Goal: Transaction & Acquisition: Book appointment/travel/reservation

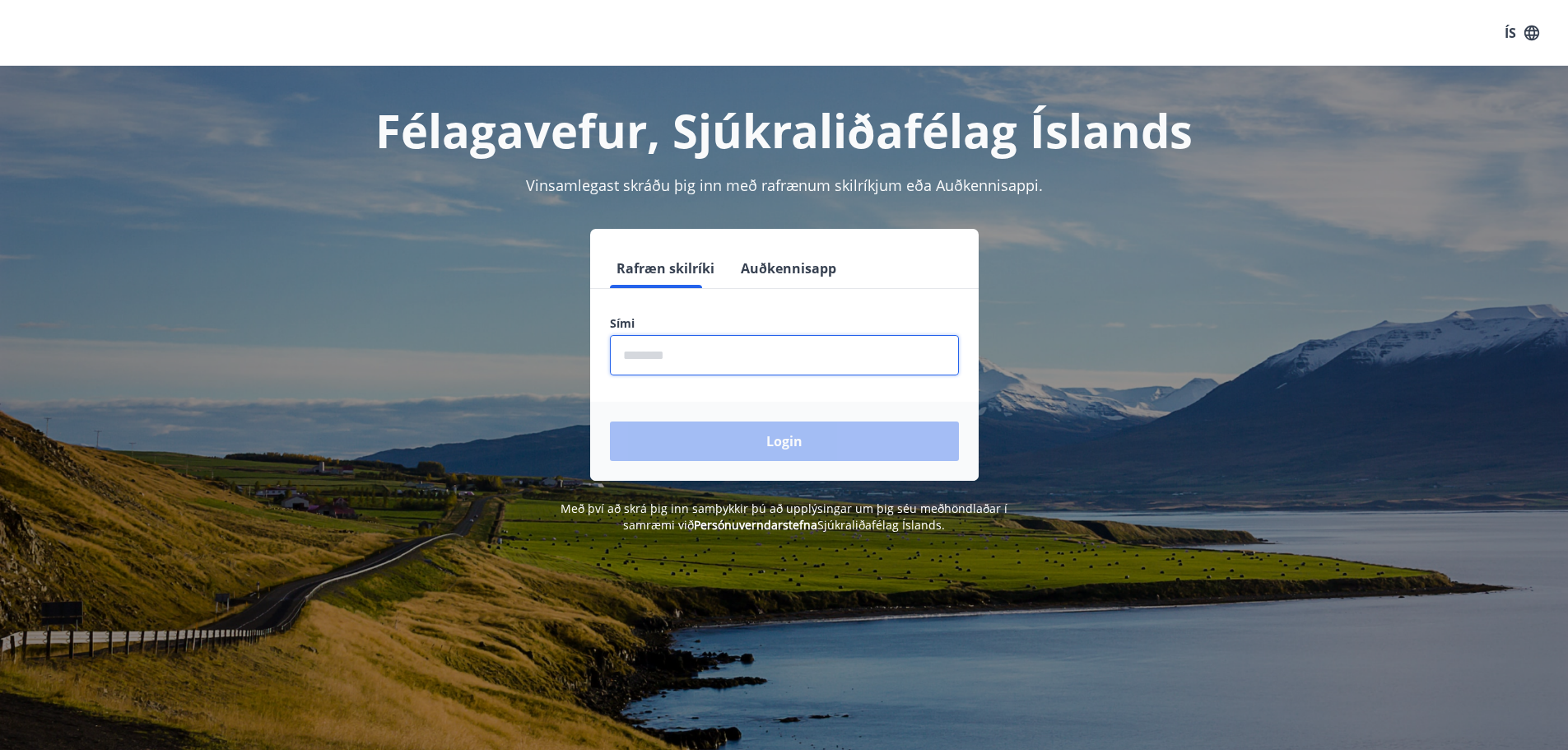
click at [698, 356] on input "phone" at bounding box center [784, 355] width 349 height 40
click at [789, 437] on div "Login" at bounding box center [784, 441] width 389 height 79
click at [690, 351] on input "phone" at bounding box center [784, 355] width 349 height 40
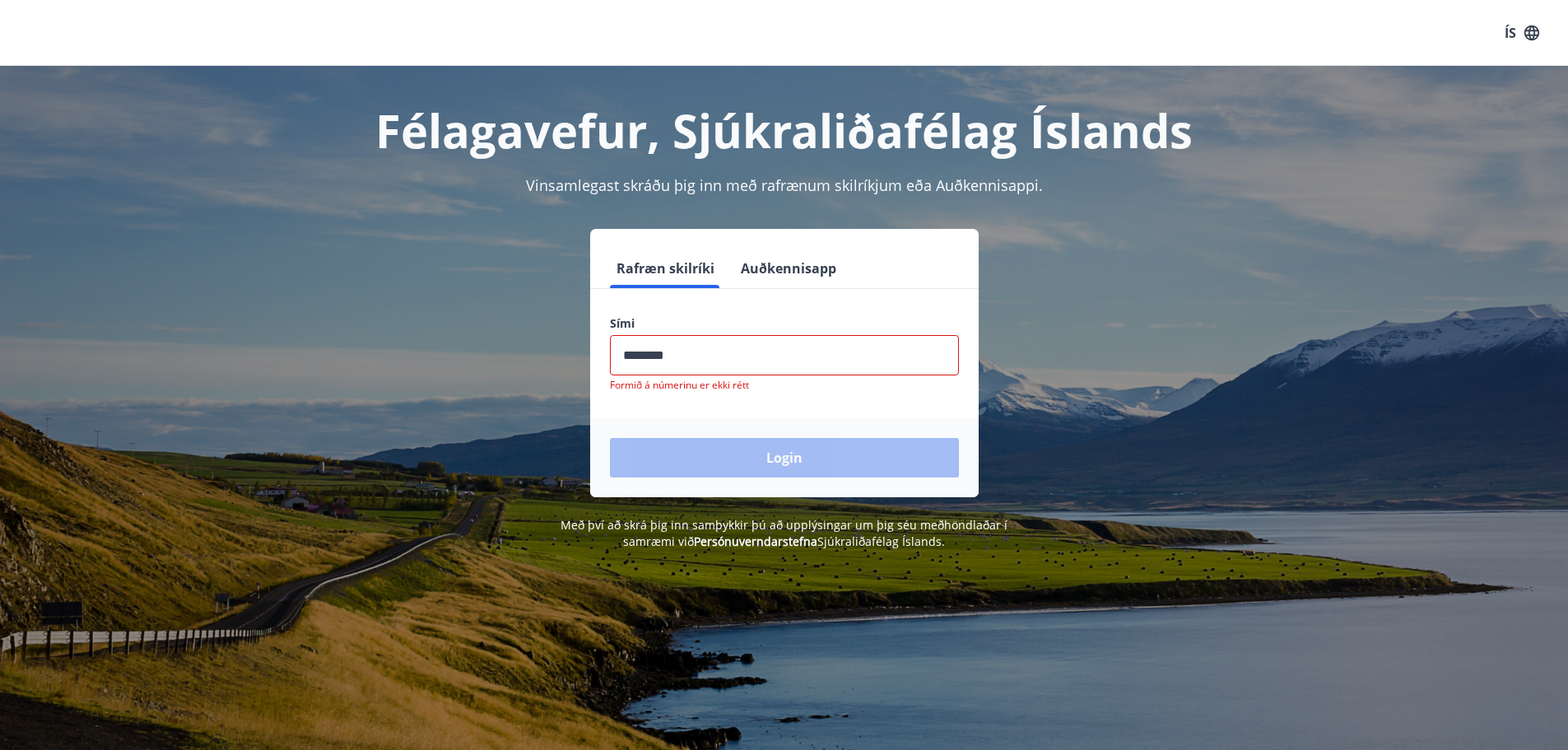
drag, startPoint x: 690, startPoint y: 354, endPoint x: 613, endPoint y: 360, distance: 77.2
click at [613, 360] on input "phone" at bounding box center [784, 355] width 349 height 40
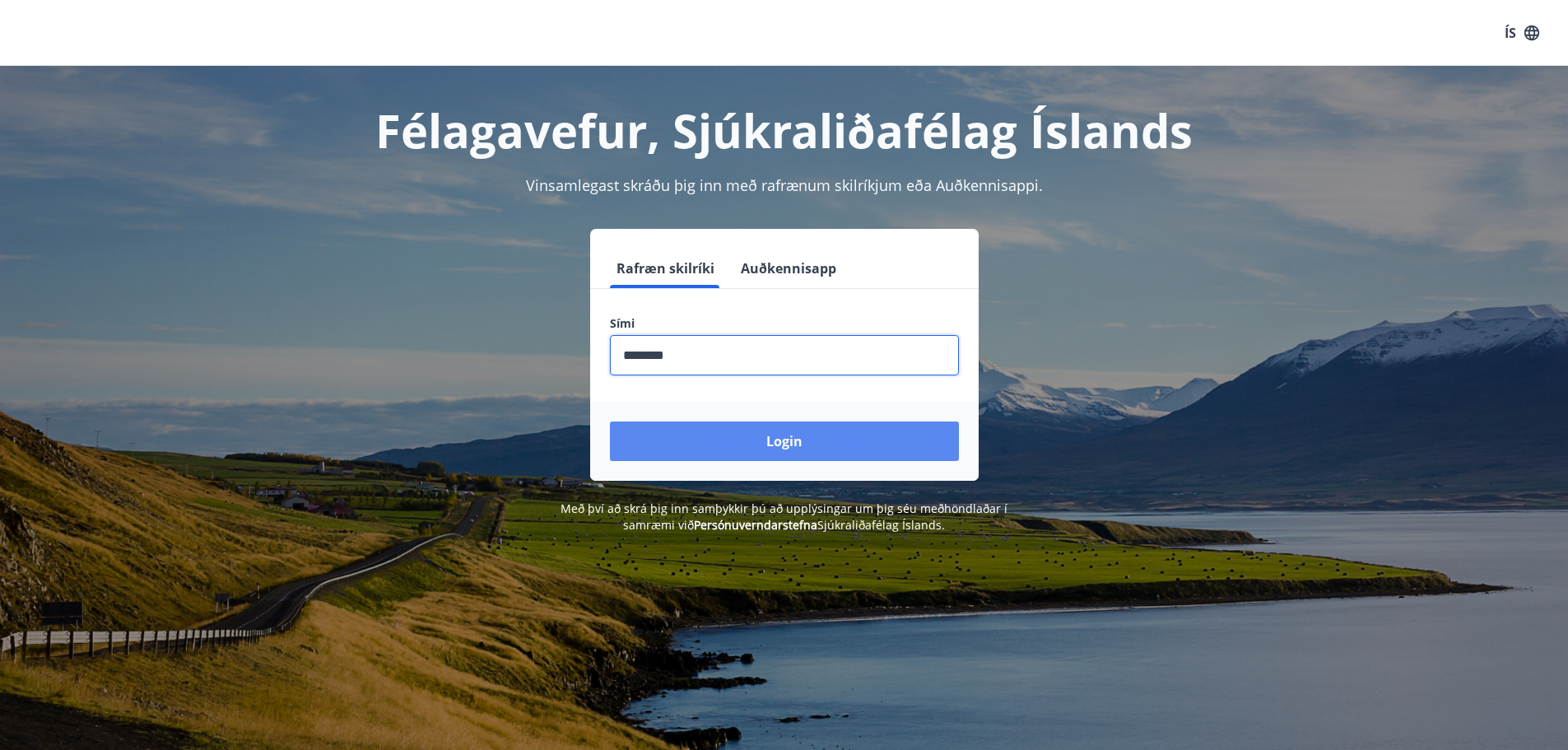
type input "********"
click at [797, 445] on button "Login" at bounding box center [784, 441] width 349 height 39
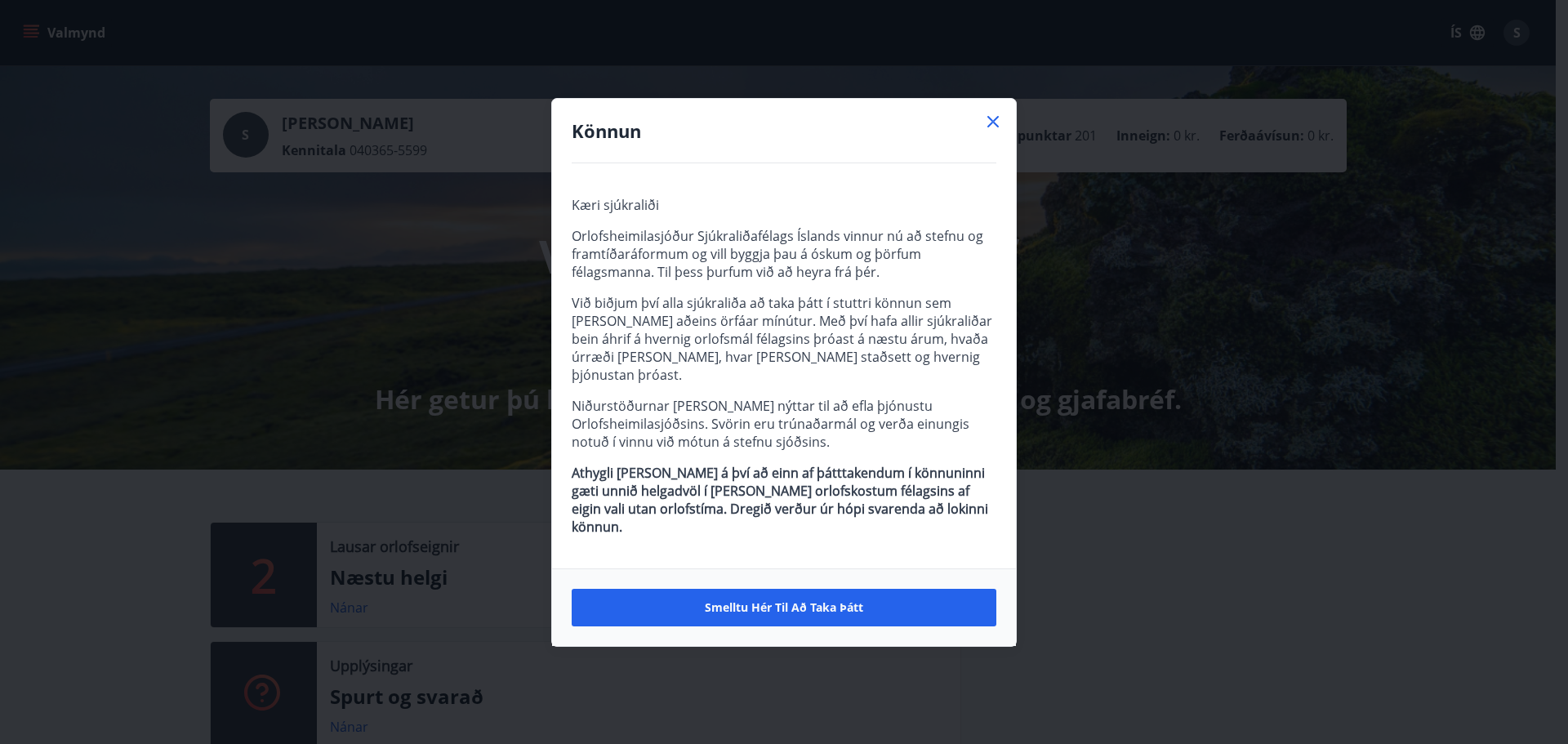
click at [989, 132] on icon at bounding box center [993, 122] width 20 height 20
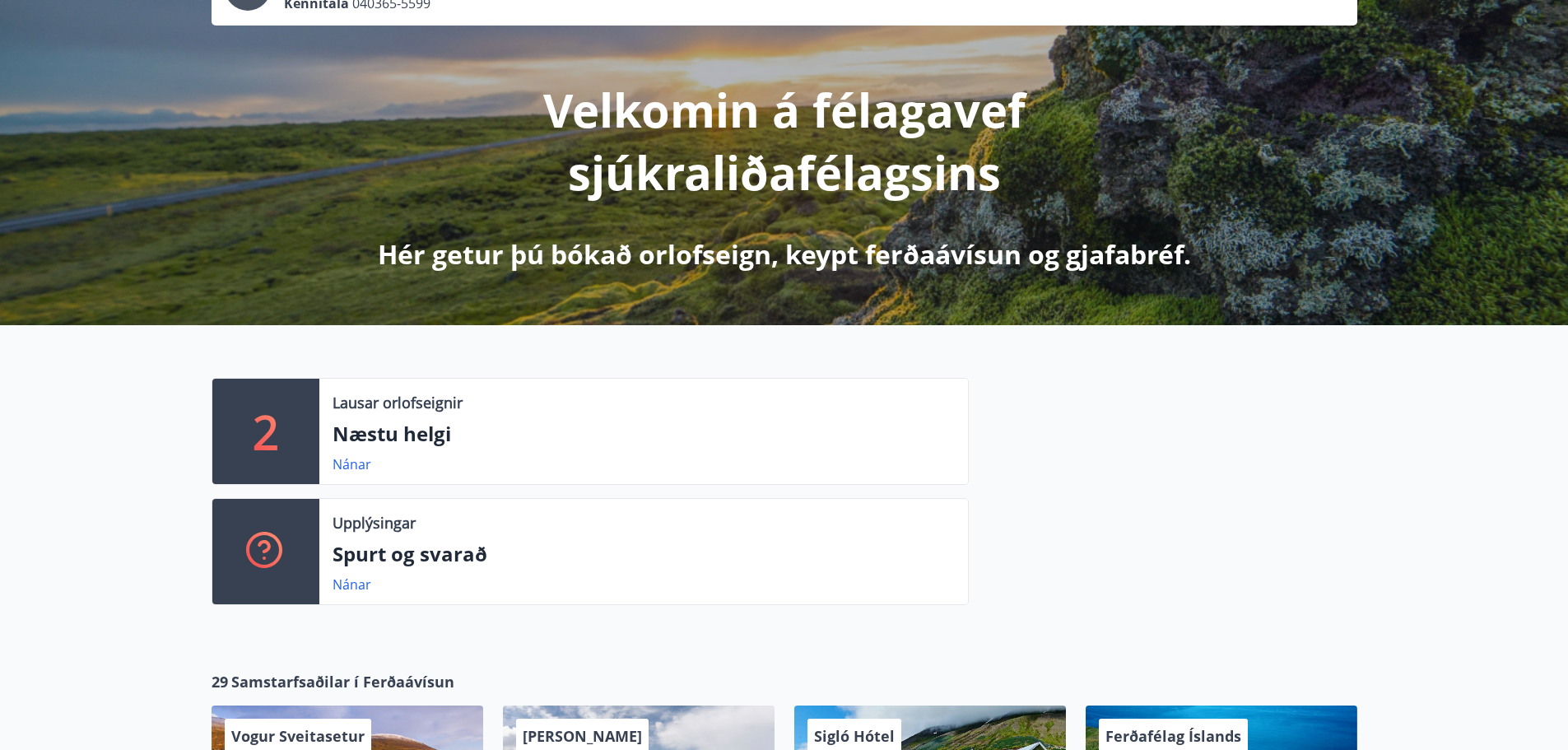
scroll to position [165, 0]
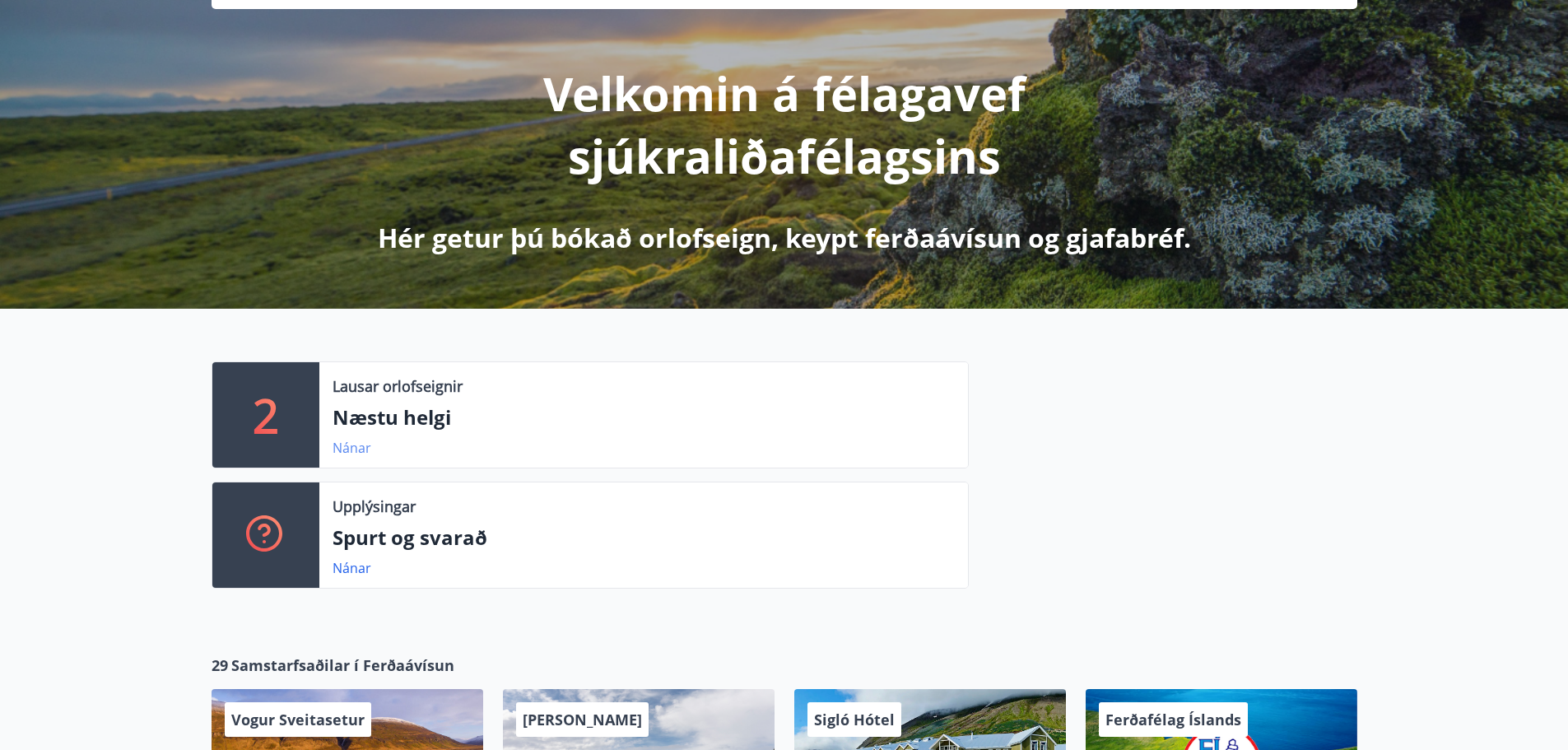
click at [339, 451] on link "Nánar" at bounding box center [351, 448] width 39 height 18
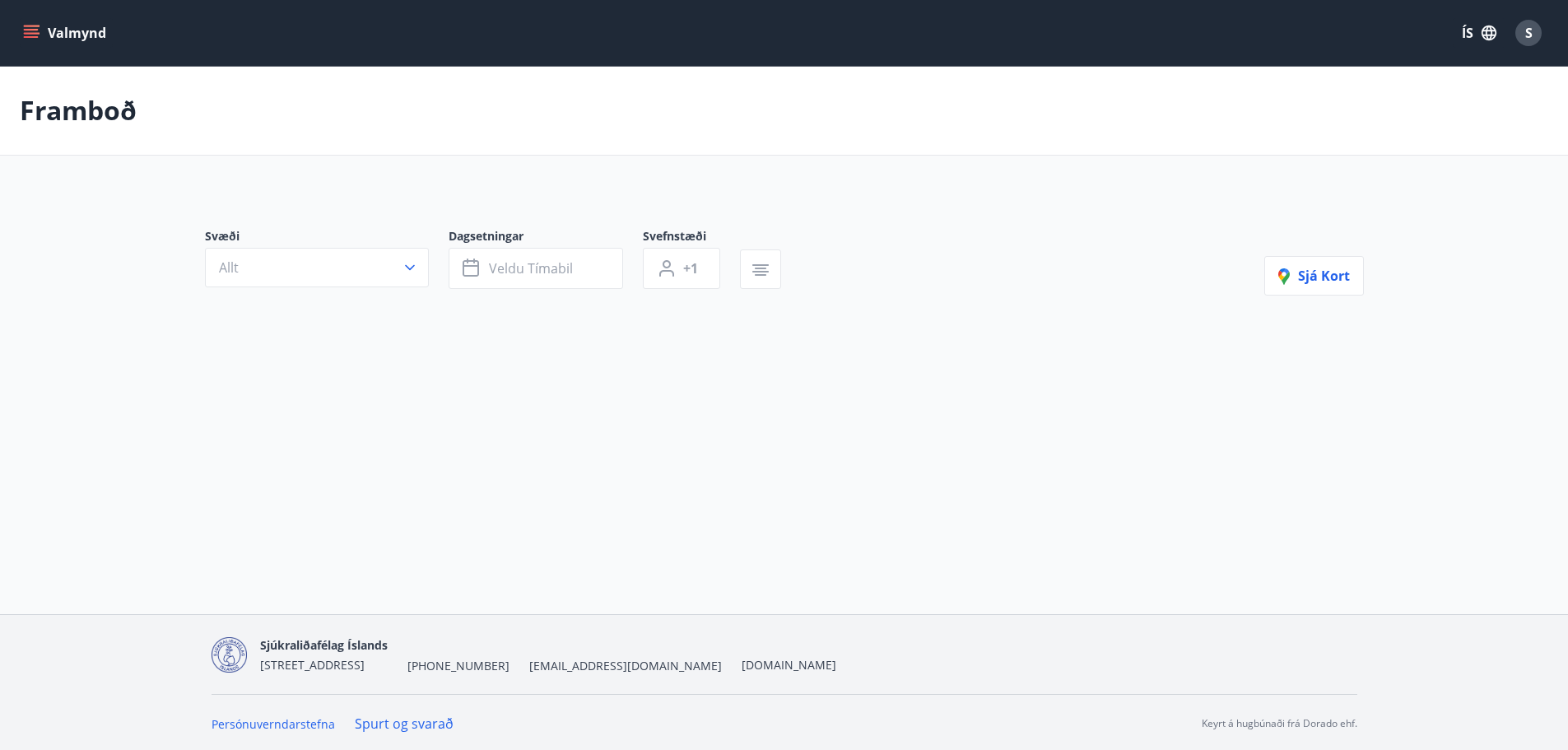
type input "*"
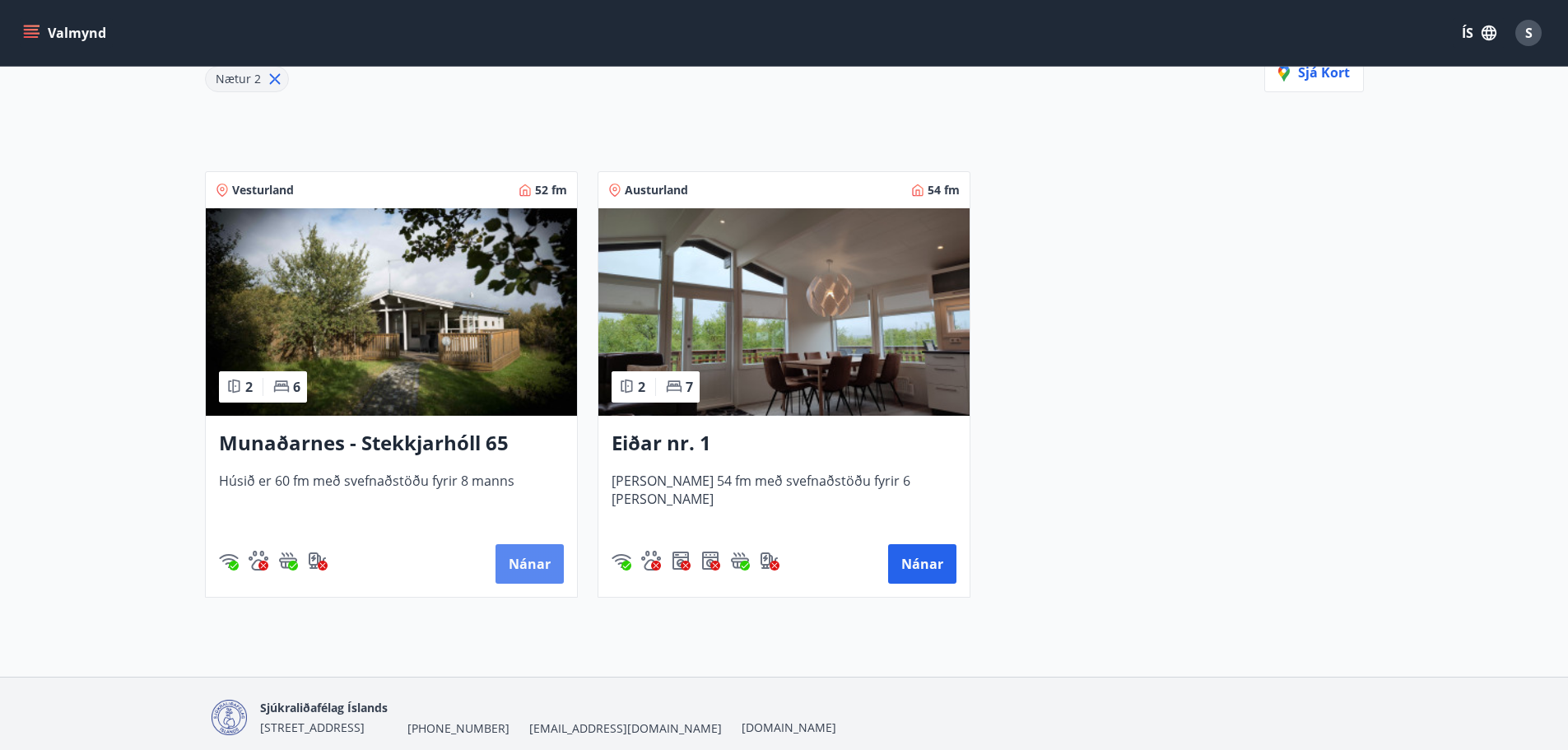
scroll to position [247, 0]
click at [531, 557] on button "Nánar" at bounding box center [530, 562] width 68 height 39
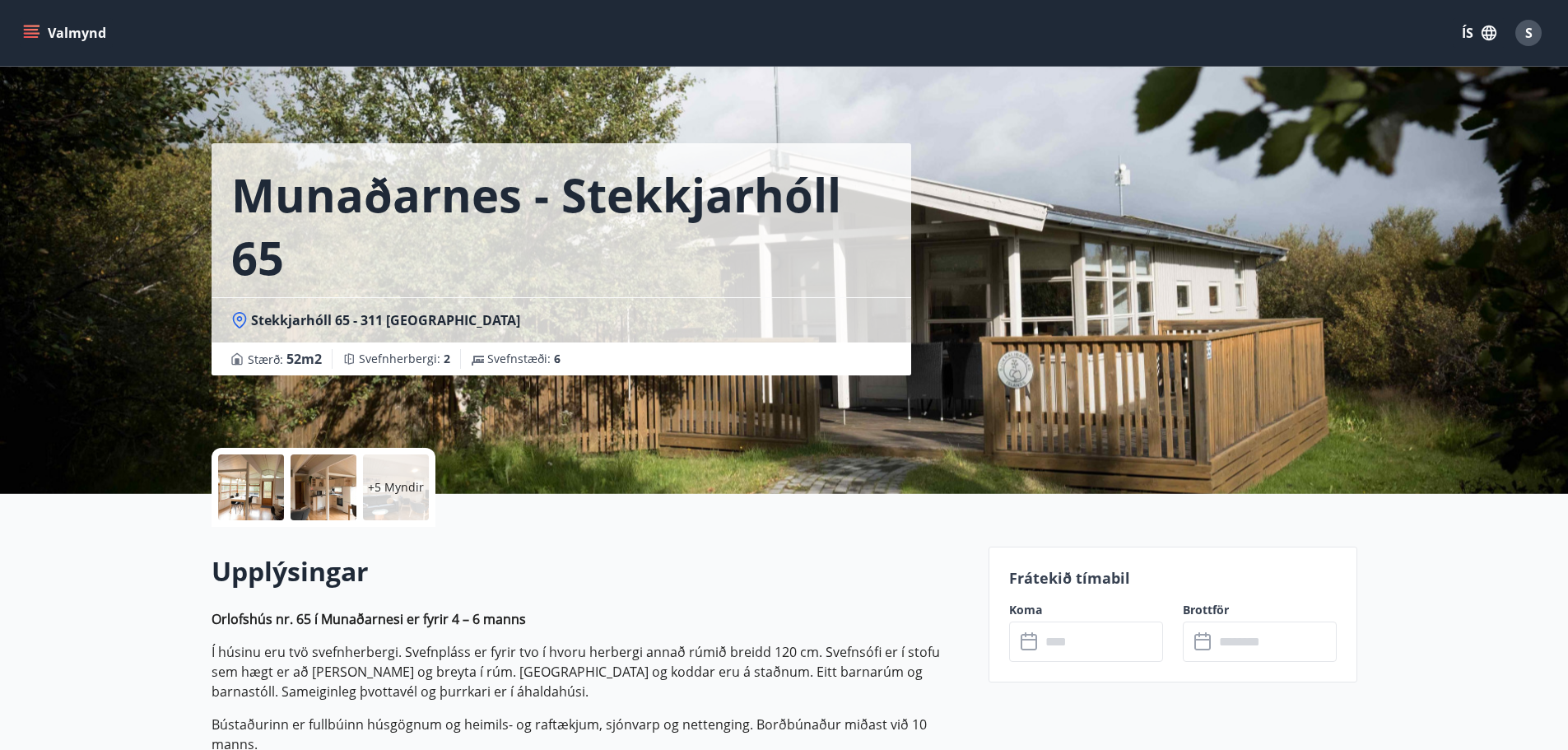
click at [1454, 196] on div "Munaðarnes - Stekkjarhóll 65 [GEOGRAPHIC_DATA] 65 - 311 [GEOGRAPHIC_DATA] : 52 …" at bounding box center [784, 247] width 1568 height 494
click at [28, 31] on icon "menu" at bounding box center [31, 33] width 16 height 16
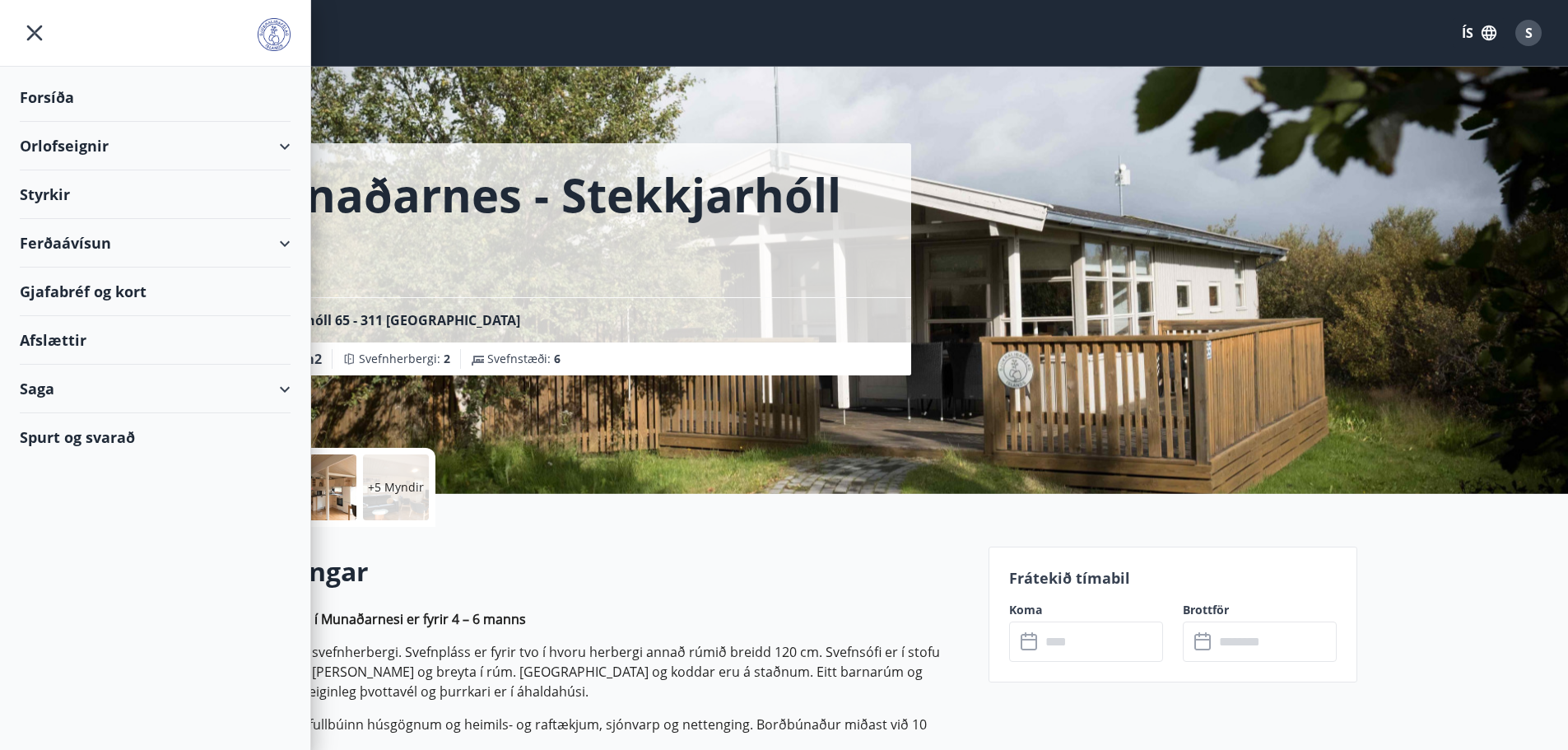
click at [92, 151] on div "Orlofseignir" at bounding box center [156, 146] width 271 height 48
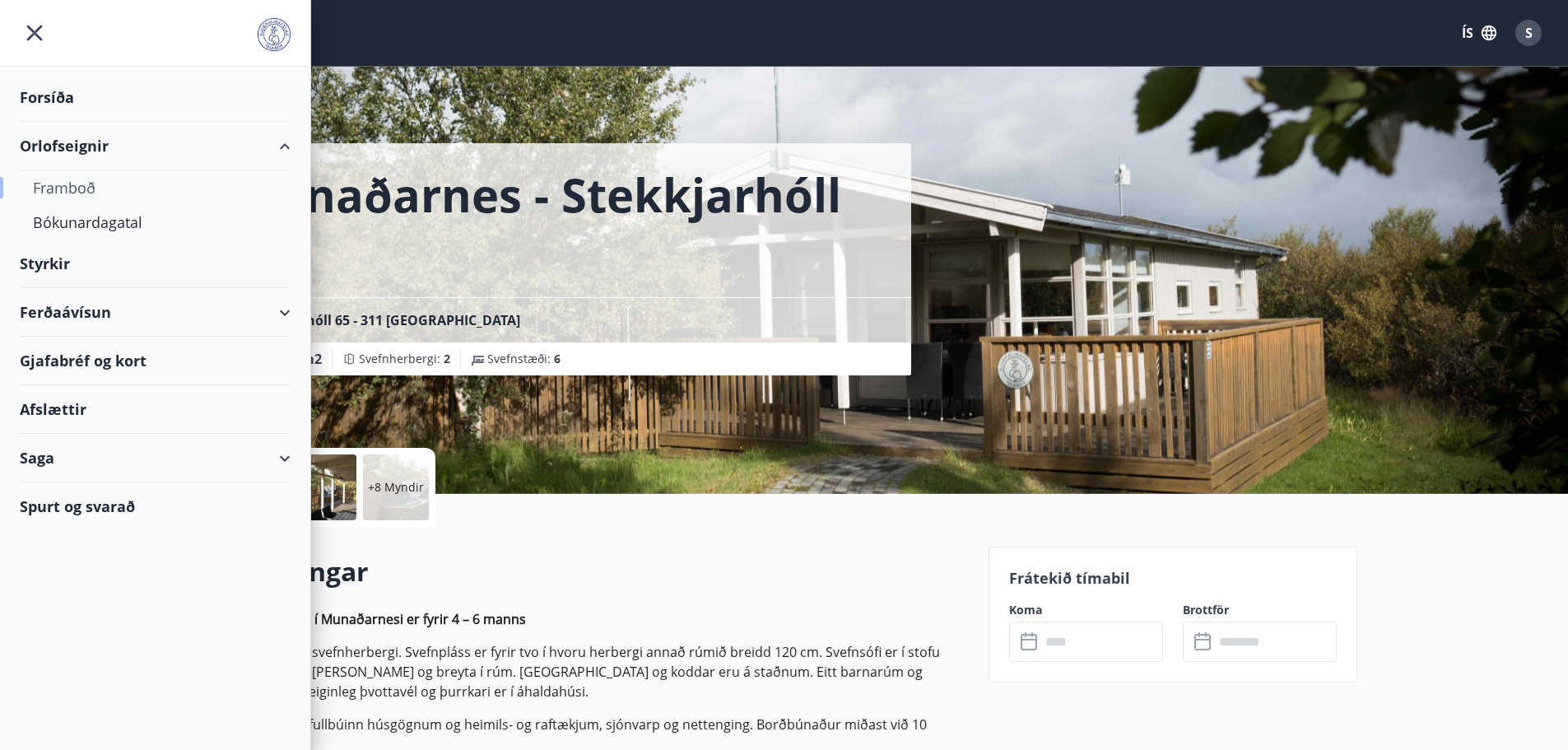
click at [81, 186] on div "Framboð" at bounding box center [155, 188] width 245 height 35
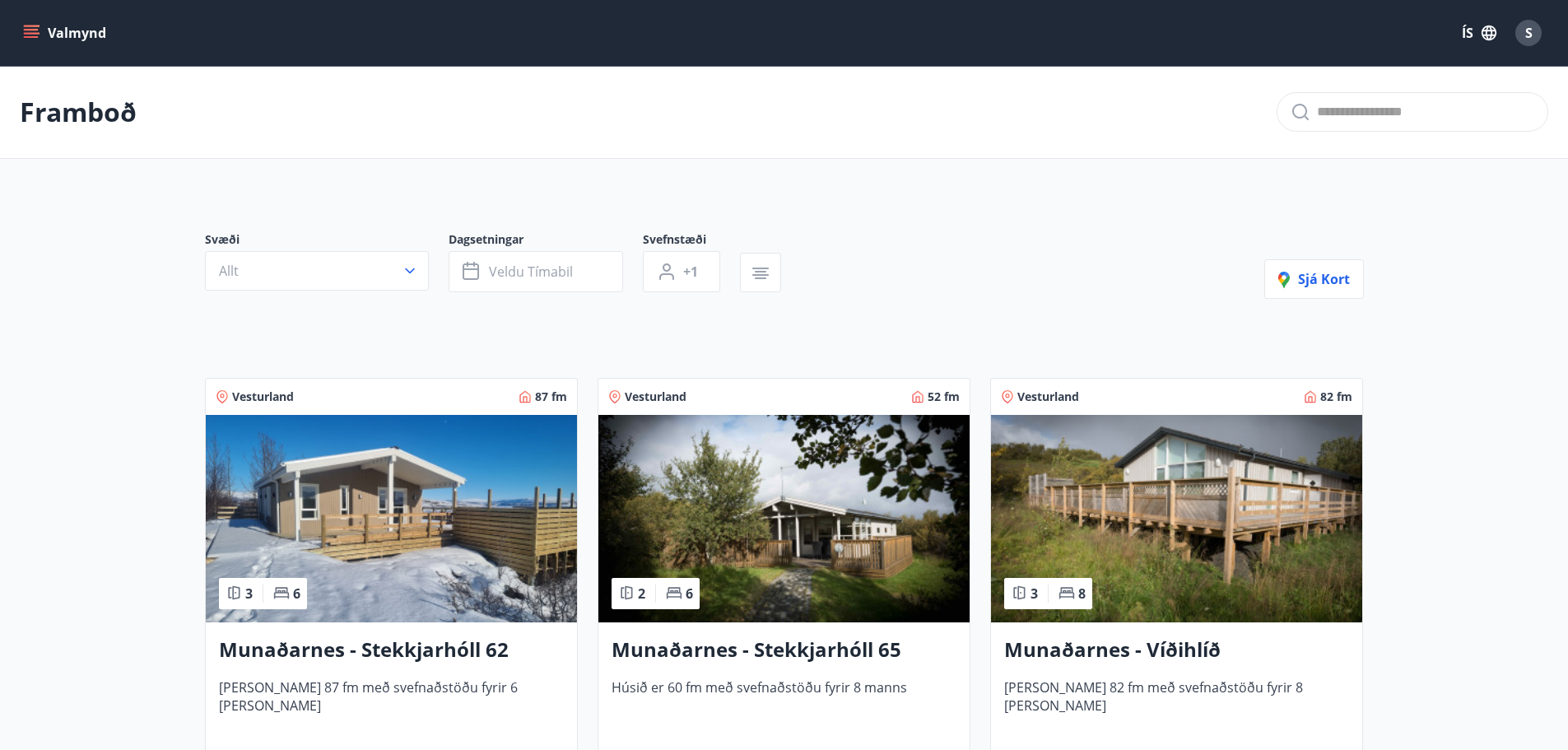
click at [34, 35] on icon "menu" at bounding box center [31, 33] width 16 height 16
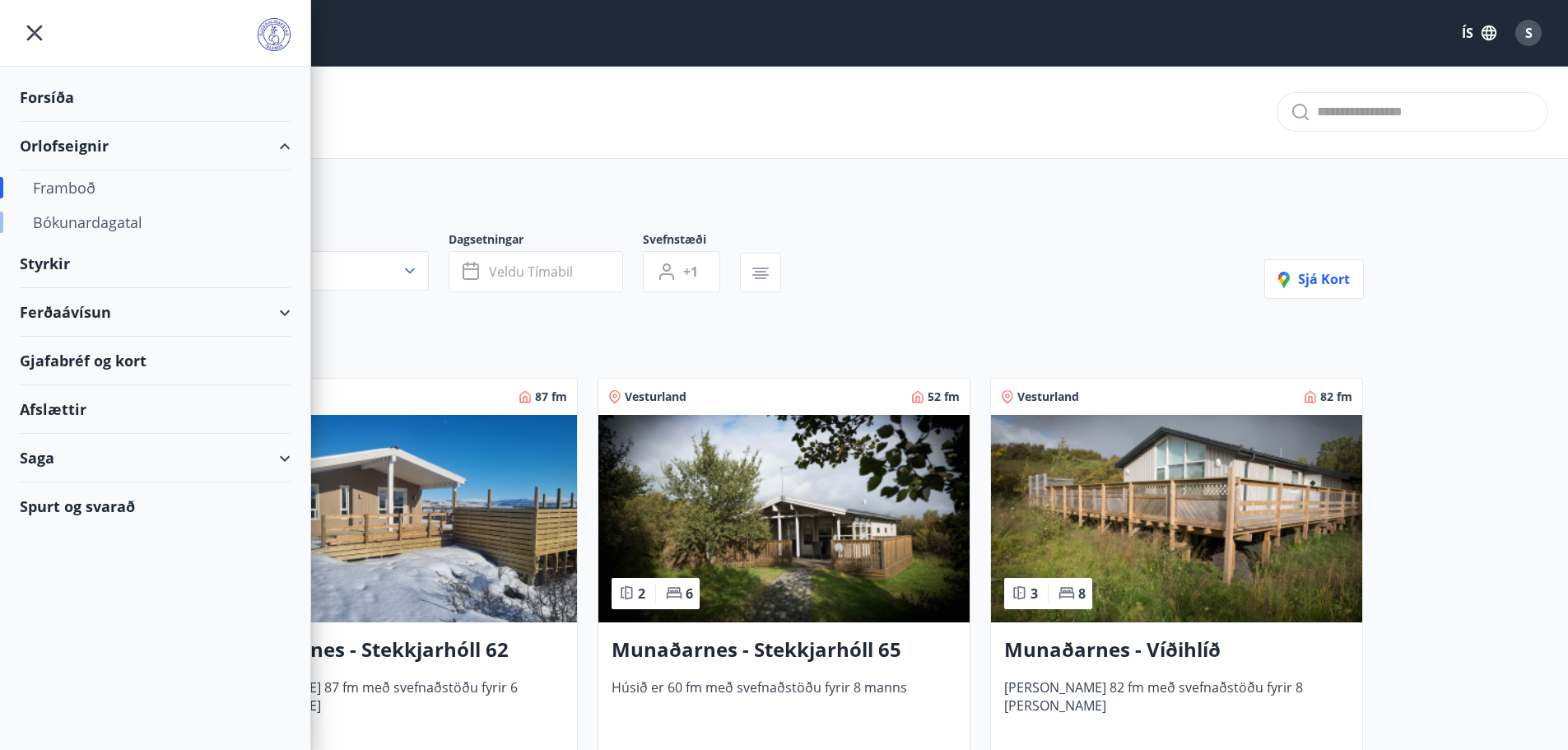
click at [87, 221] on div "Bókunardagatal" at bounding box center [155, 222] width 245 height 35
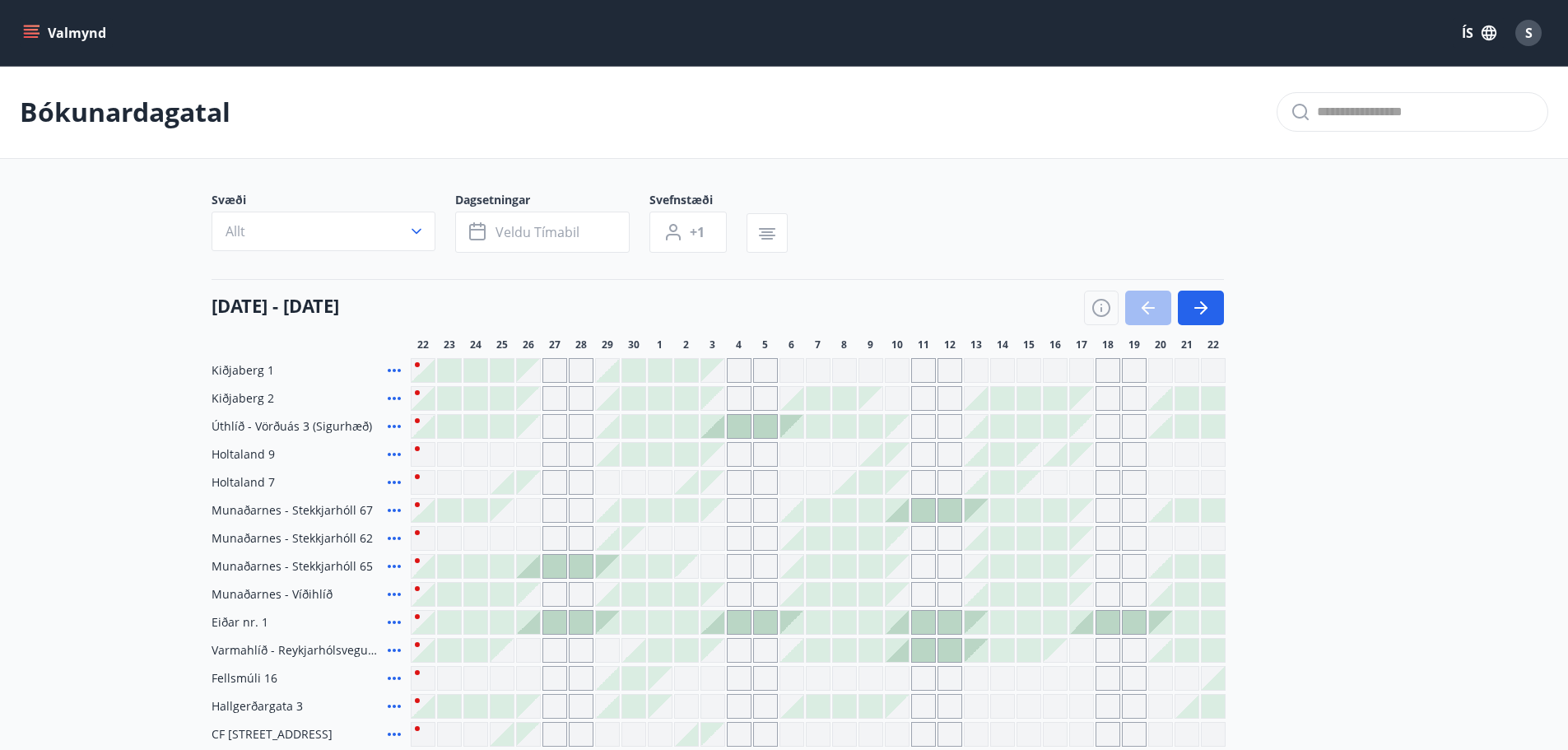
click at [876, 194] on div "Svæði Allt Dagsetningar Veldu tímabil Svefnstæði +1" at bounding box center [784, 226] width 1146 height 67
click at [476, 228] on icon "button" at bounding box center [478, 229] width 16 height 2
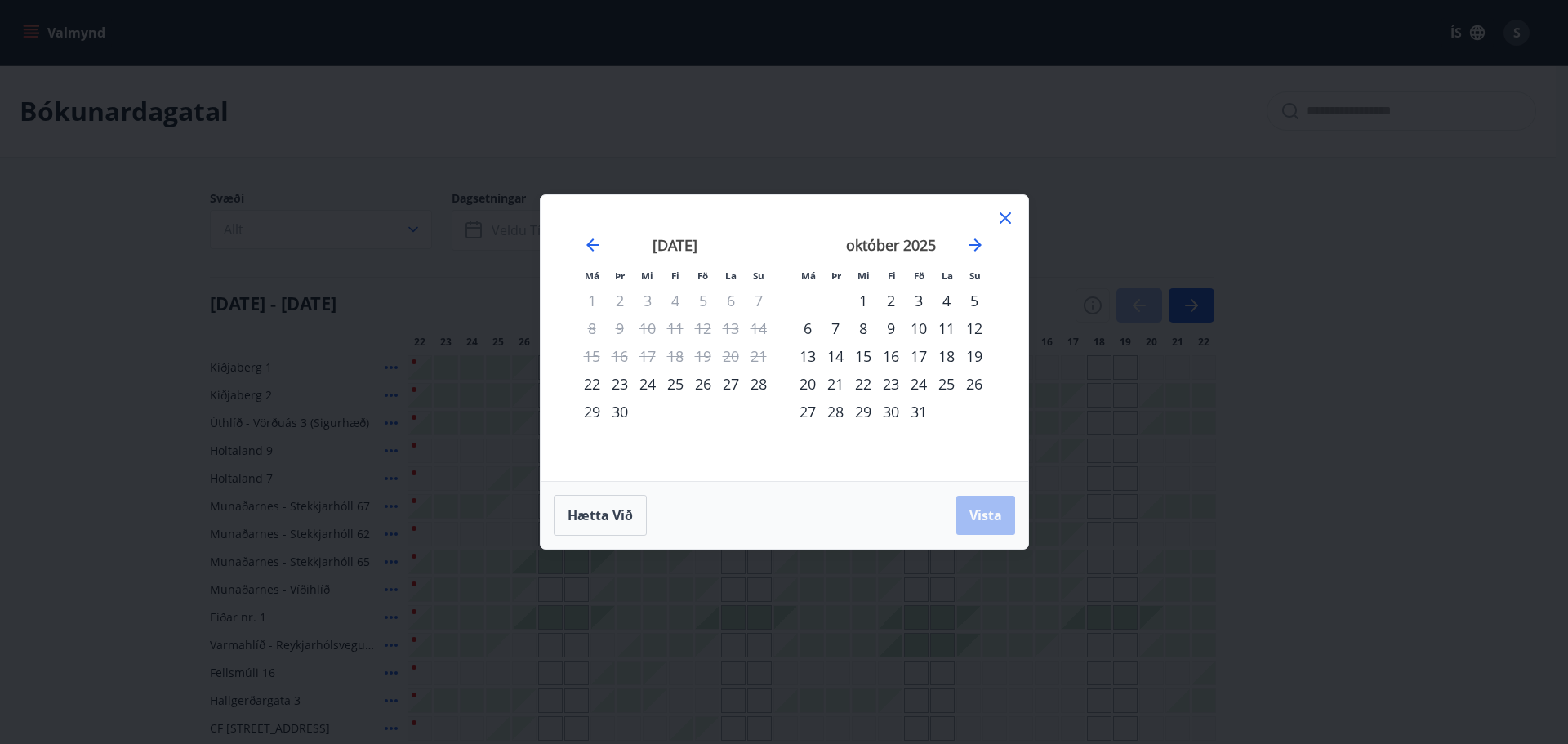
click at [868, 238] on strong "október 2025" at bounding box center [891, 246] width 90 height 20
click at [919, 298] on div "3" at bounding box center [918, 301] width 28 height 28
click at [811, 327] on div "6" at bounding box center [807, 328] width 28 height 28
click at [997, 511] on span "Vista" at bounding box center [986, 516] width 32 height 18
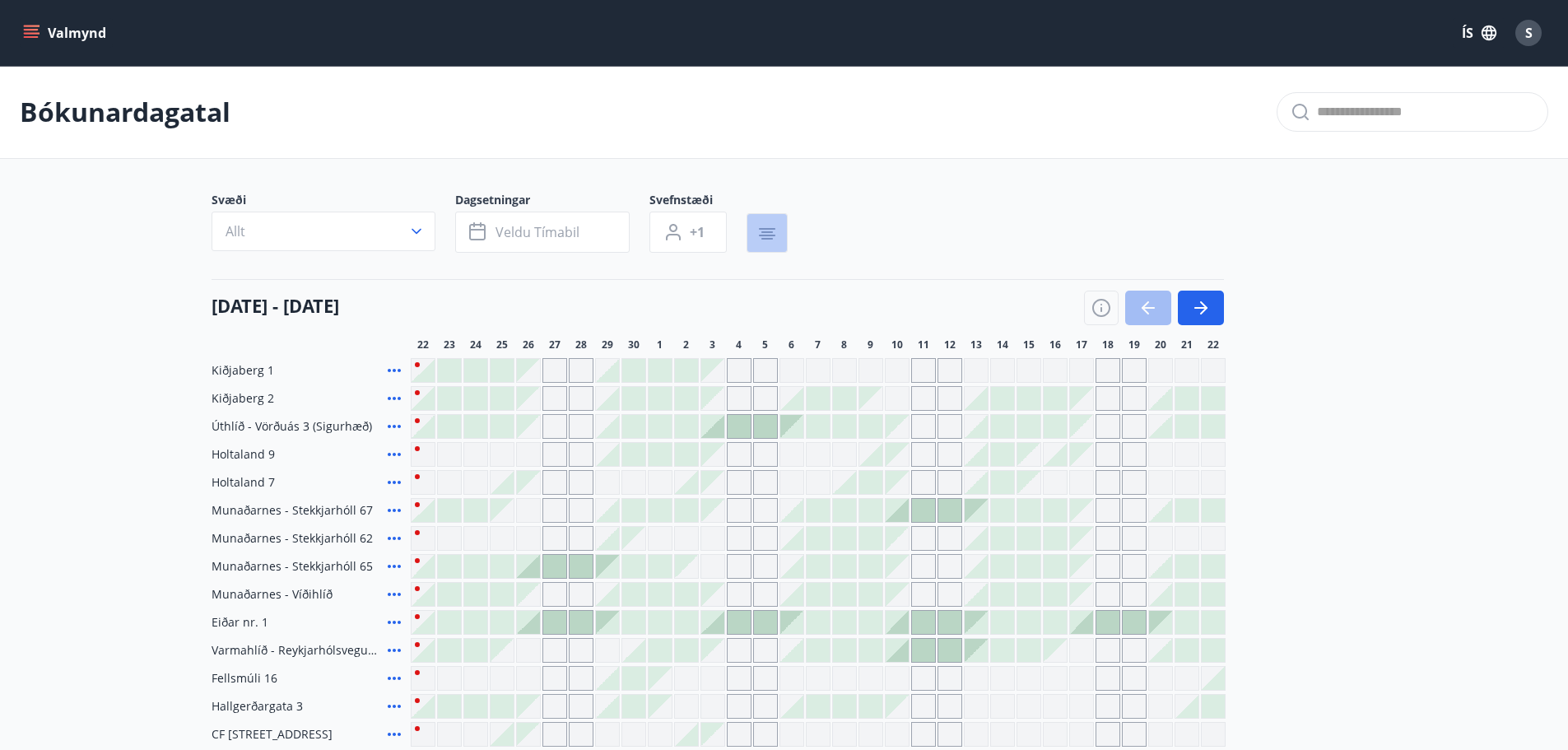
click at [765, 231] on icon "button" at bounding box center [767, 232] width 12 height 2
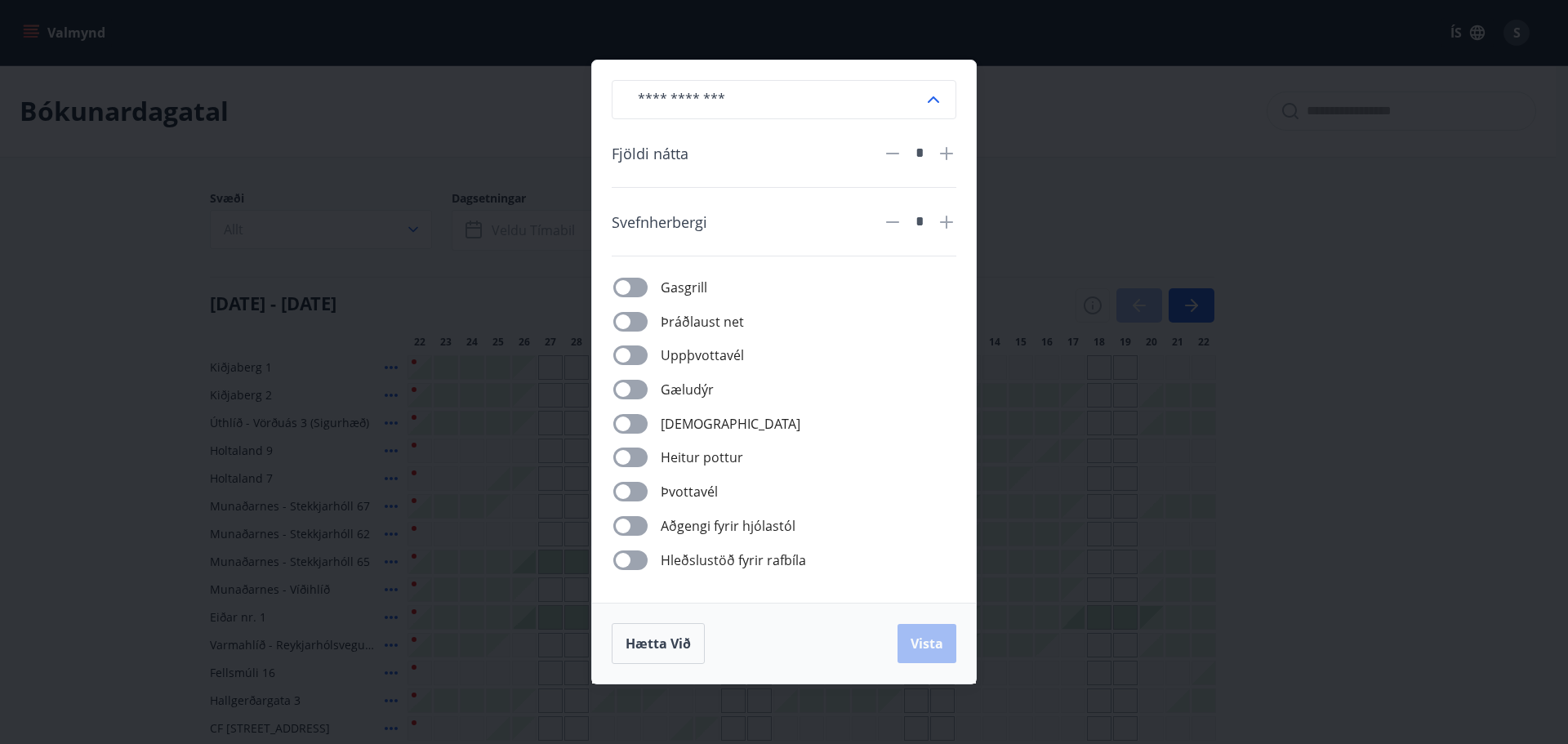
click at [1058, 503] on div "​ Fjöldi nátta * Svefnherbergi * Gasgrill Þráðlaust net Uppþvottavél Gæludýr Þu…" at bounding box center [784, 372] width 1568 height 744
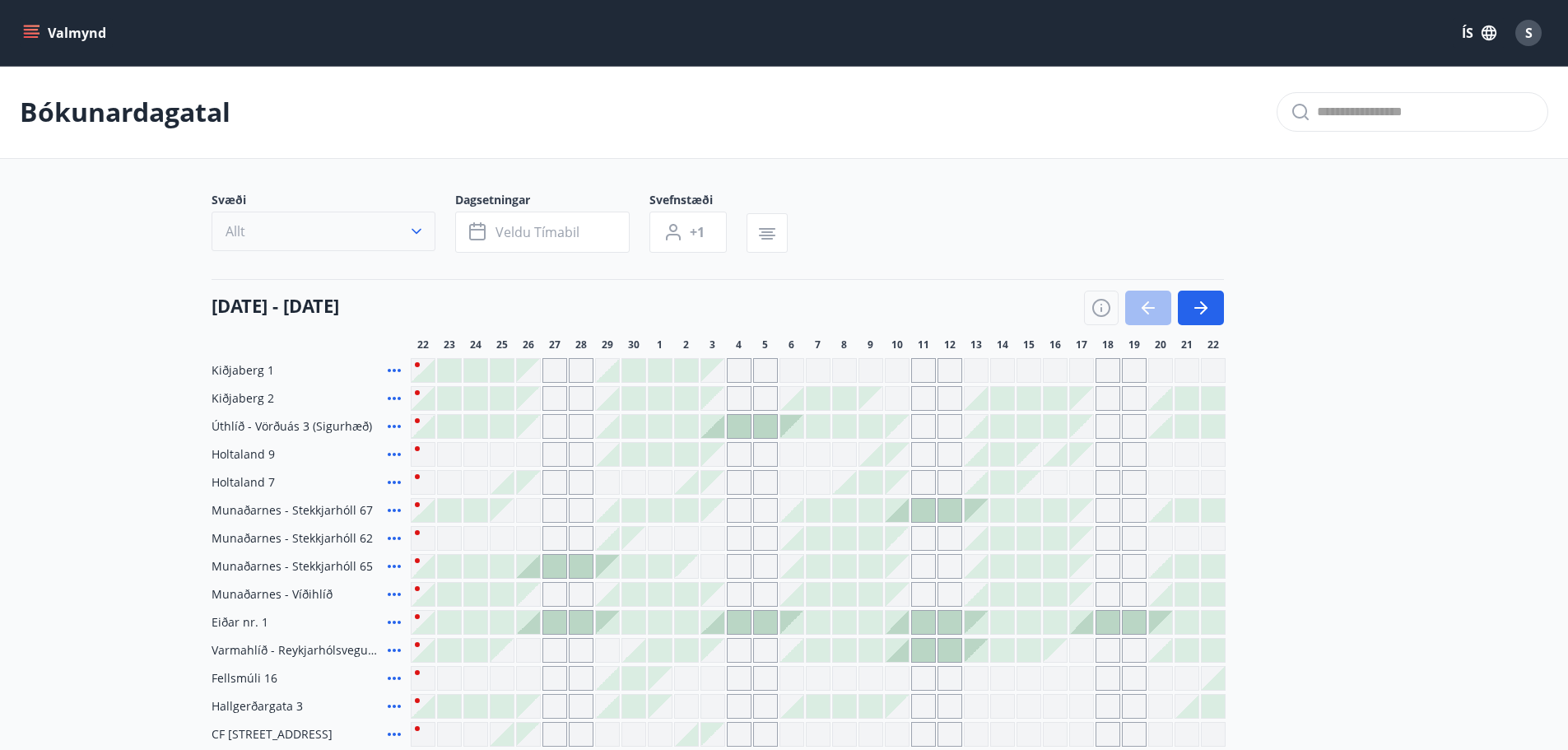
click at [418, 228] on icon "button" at bounding box center [417, 231] width 16 height 16
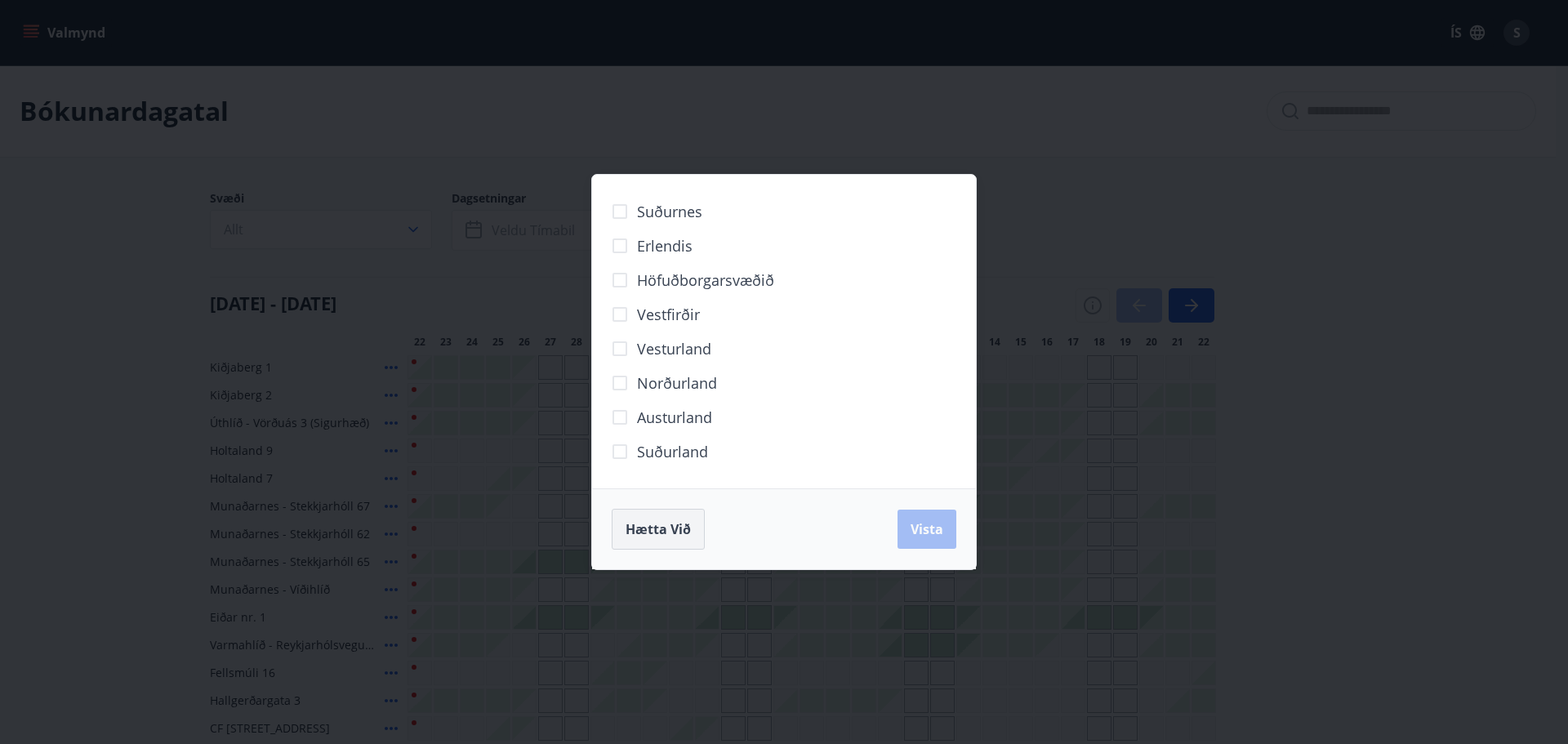
click at [666, 524] on span "Hætta við" at bounding box center [658, 529] width 65 height 18
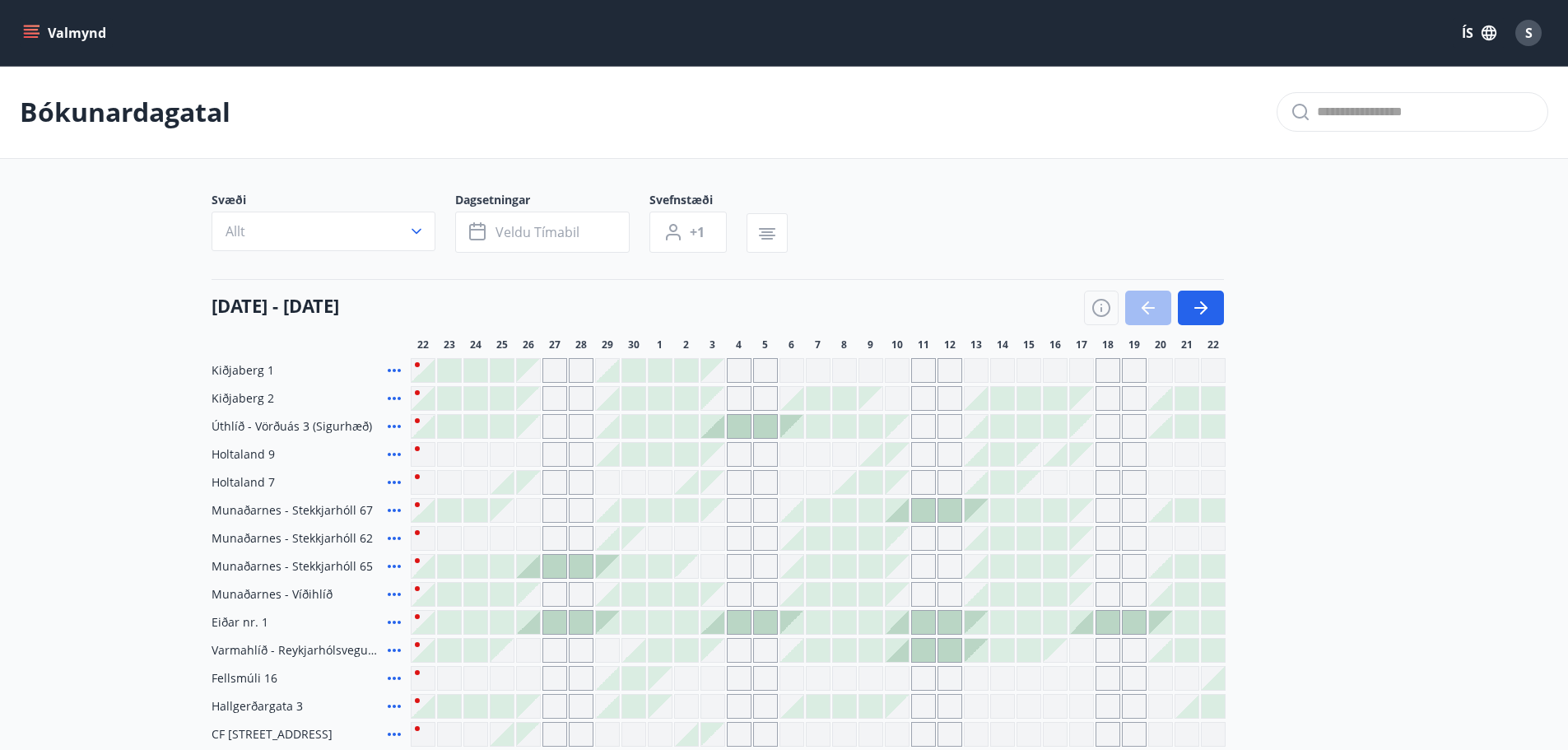
click at [35, 30] on icon "menu" at bounding box center [31, 30] width 15 height 2
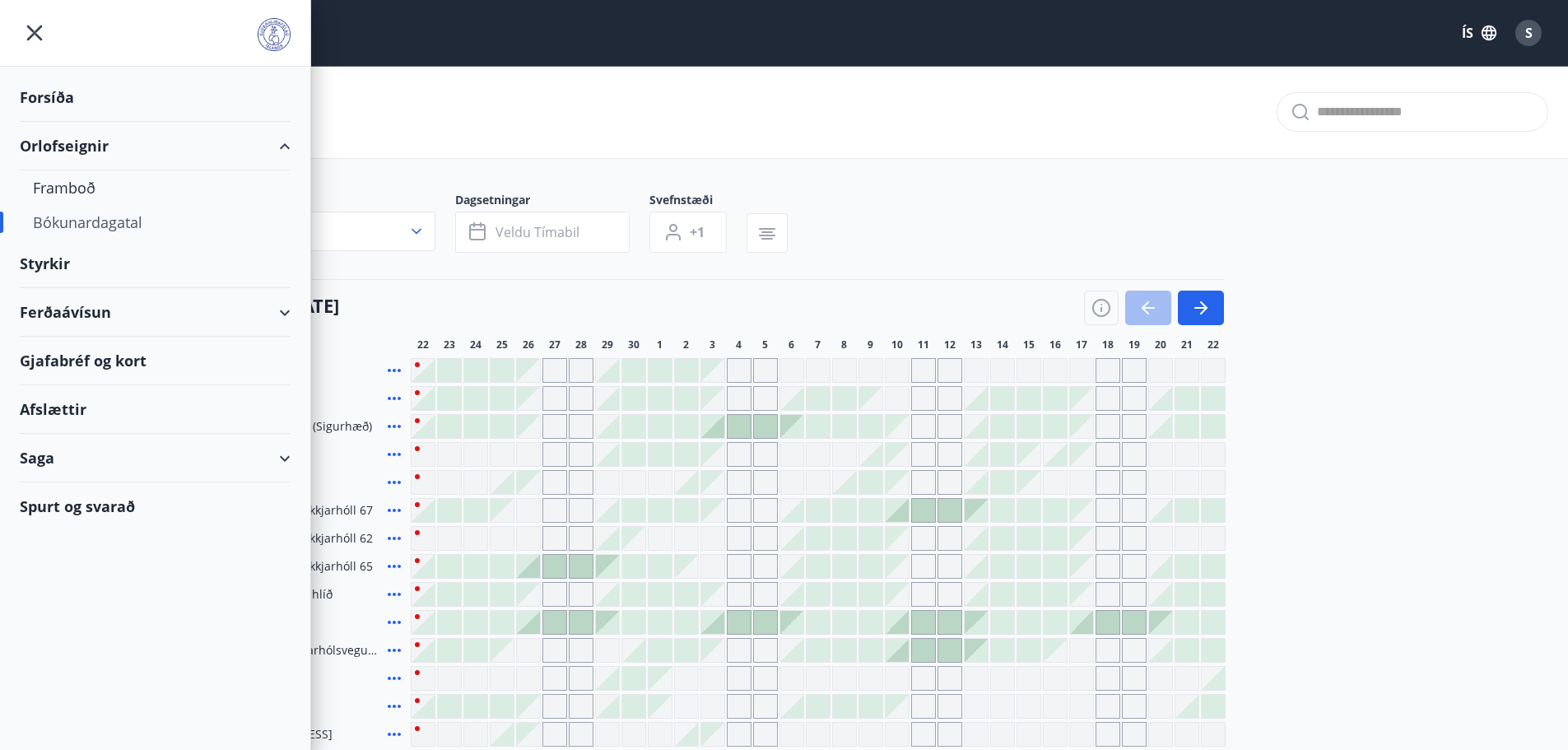
click at [52, 258] on div "Styrkir" at bounding box center [156, 263] width 271 height 48
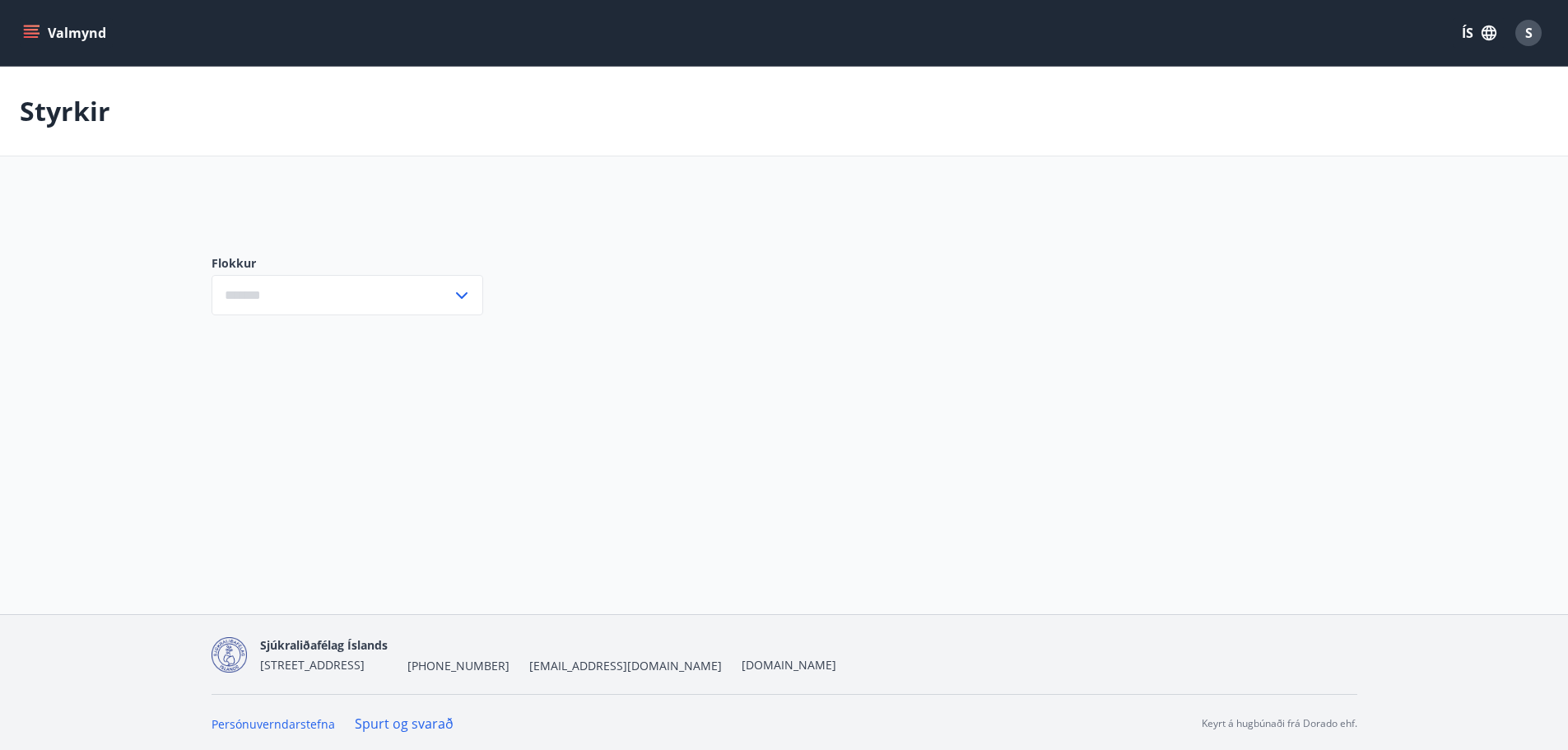
type input "***"
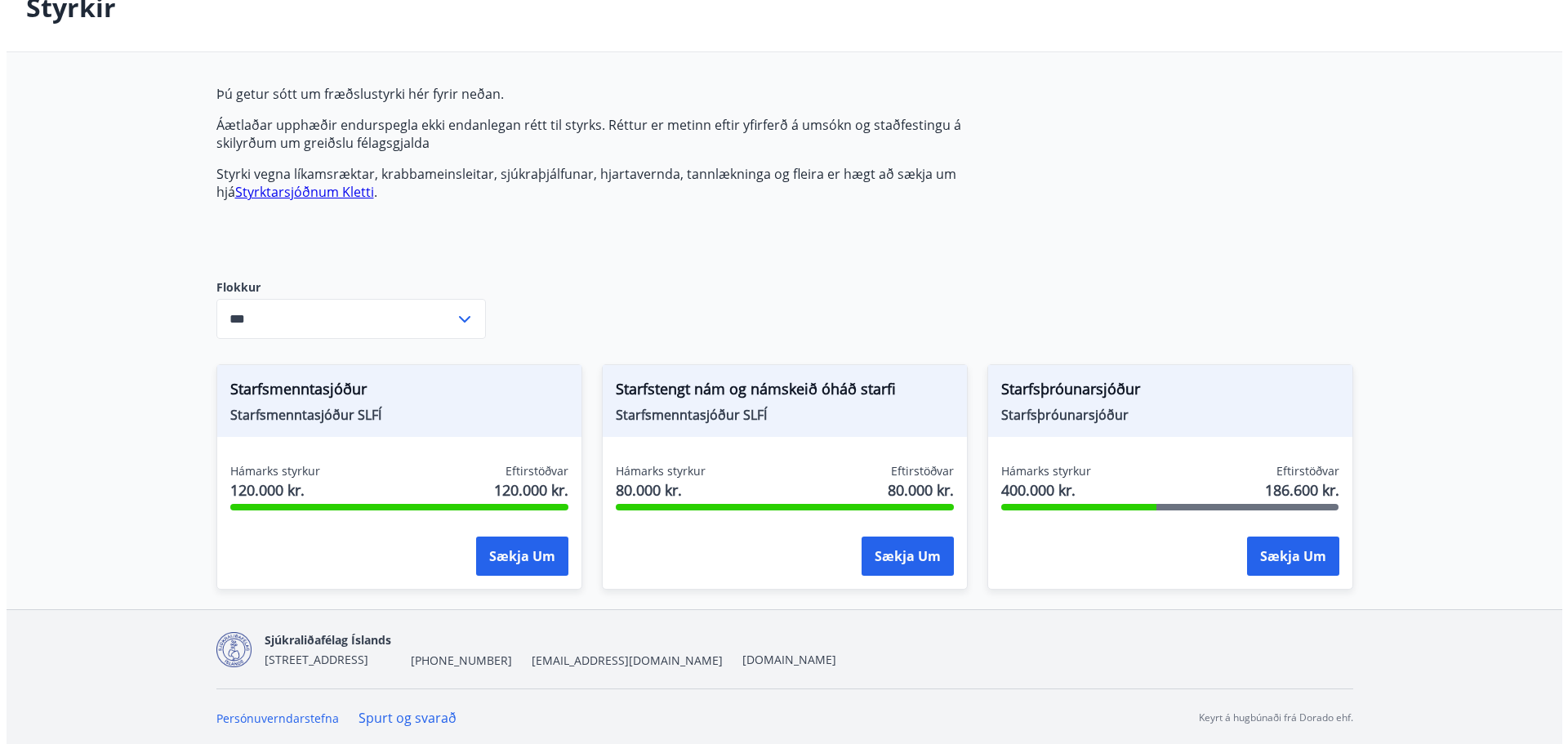
scroll to position [106, 0]
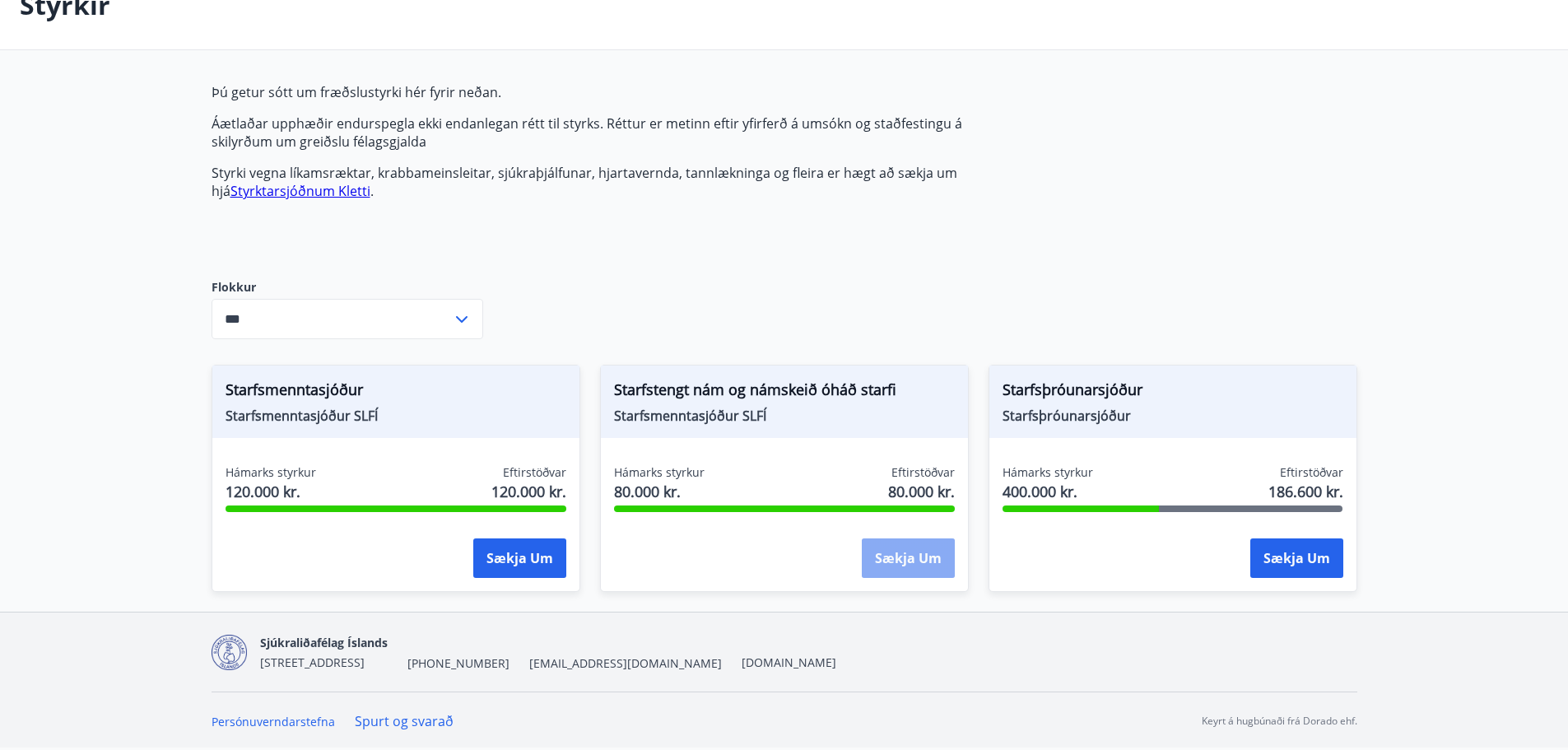
click at [905, 556] on button "Sækja um" at bounding box center [908, 558] width 93 height 39
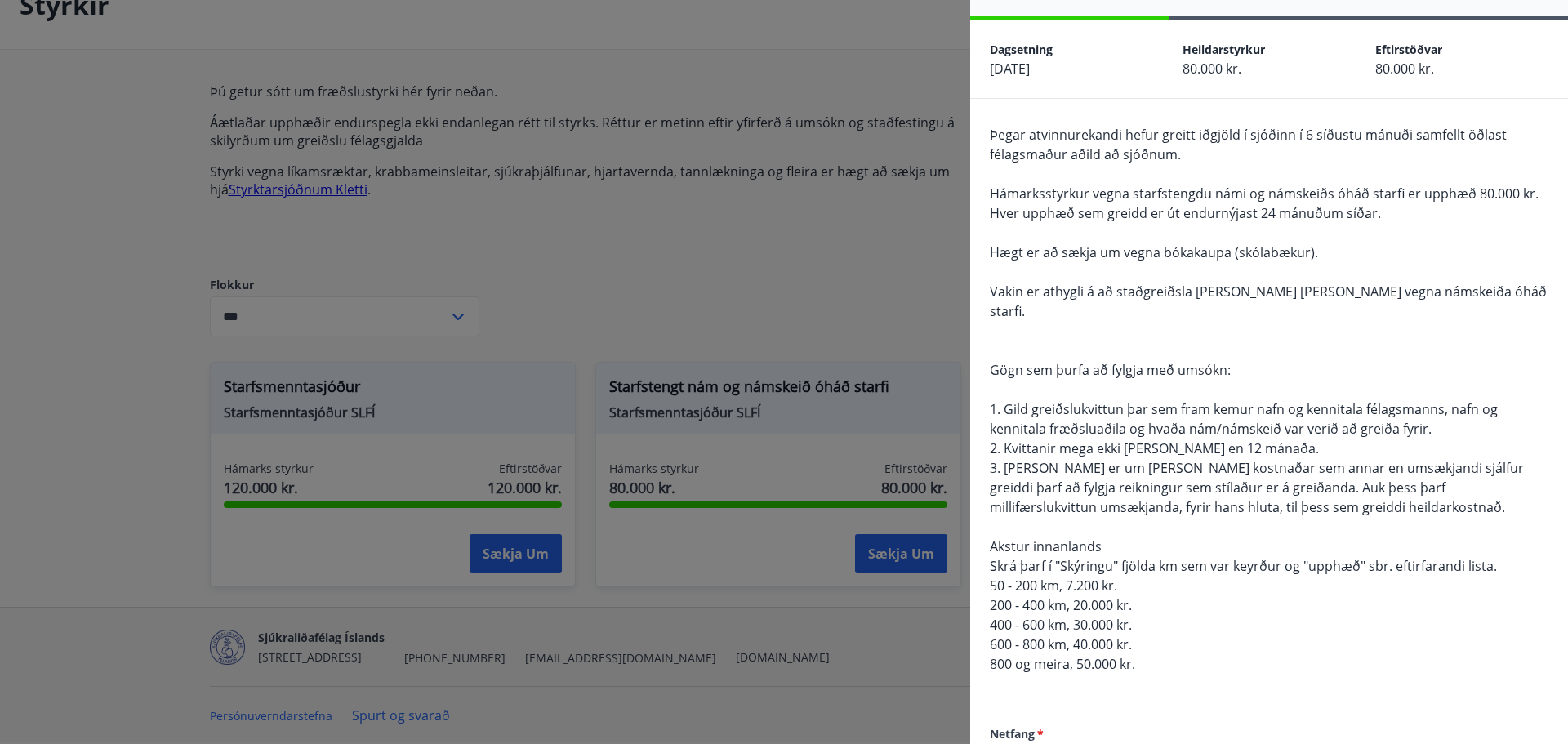
scroll to position [0, 0]
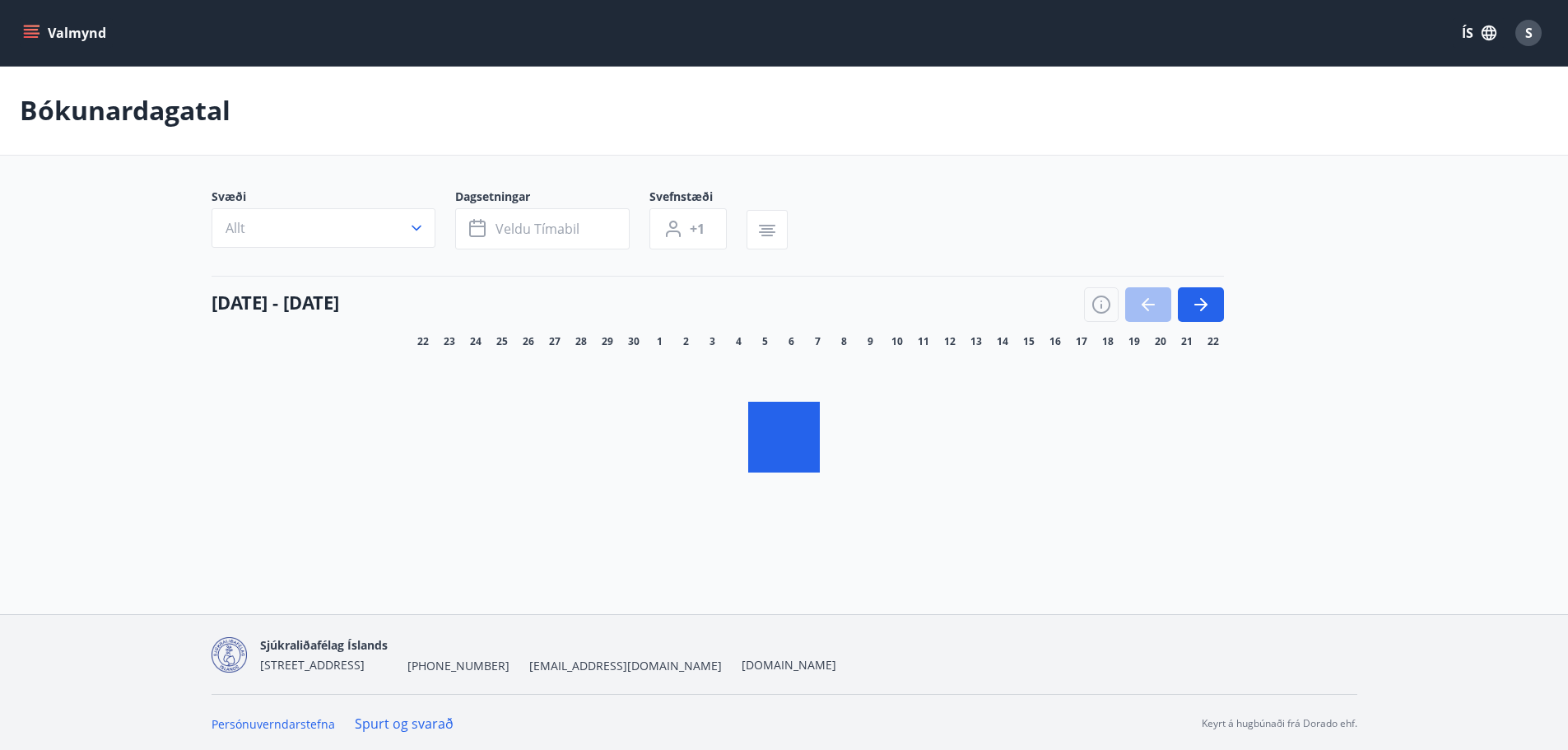
click at [27, 31] on icon "menu" at bounding box center [31, 33] width 16 height 16
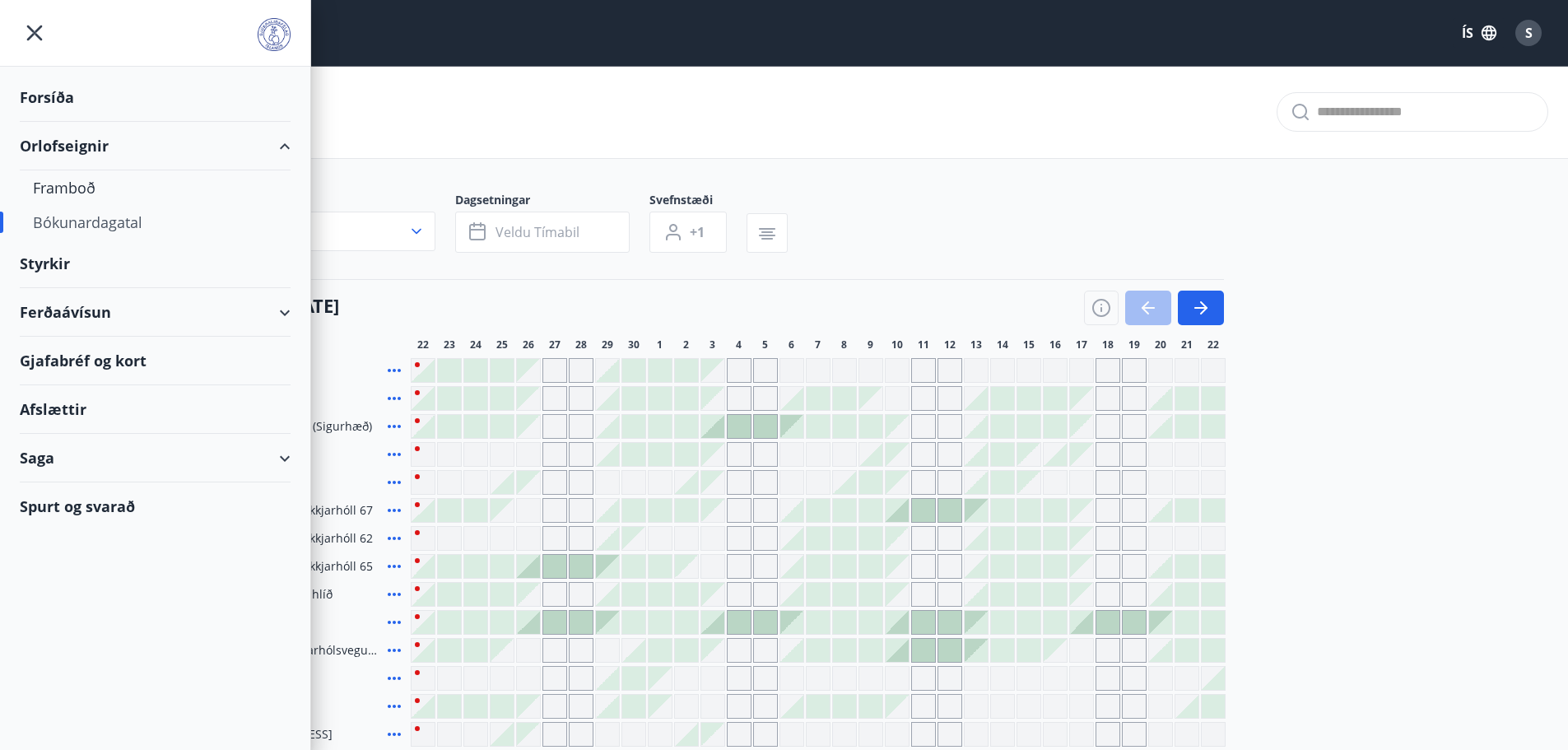
click at [40, 459] on div "Saga" at bounding box center [156, 458] width 271 height 48
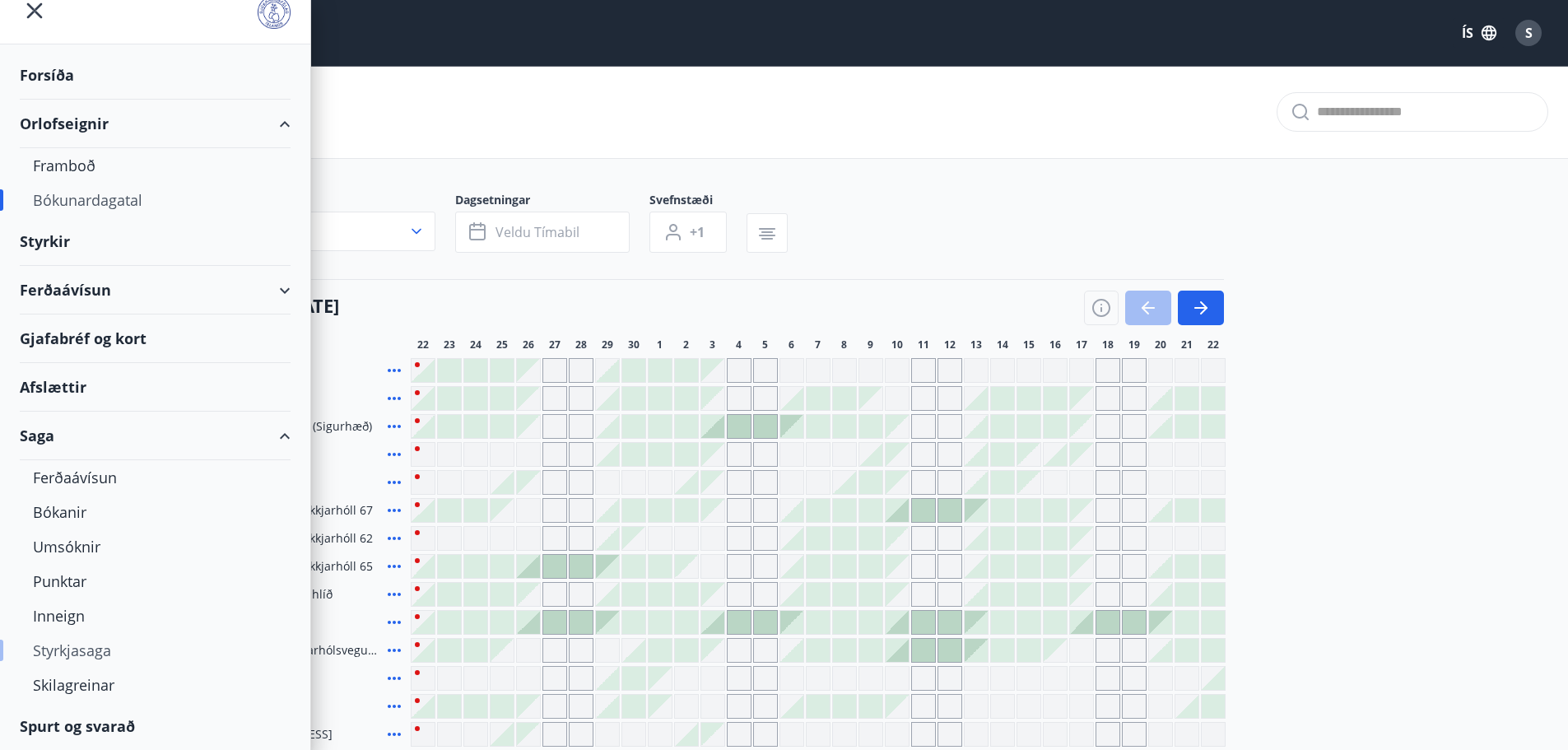
click at [101, 654] on div "Styrkjasaga" at bounding box center [155, 651] width 245 height 35
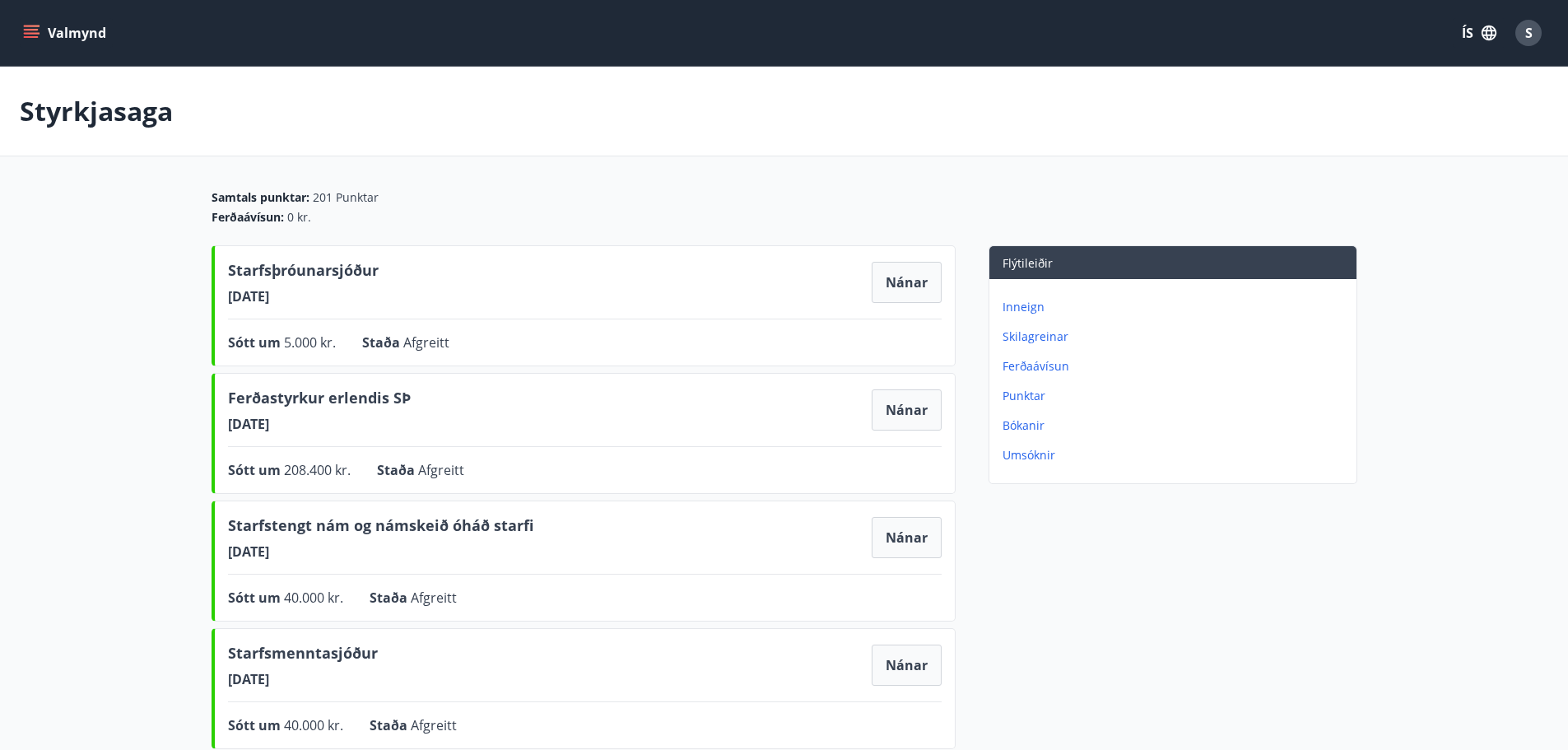
click at [1046, 363] on p "Ferðaávísun" at bounding box center [1177, 367] width 348 height 16
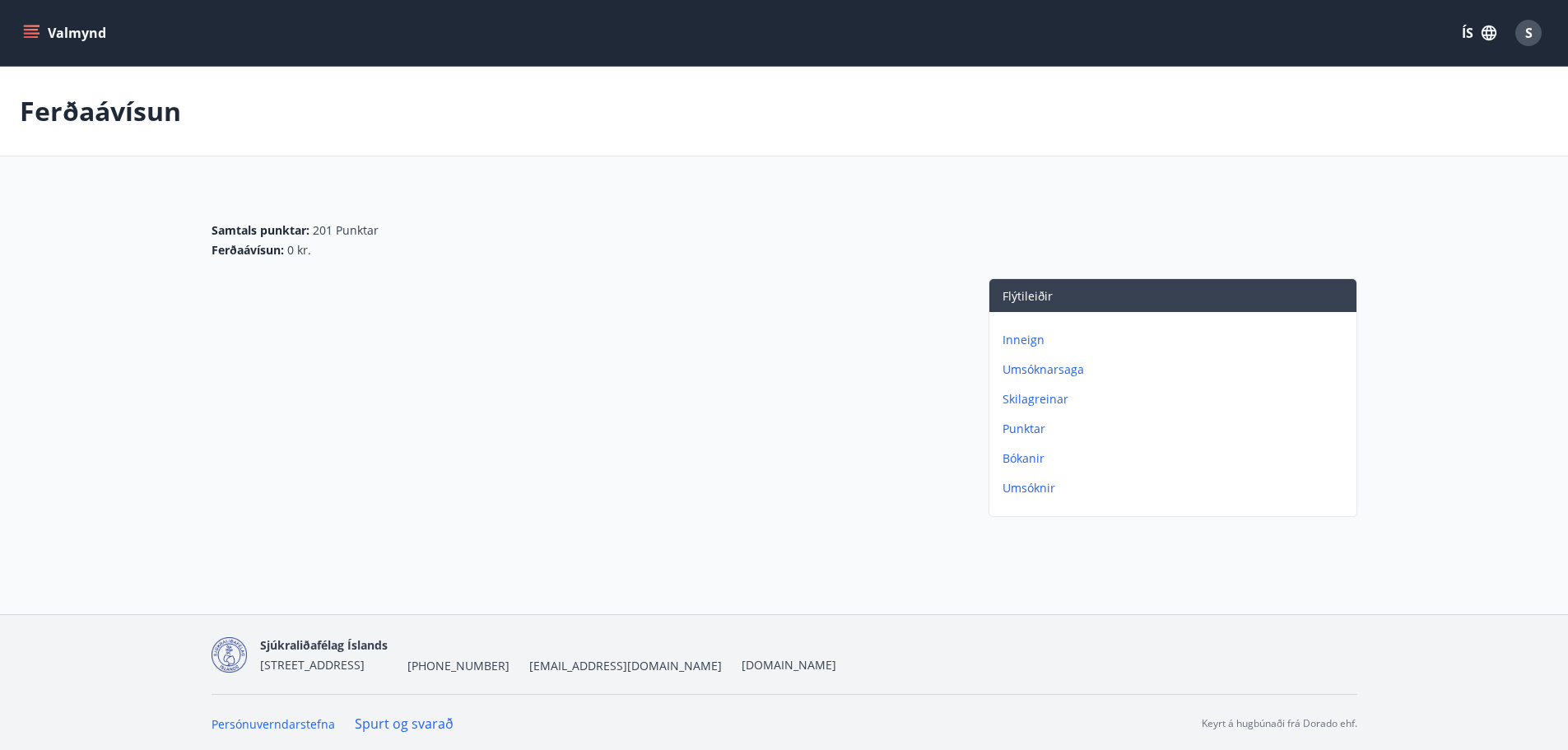
click at [1008, 339] on p "Inneign" at bounding box center [1177, 340] width 348 height 16
click at [1046, 400] on p "Ferðaávísun" at bounding box center [1177, 400] width 348 height 16
click at [39, 31] on icon "menu" at bounding box center [31, 33] width 16 height 16
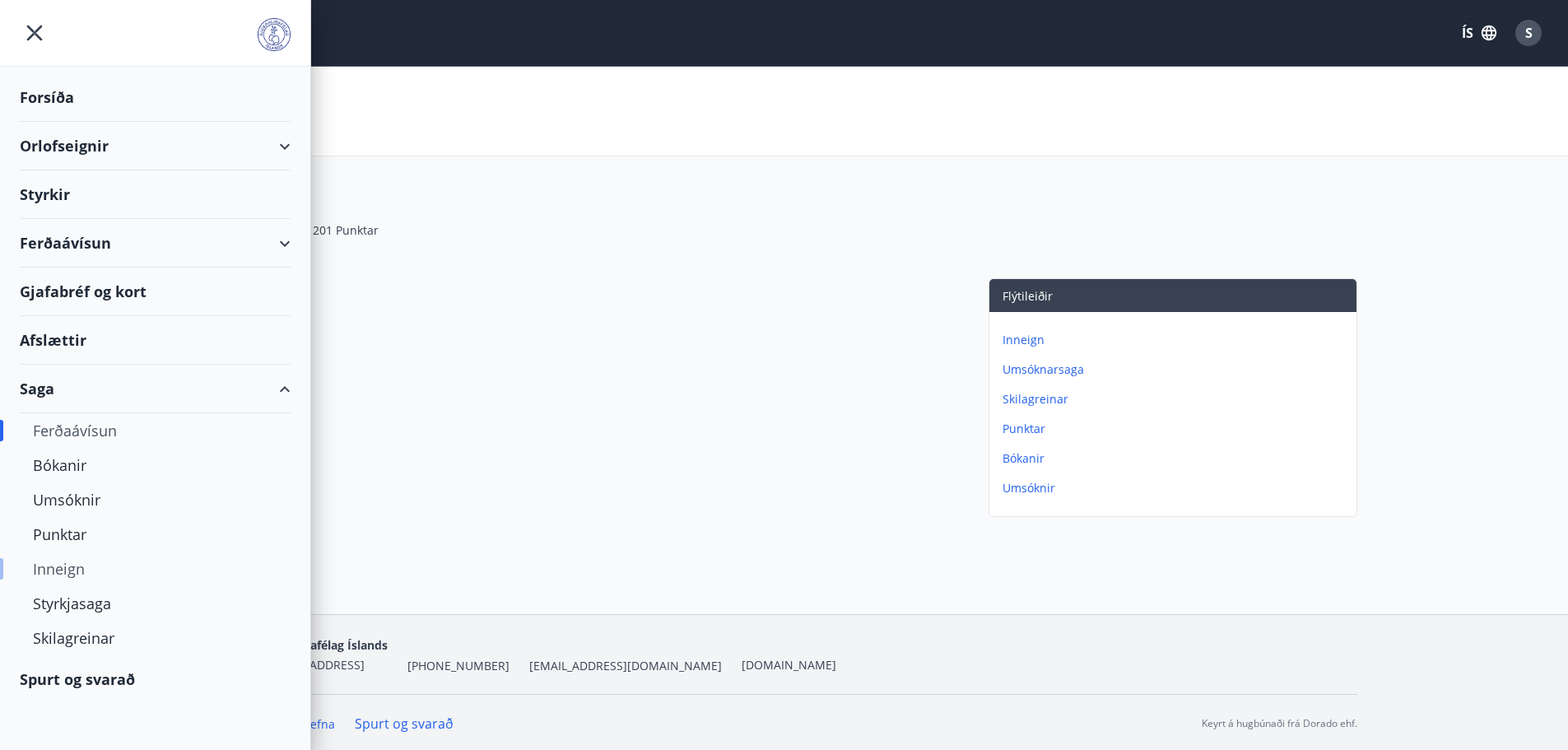
click at [67, 571] on div "Inneign" at bounding box center [155, 569] width 245 height 35
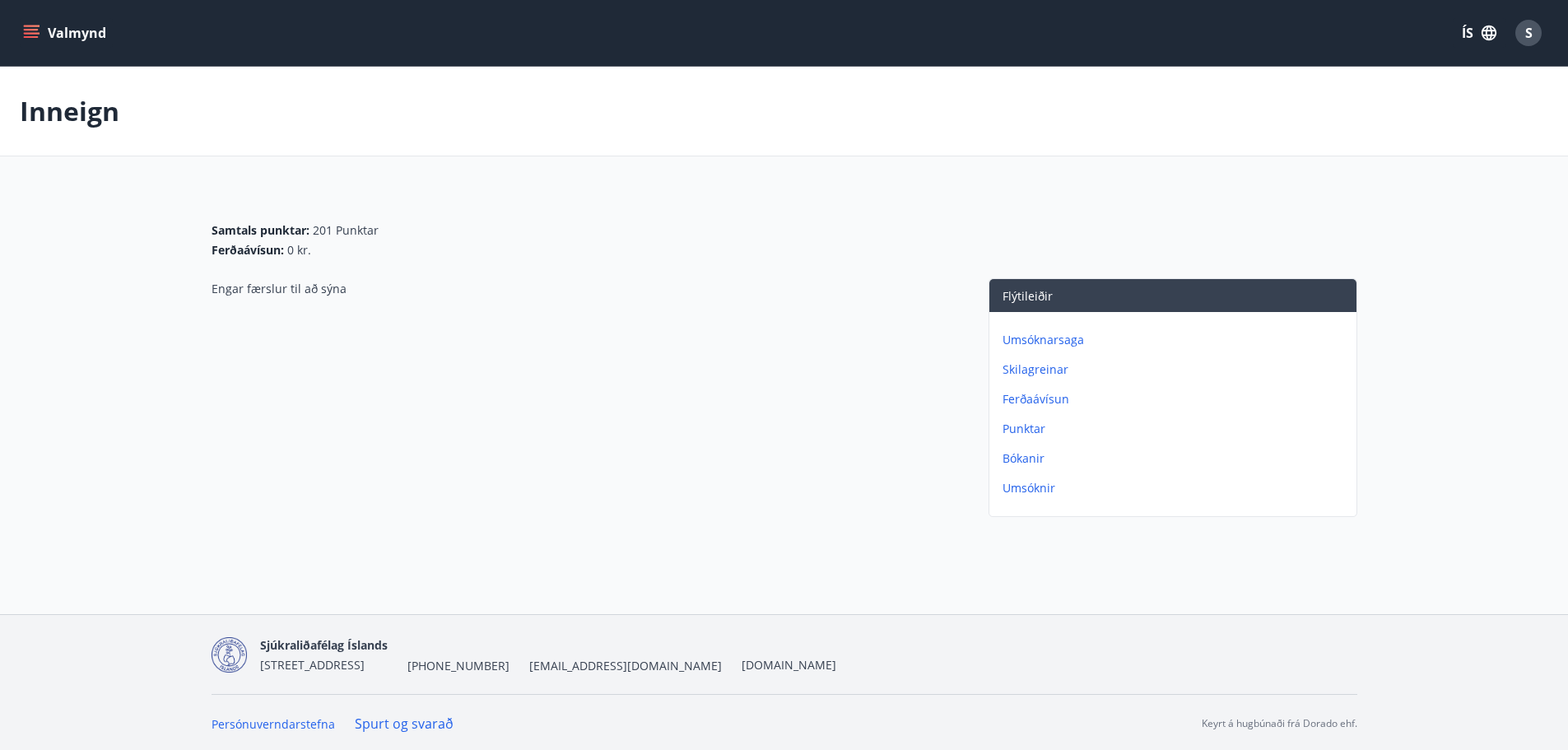
click at [23, 27] on icon "menu" at bounding box center [31, 33] width 16 height 16
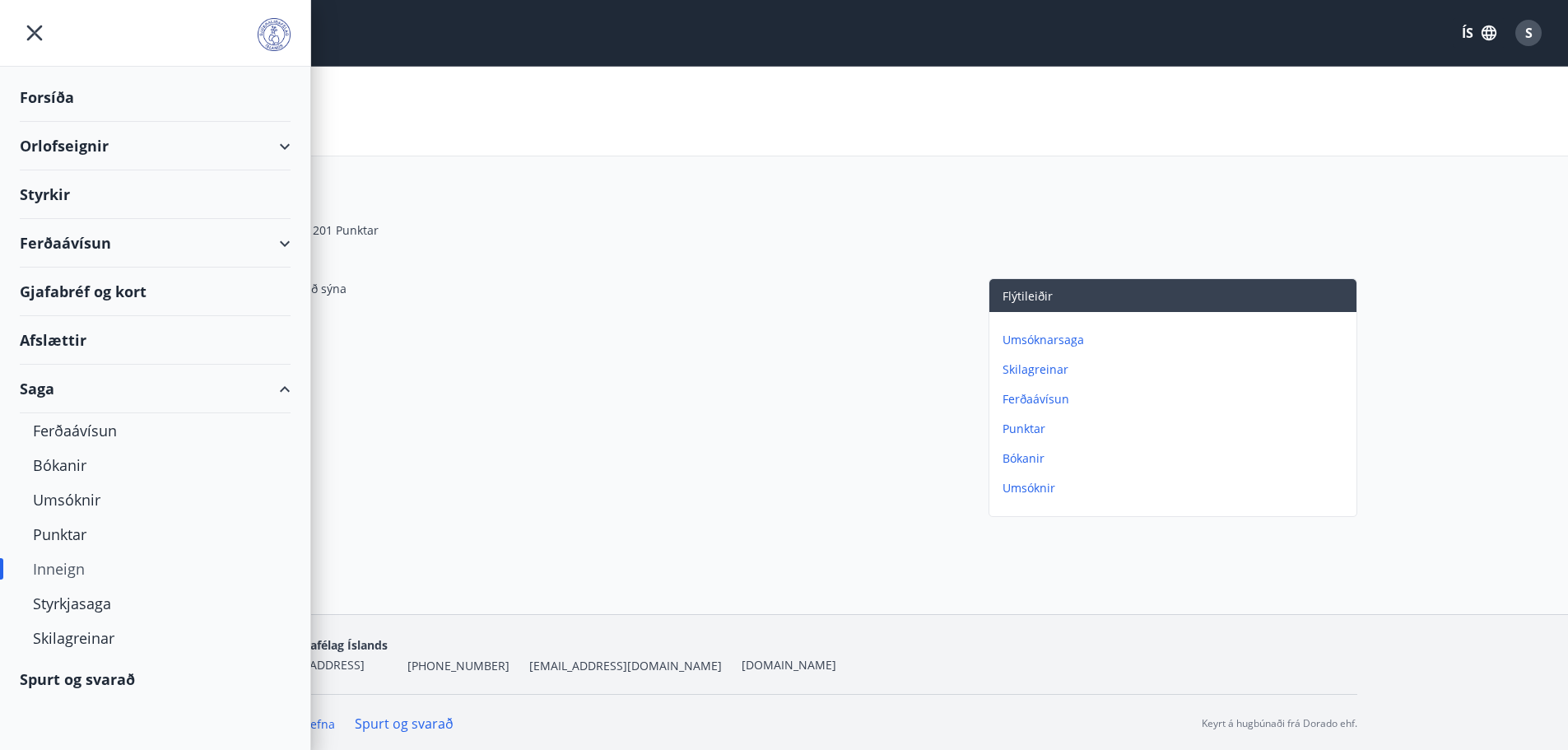
click at [281, 244] on div "Ferðaávísun" at bounding box center [156, 243] width 271 height 48
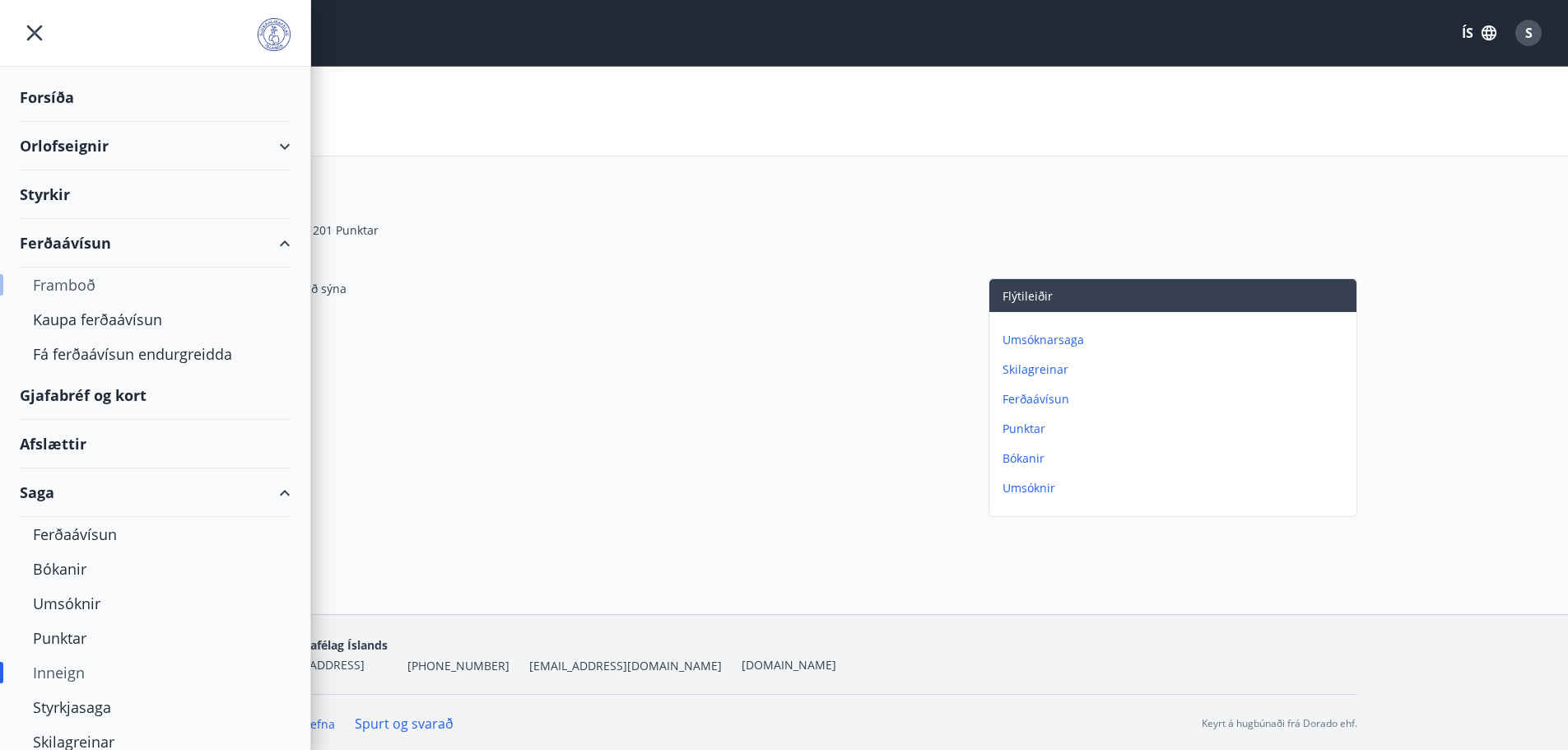
click at [79, 279] on div "Framboð" at bounding box center [155, 285] width 245 height 35
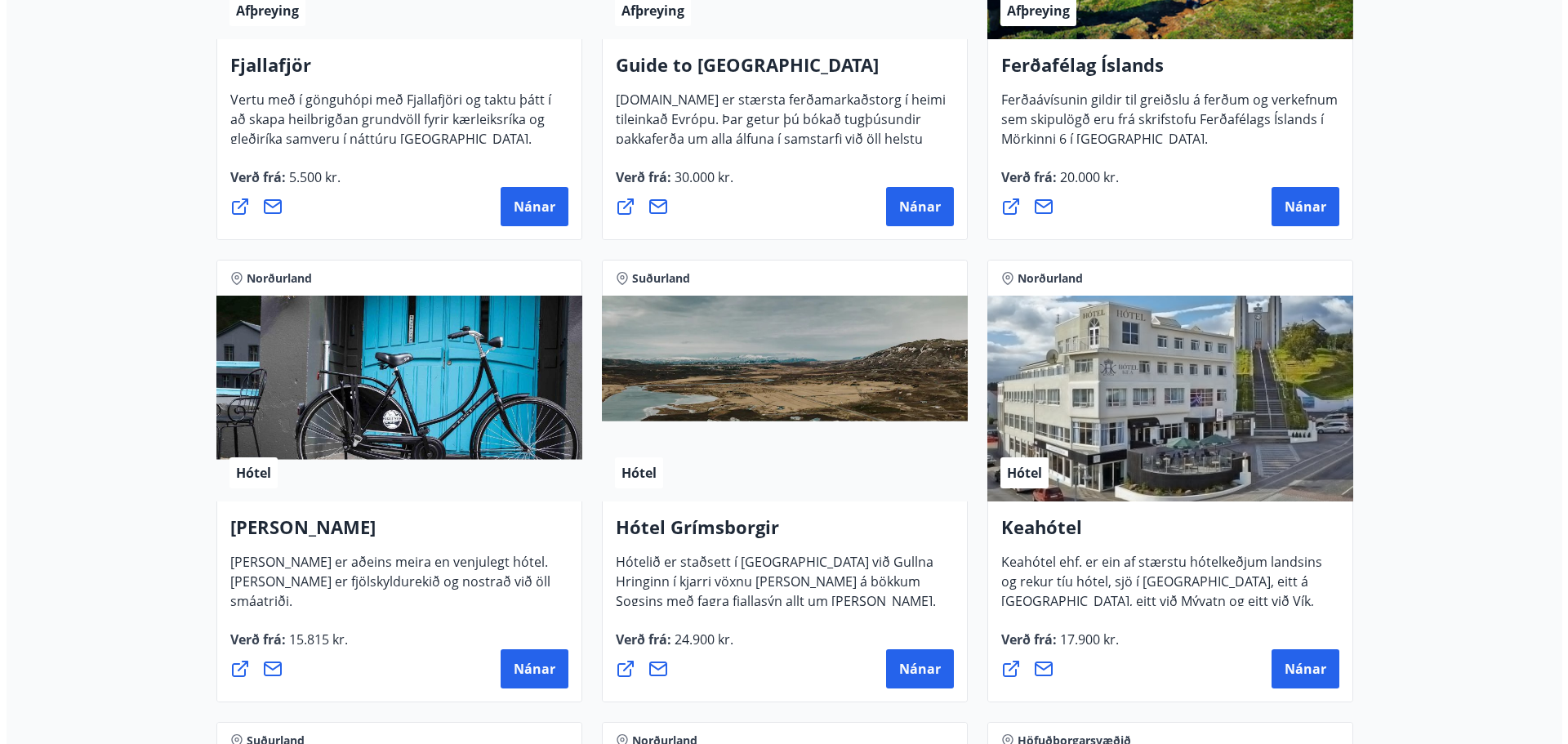
scroll to position [490, 0]
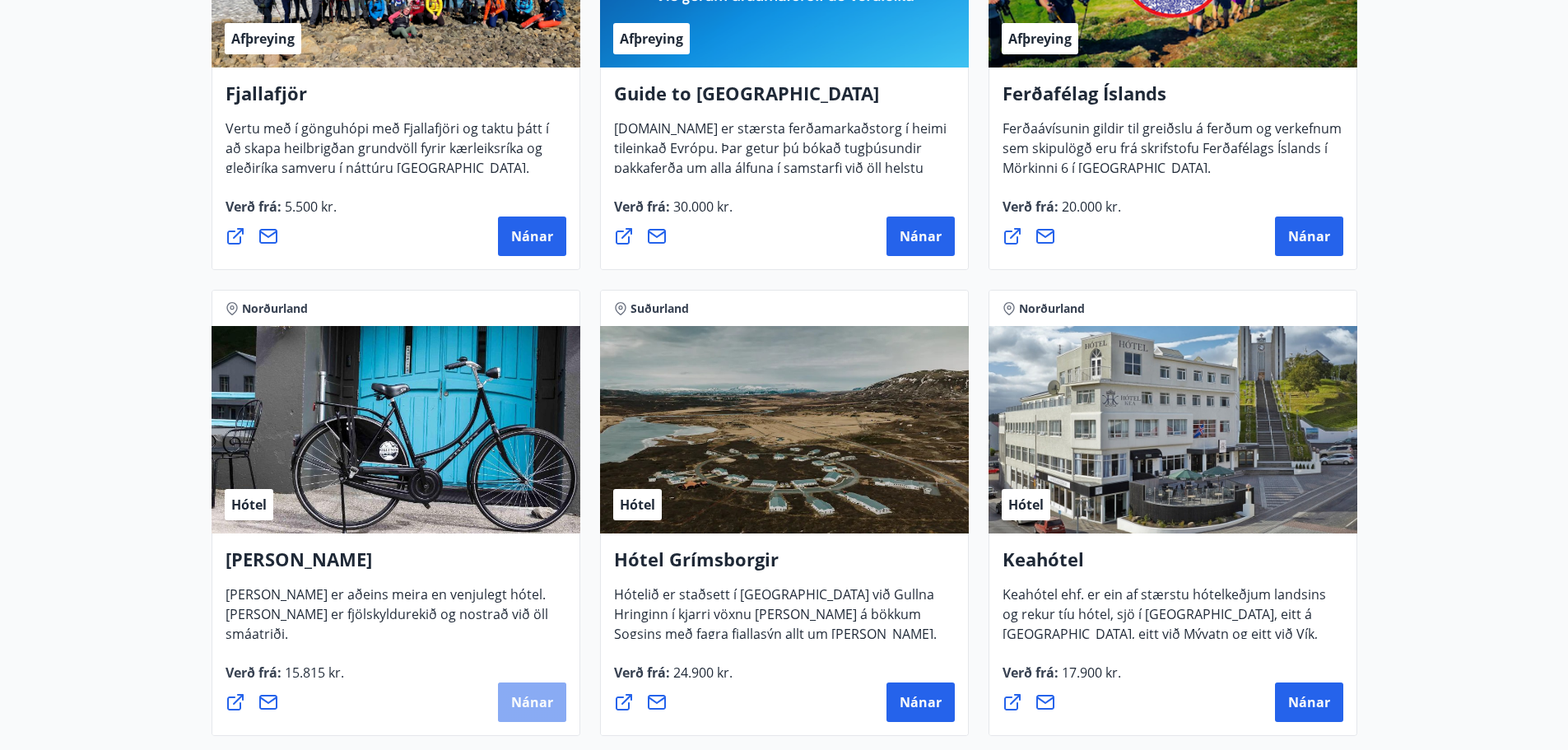
click at [528, 701] on span "Nánar" at bounding box center [532, 703] width 42 height 18
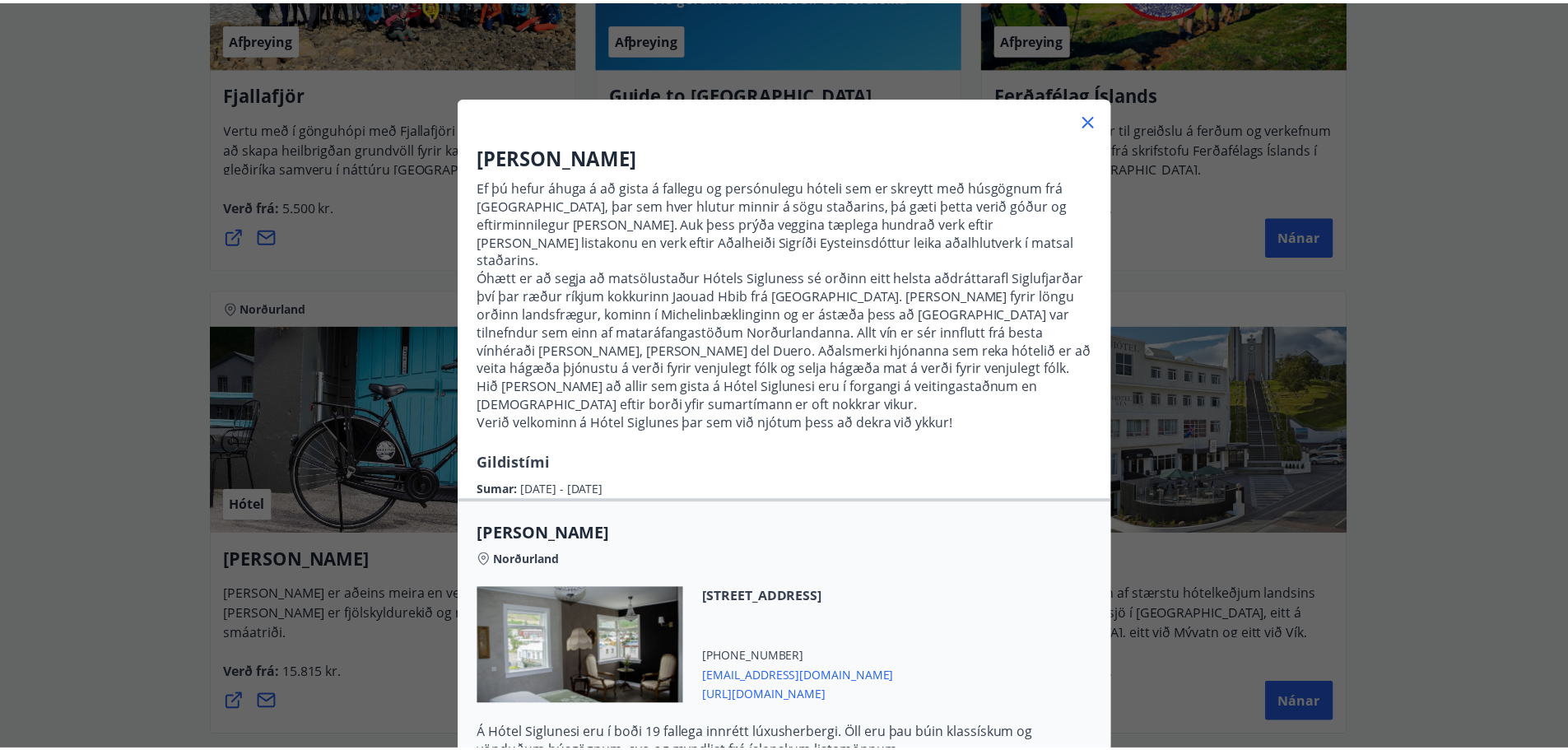
scroll to position [0, 0]
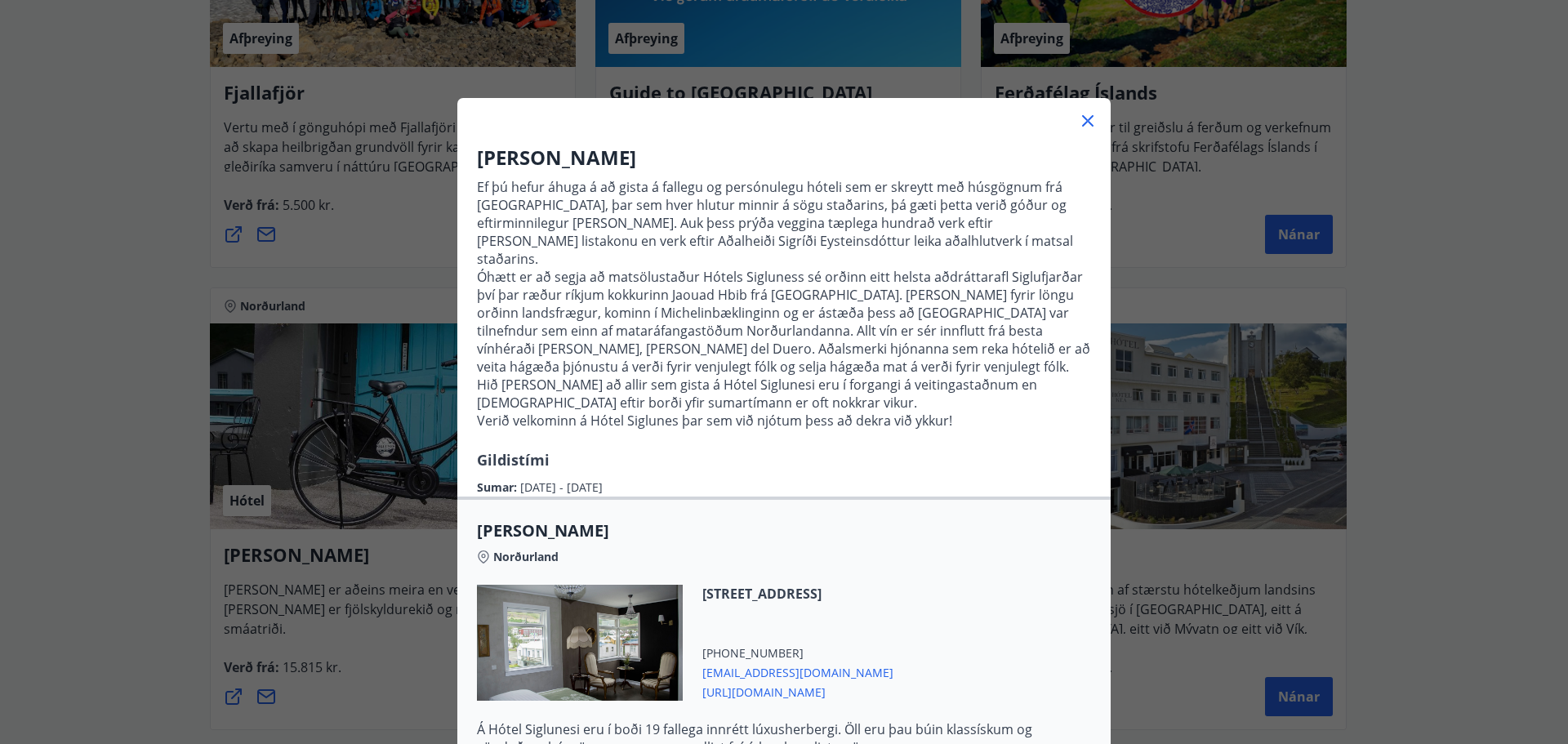
click at [1082, 117] on icon at bounding box center [1088, 121] width 12 height 12
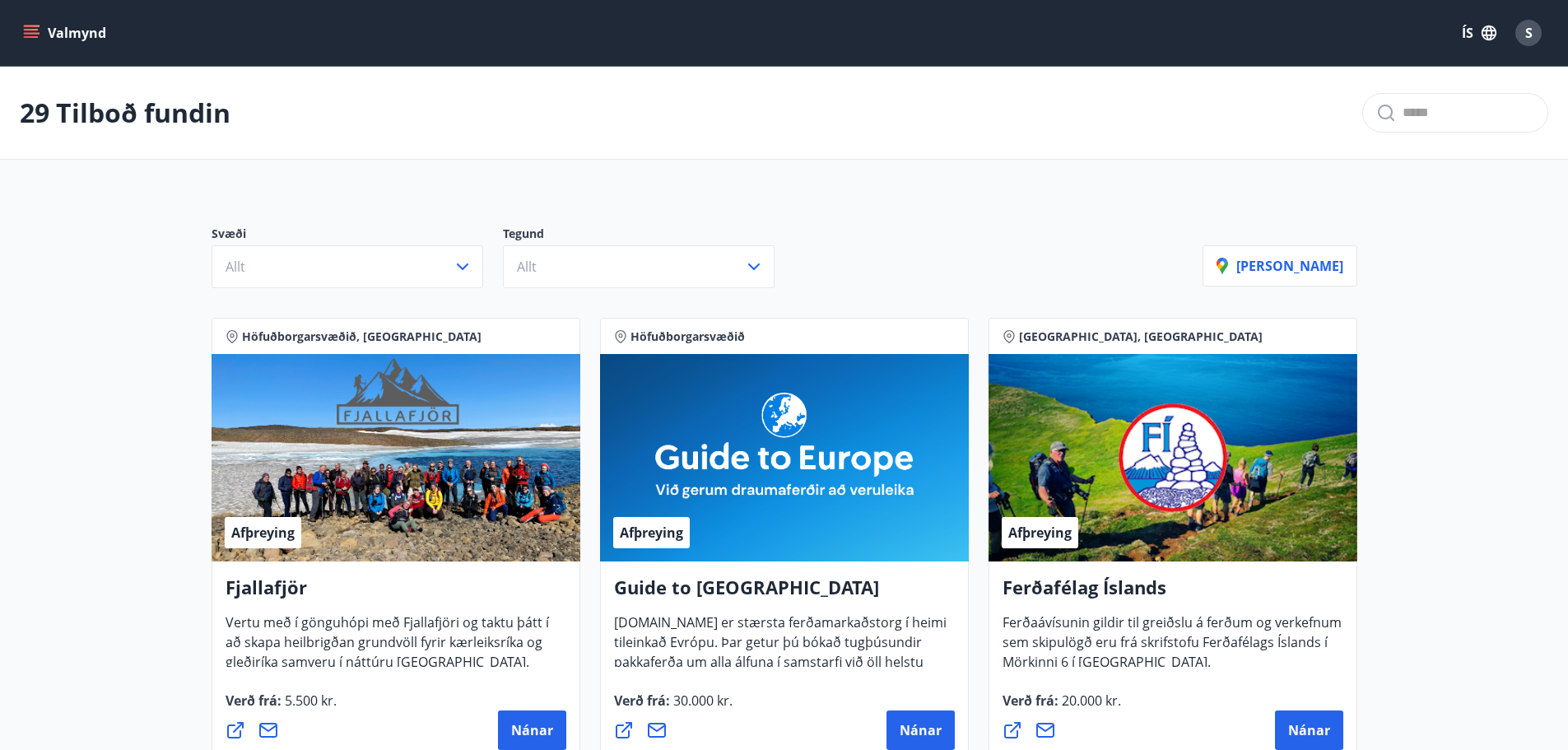
click at [29, 32] on icon "menu" at bounding box center [31, 33] width 16 height 16
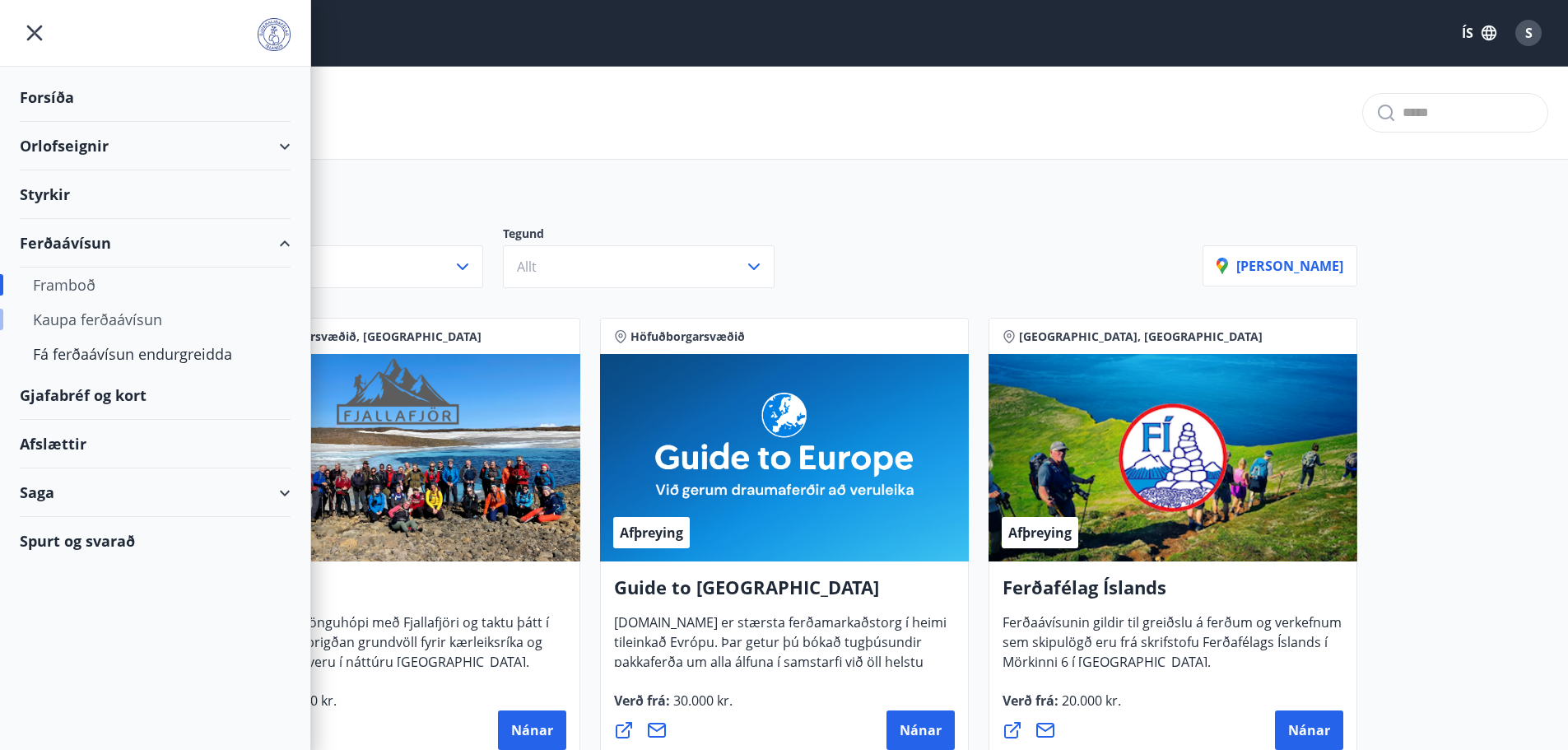
click at [81, 322] on div "Kaupa ferðaávísun" at bounding box center [155, 319] width 245 height 35
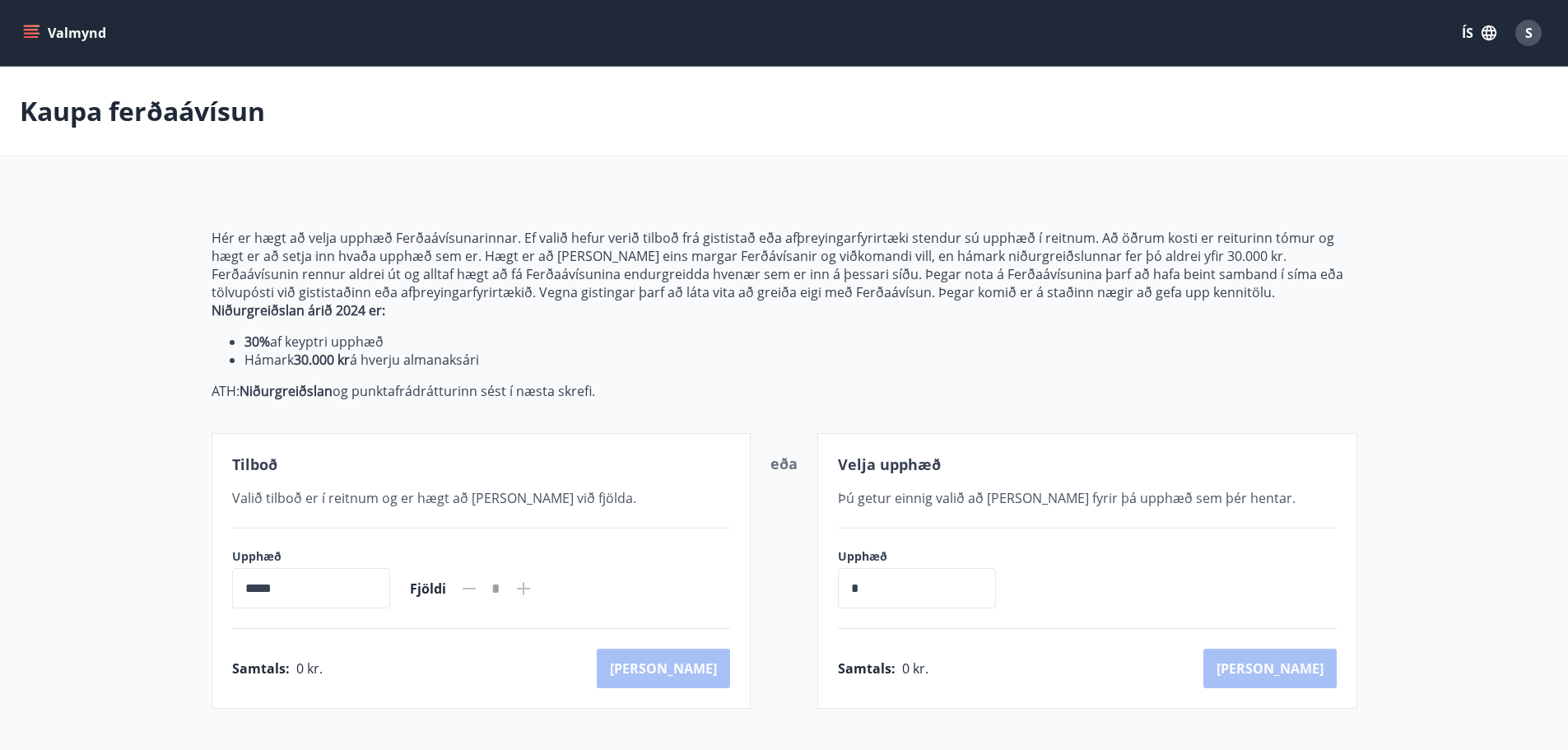
click at [31, 30] on icon "menu" at bounding box center [31, 30] width 15 height 2
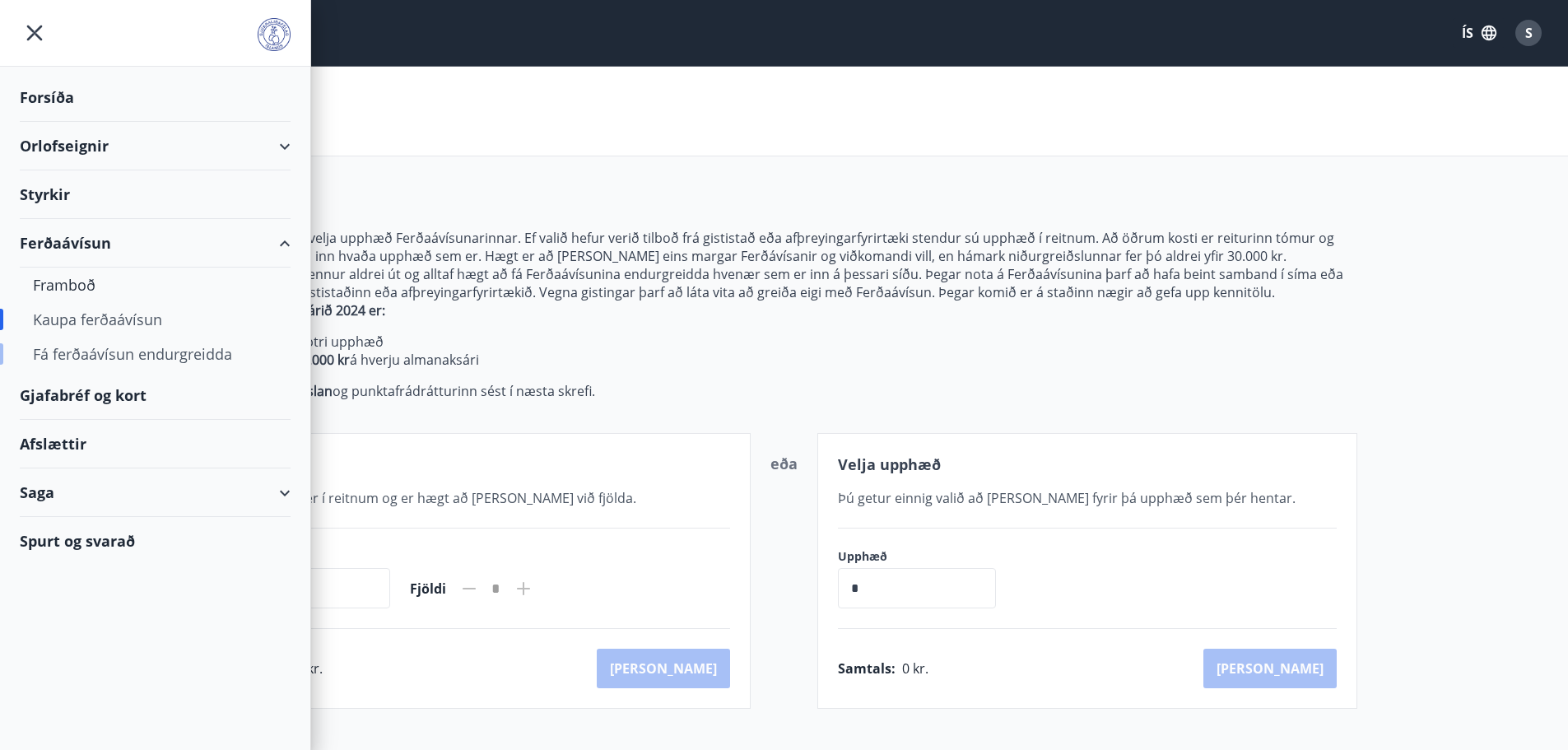
click at [137, 350] on div "Fá ferðaávísun endurgreidda" at bounding box center [155, 354] width 245 height 35
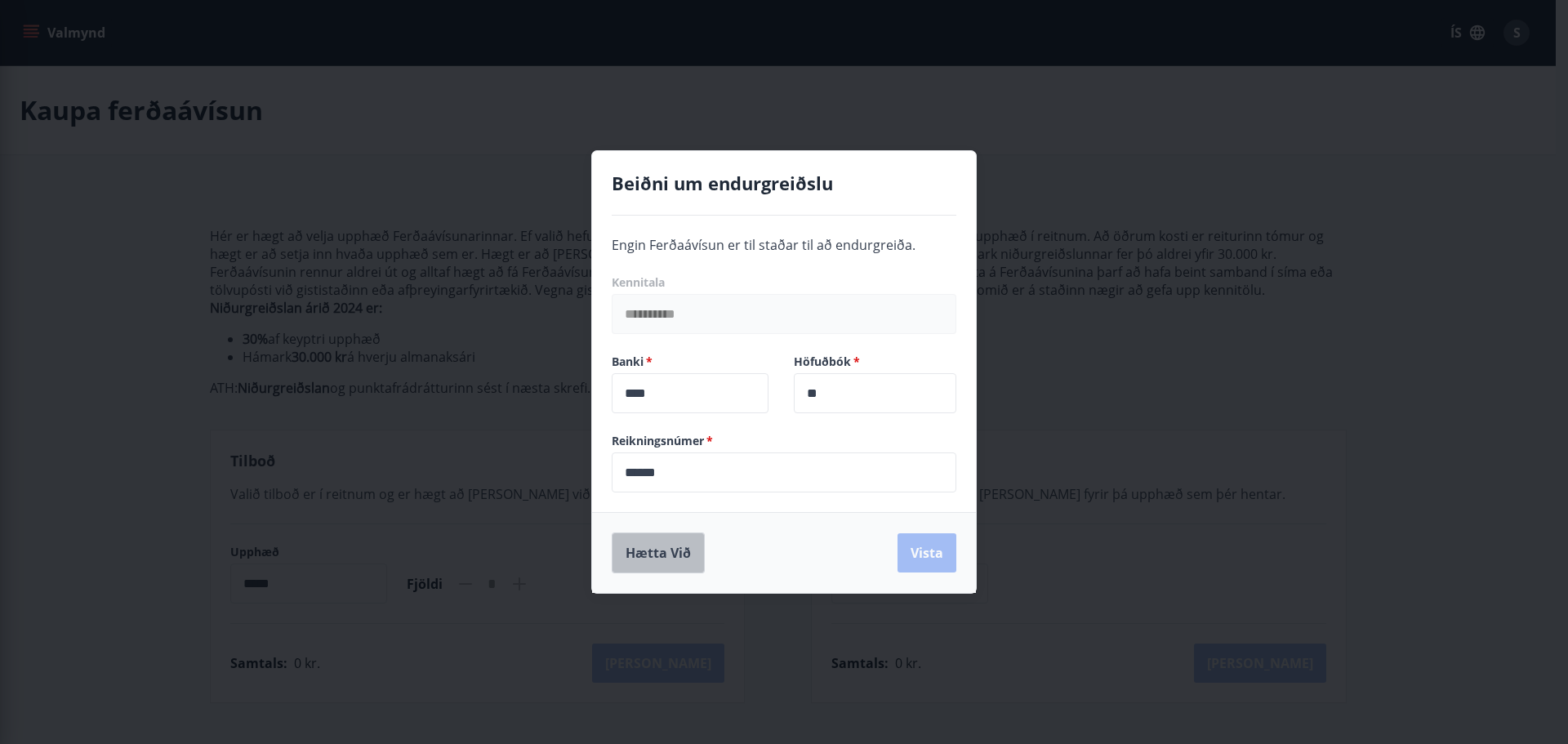
click at [678, 553] on button "Hætta við" at bounding box center [658, 553] width 93 height 41
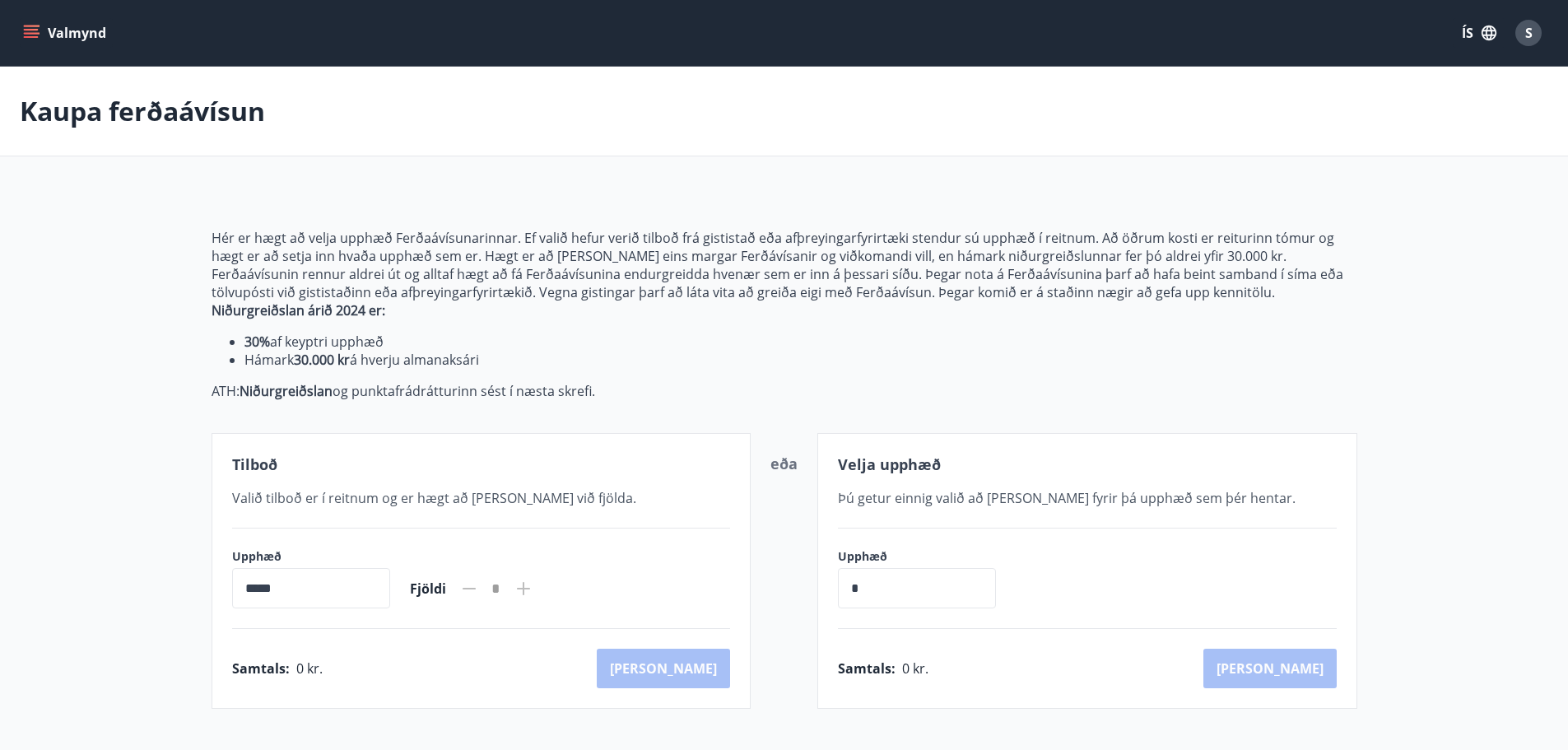
click at [27, 32] on icon "menu" at bounding box center [31, 33] width 16 height 16
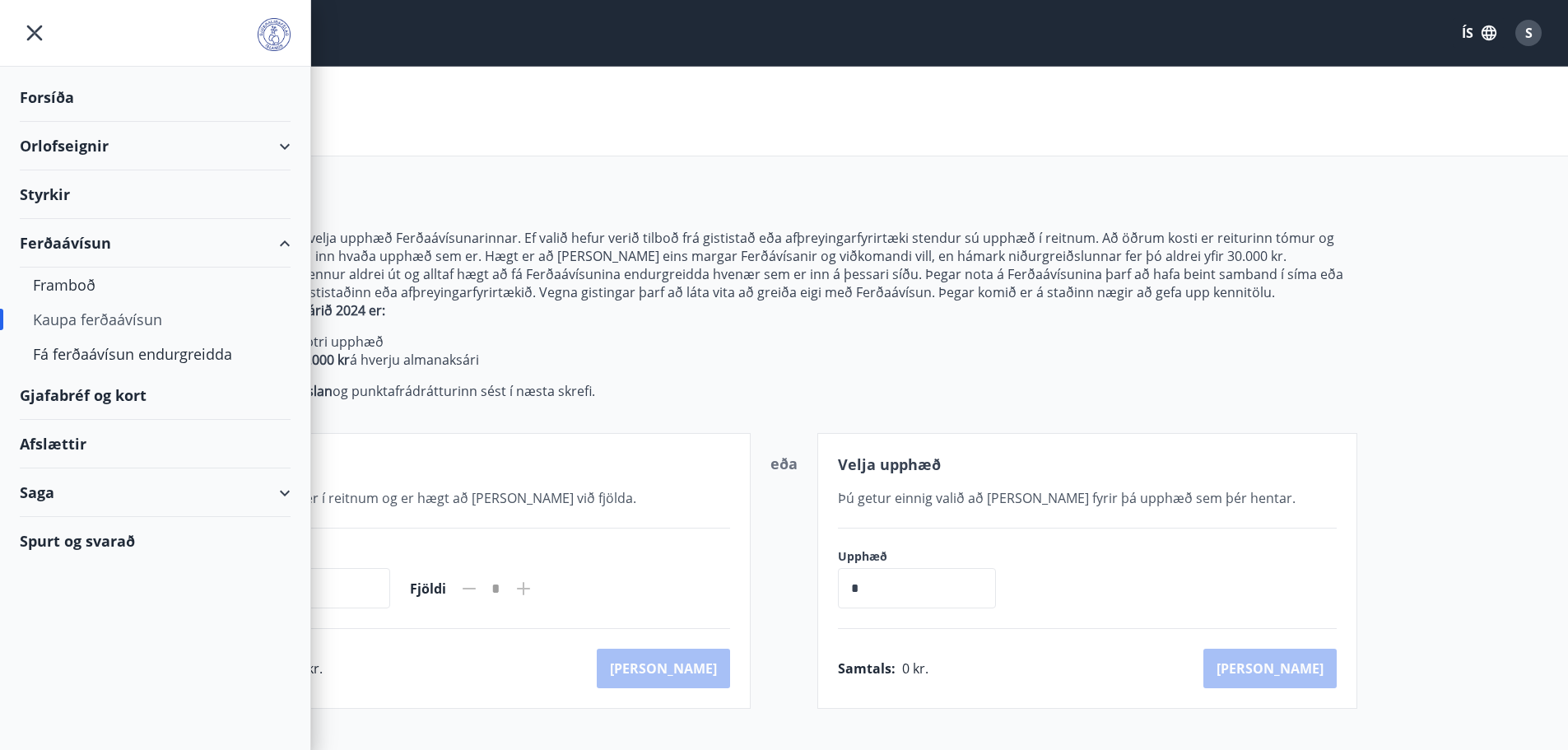
click at [39, 492] on div "Saga" at bounding box center [156, 492] width 271 height 48
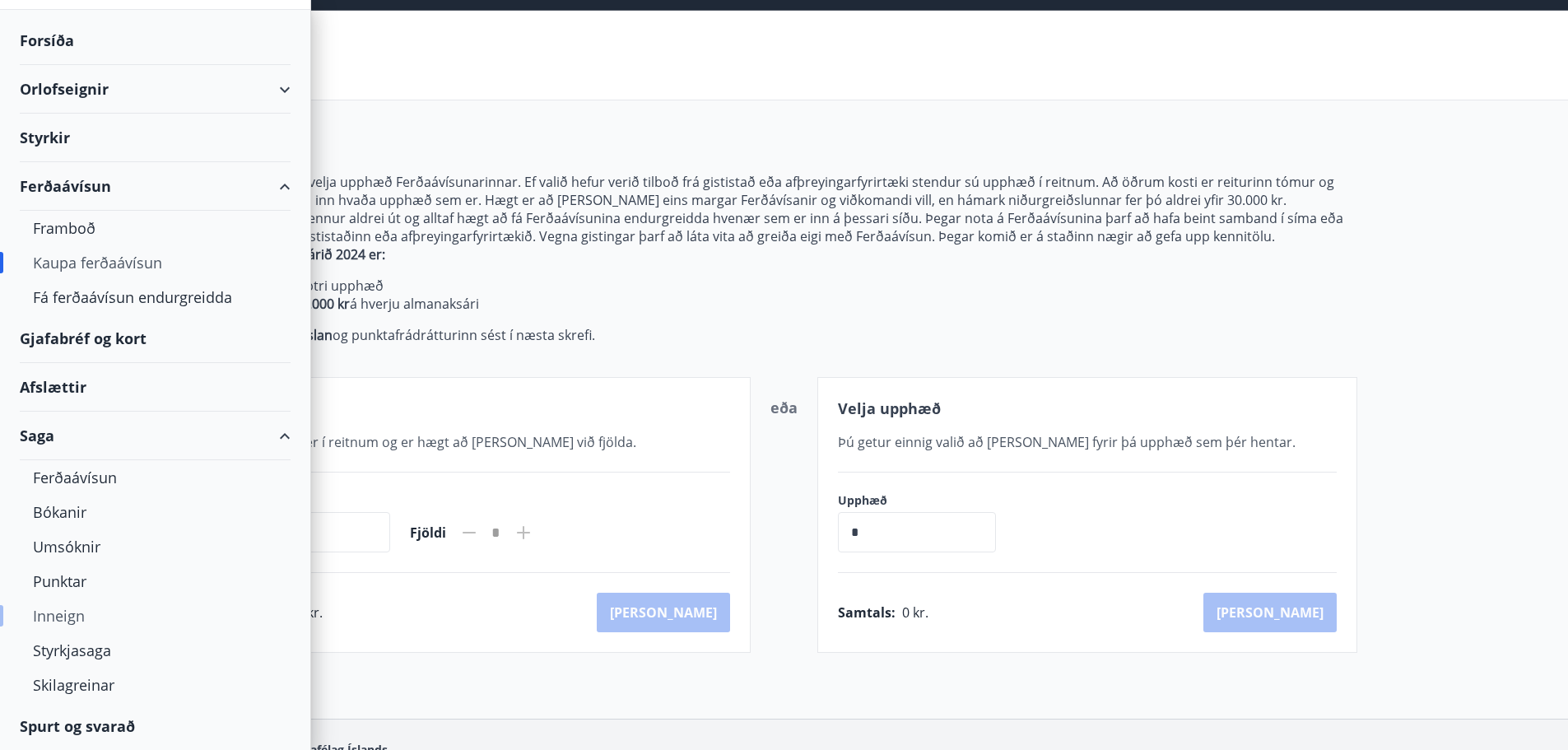
scroll to position [163, 0]
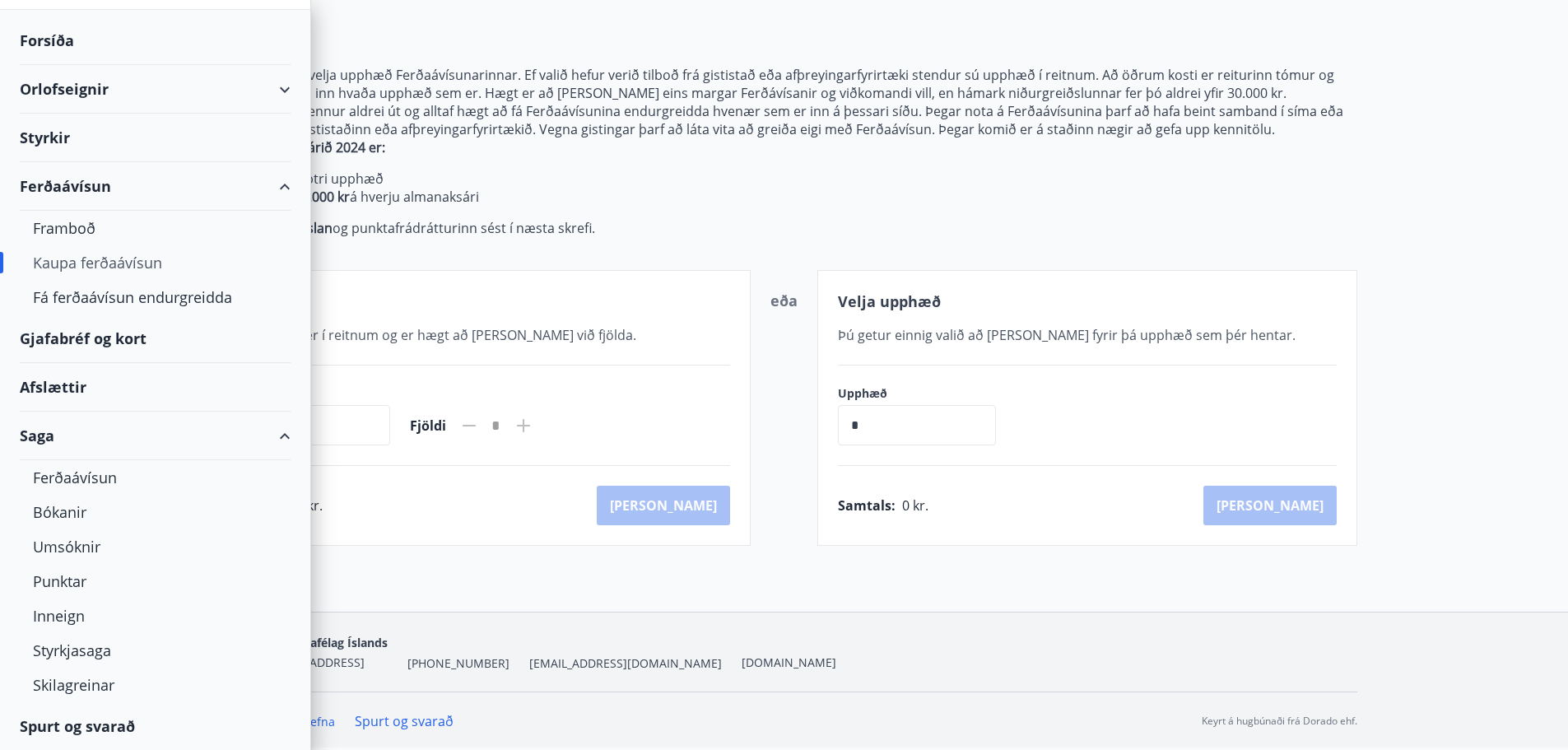
click at [88, 726] on div "Spurt og svarað" at bounding box center [156, 726] width 271 height 47
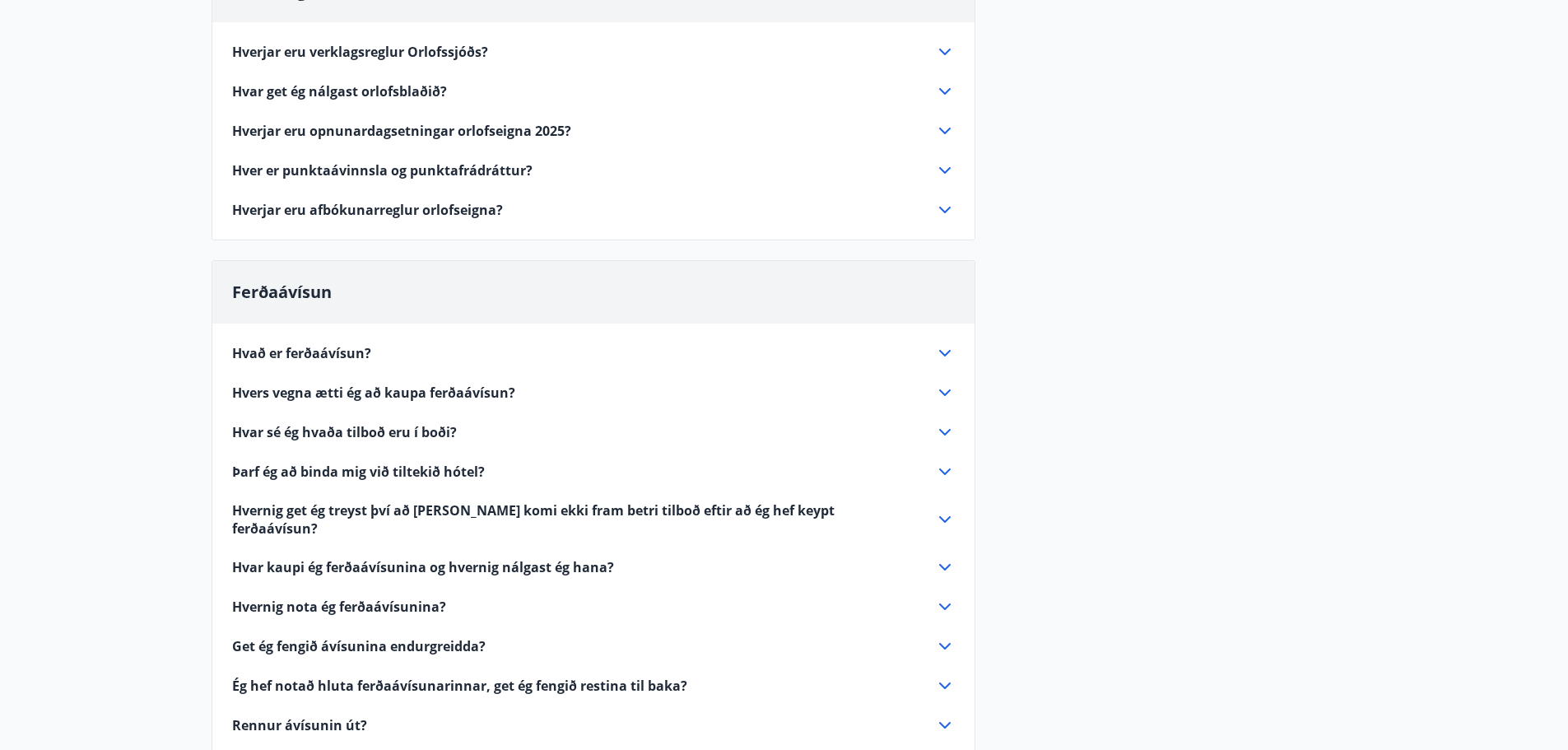
scroll to position [247, 0]
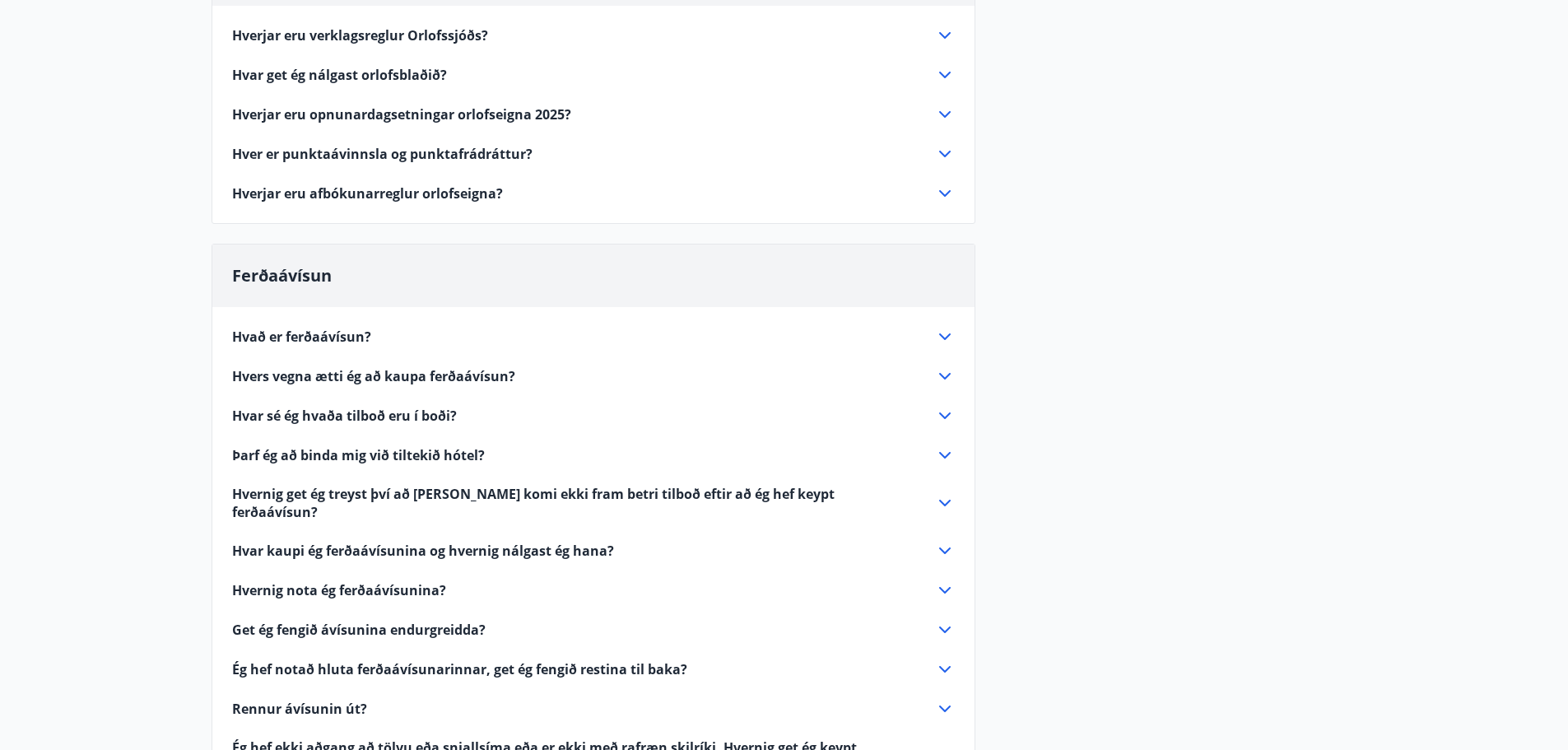
click at [940, 372] on icon at bounding box center [946, 377] width 20 height 20
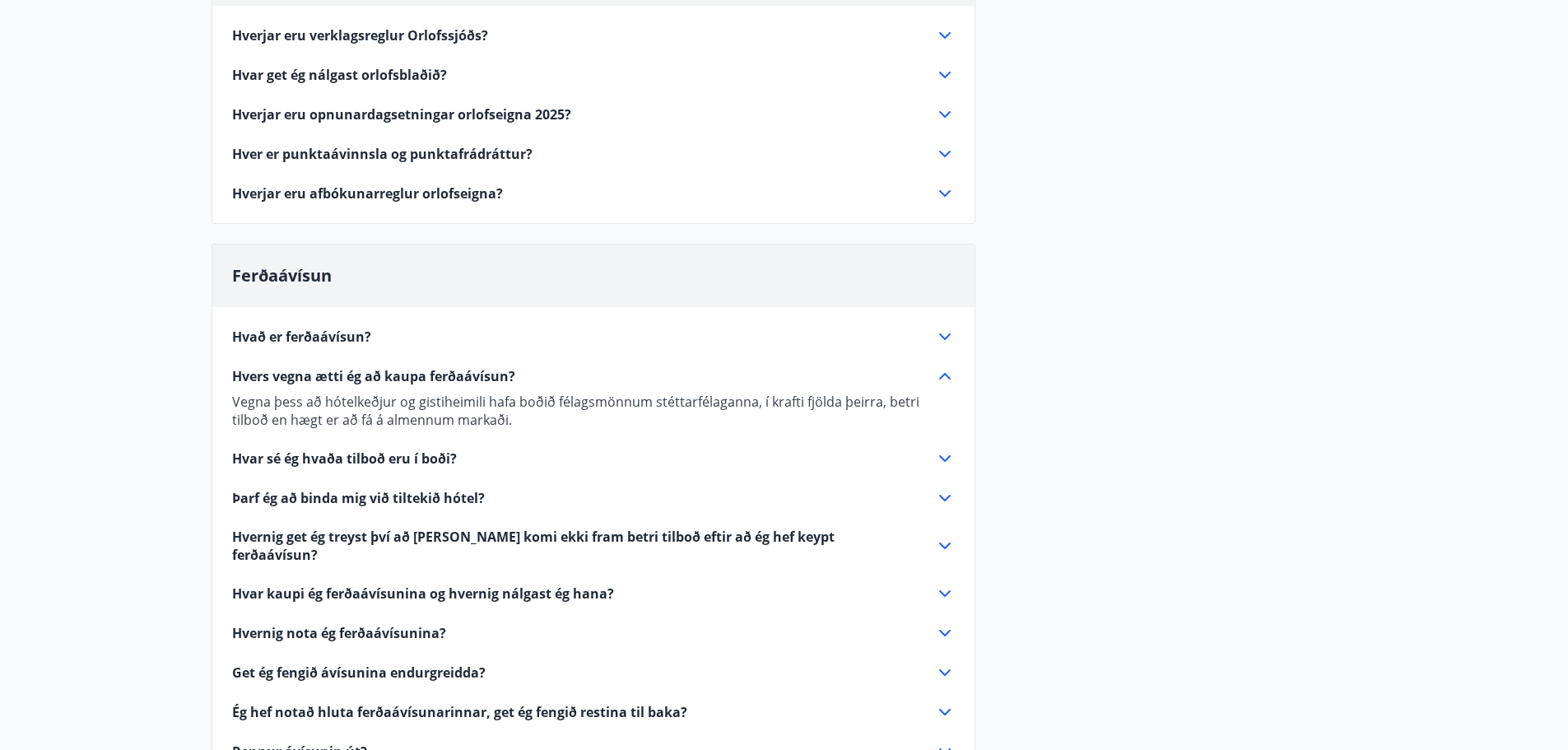
click at [99, 423] on main "Spurt og Svarað Orlofseignir Hverjar eru verklagsreglur Orlofssjóðs? Almennt Um…" at bounding box center [784, 339] width 1568 height 1039
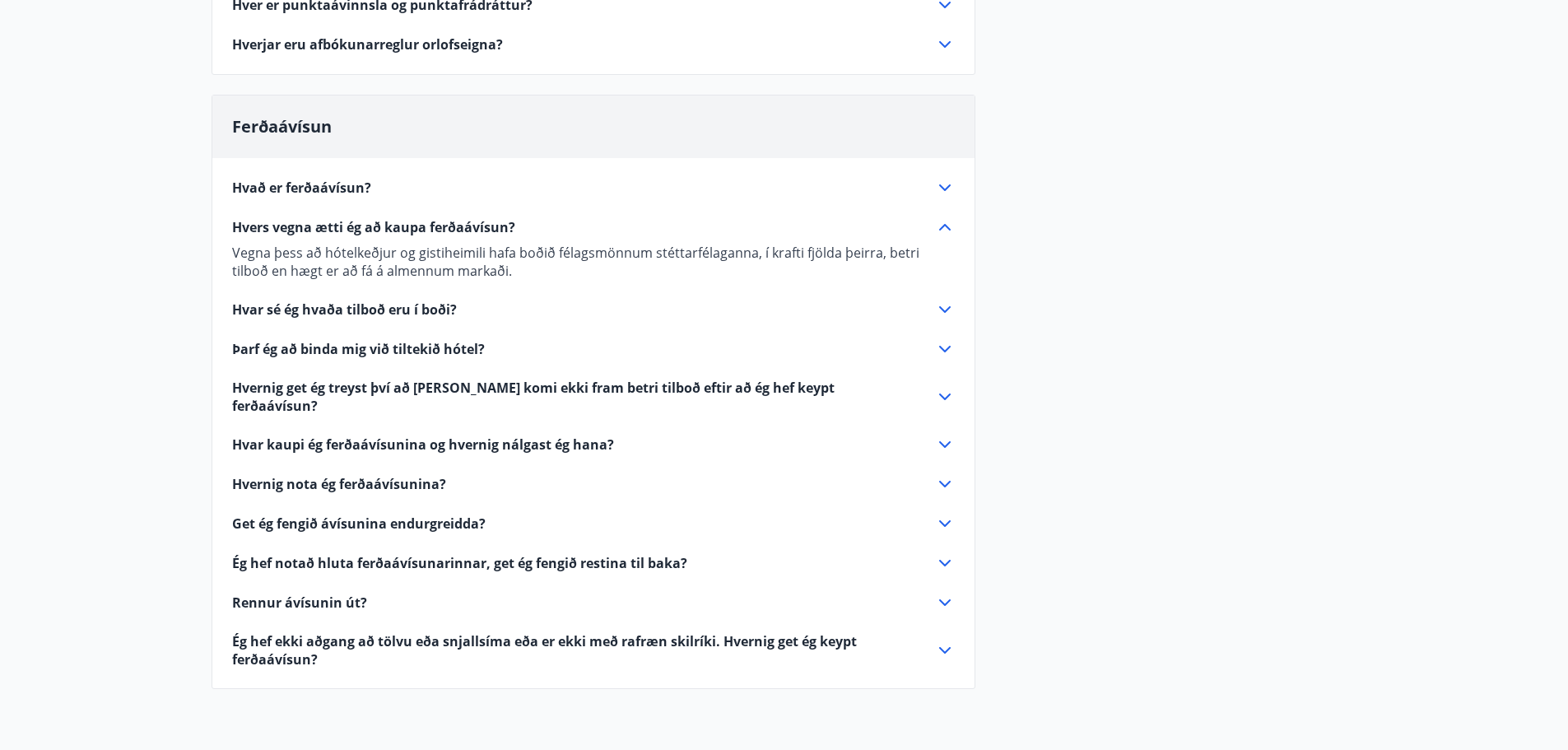
scroll to position [411, 0]
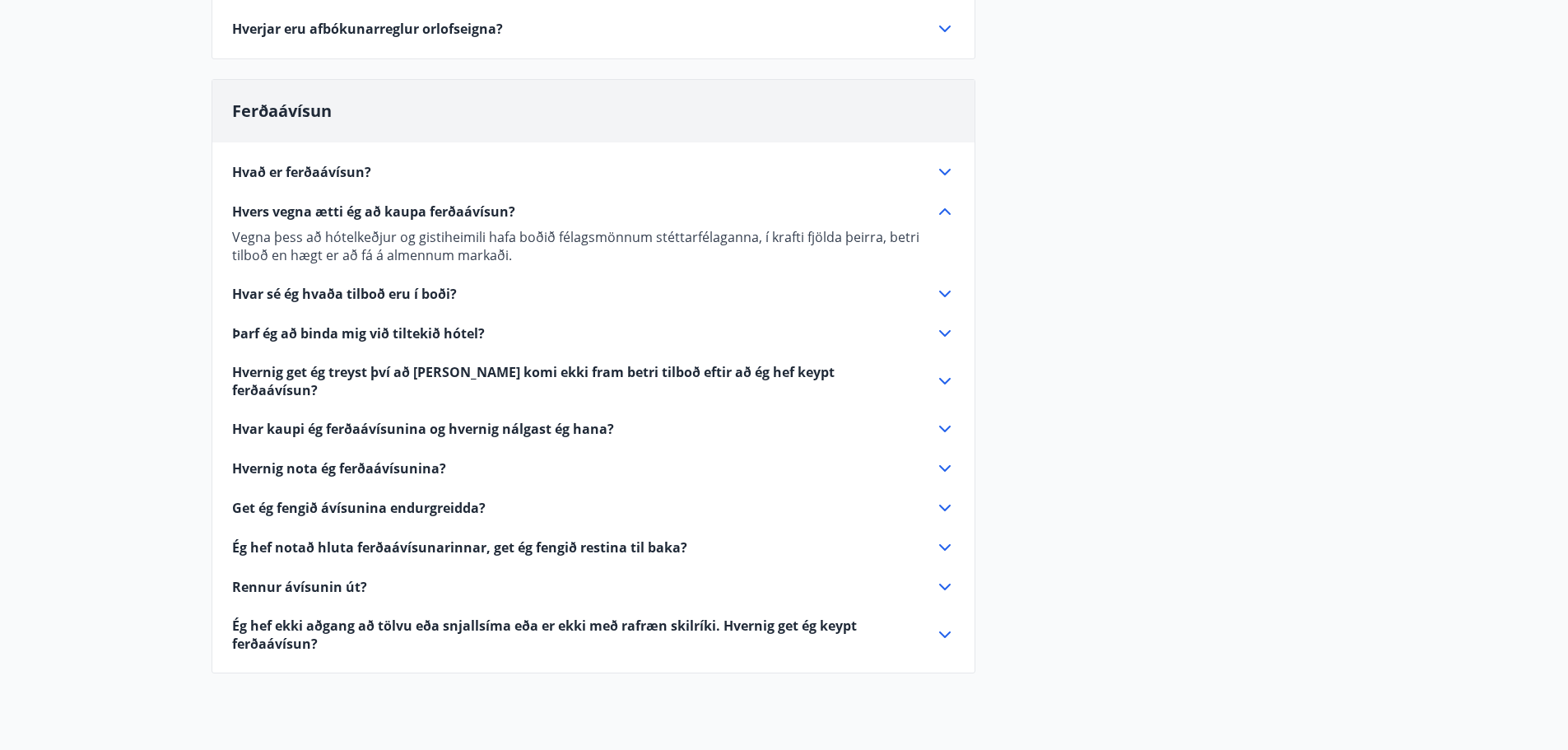
click at [944, 371] on icon at bounding box center [946, 381] width 20 height 20
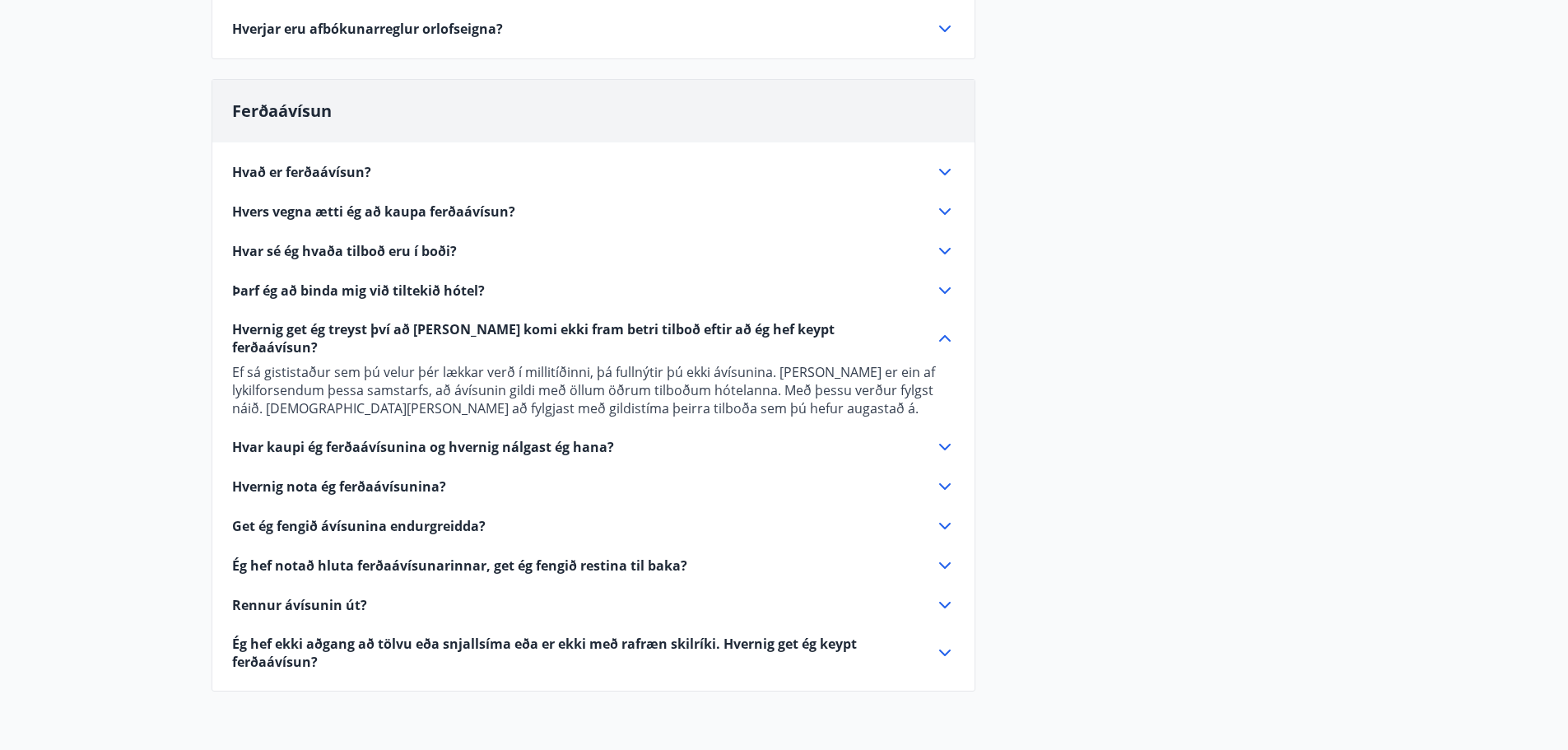
click at [65, 220] on main "Spurt og Svarað Orlofseignir Hverjar eru verklagsreglur Orlofssjóðs? Almennt Um…" at bounding box center [784, 183] width 1568 height 1057
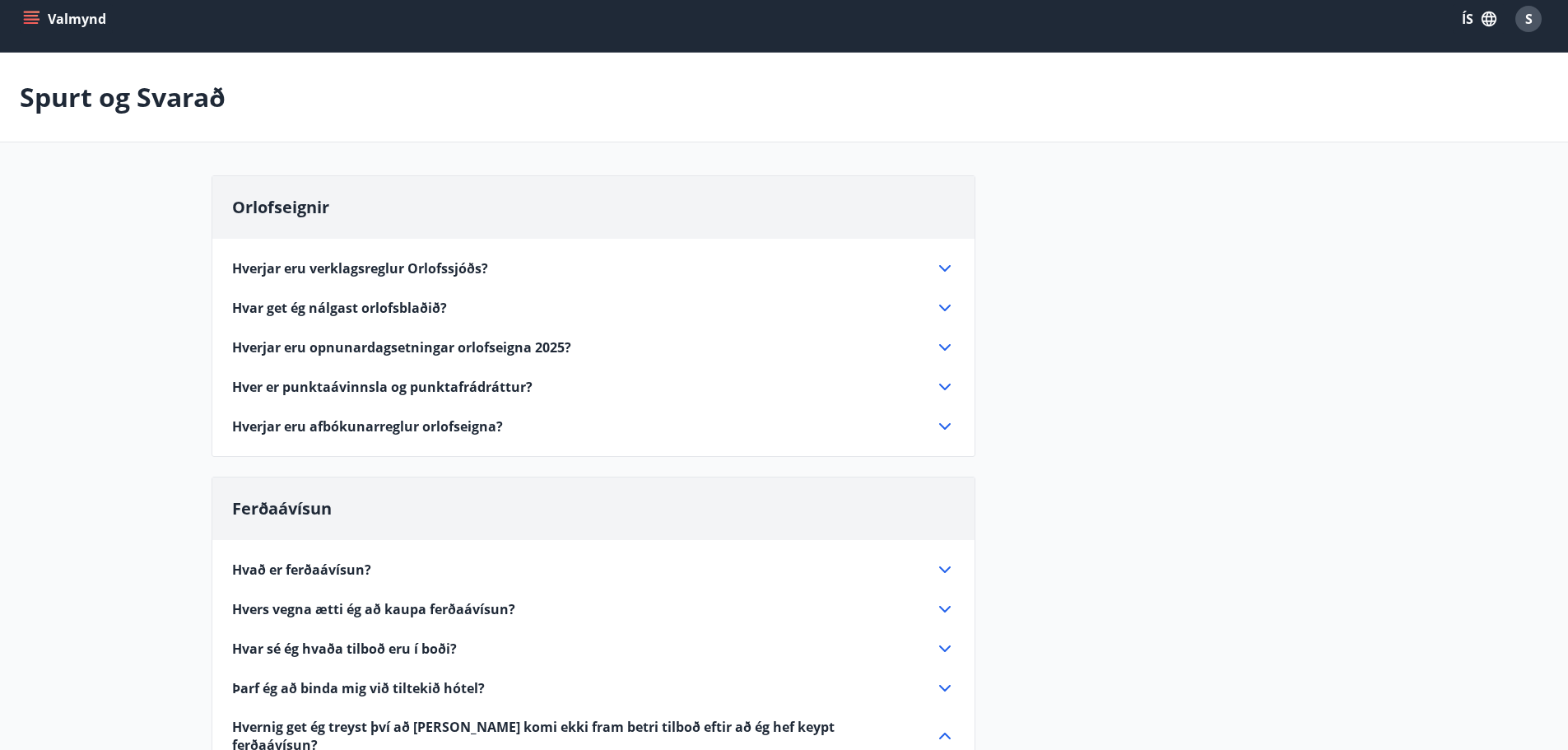
scroll to position [0, 0]
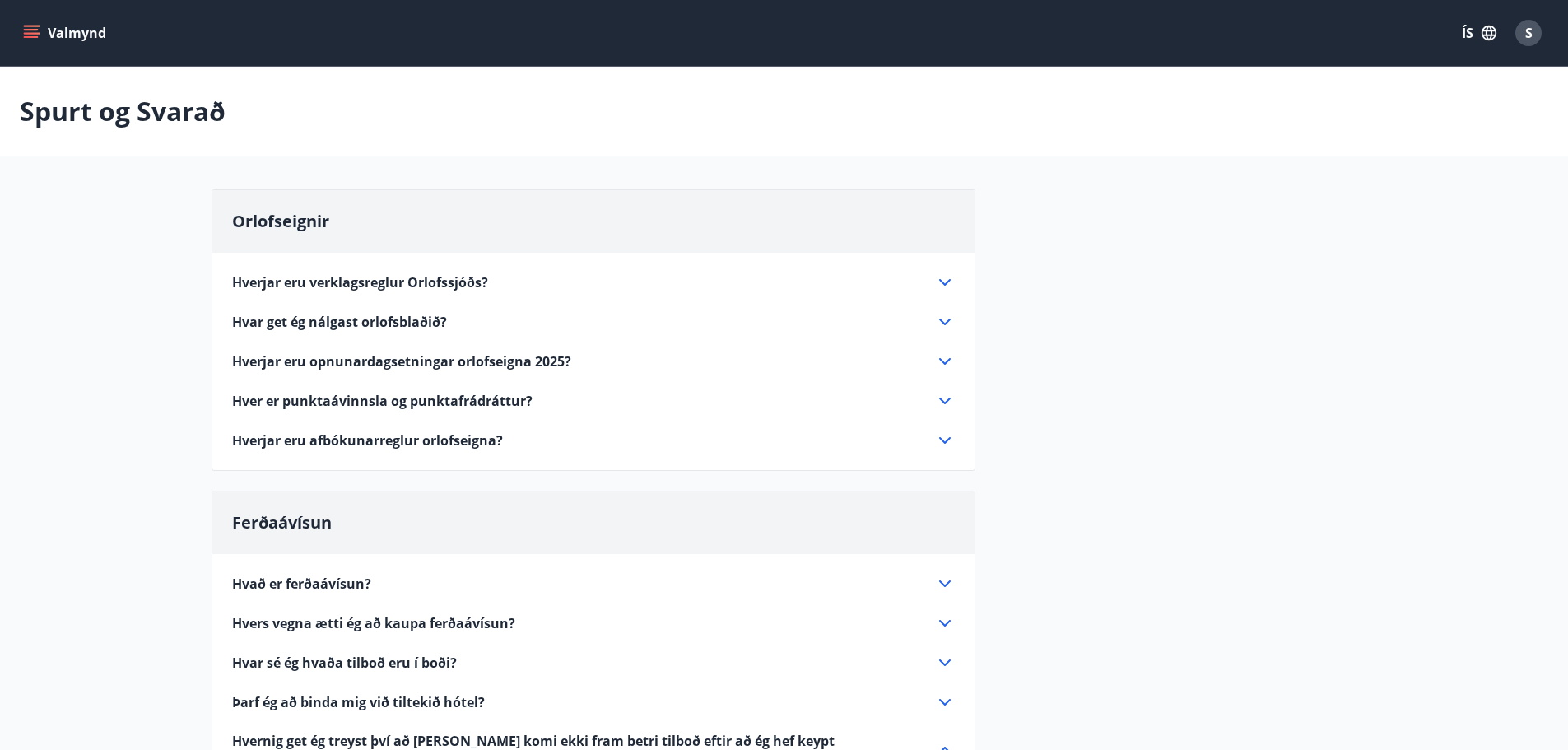
click at [31, 28] on icon "menu" at bounding box center [31, 33] width 16 height 16
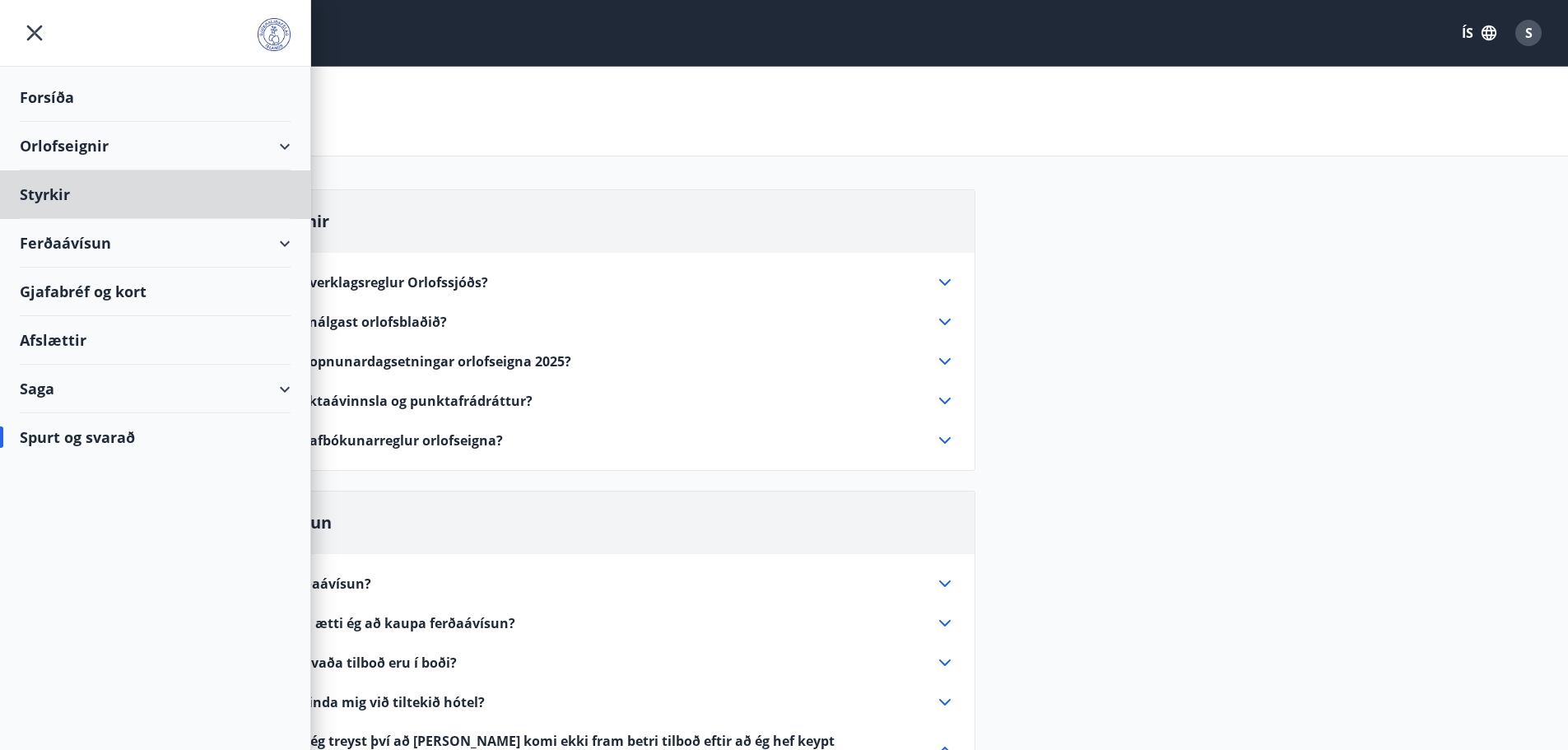
click at [49, 109] on div "Forsíða" at bounding box center [156, 97] width 271 height 48
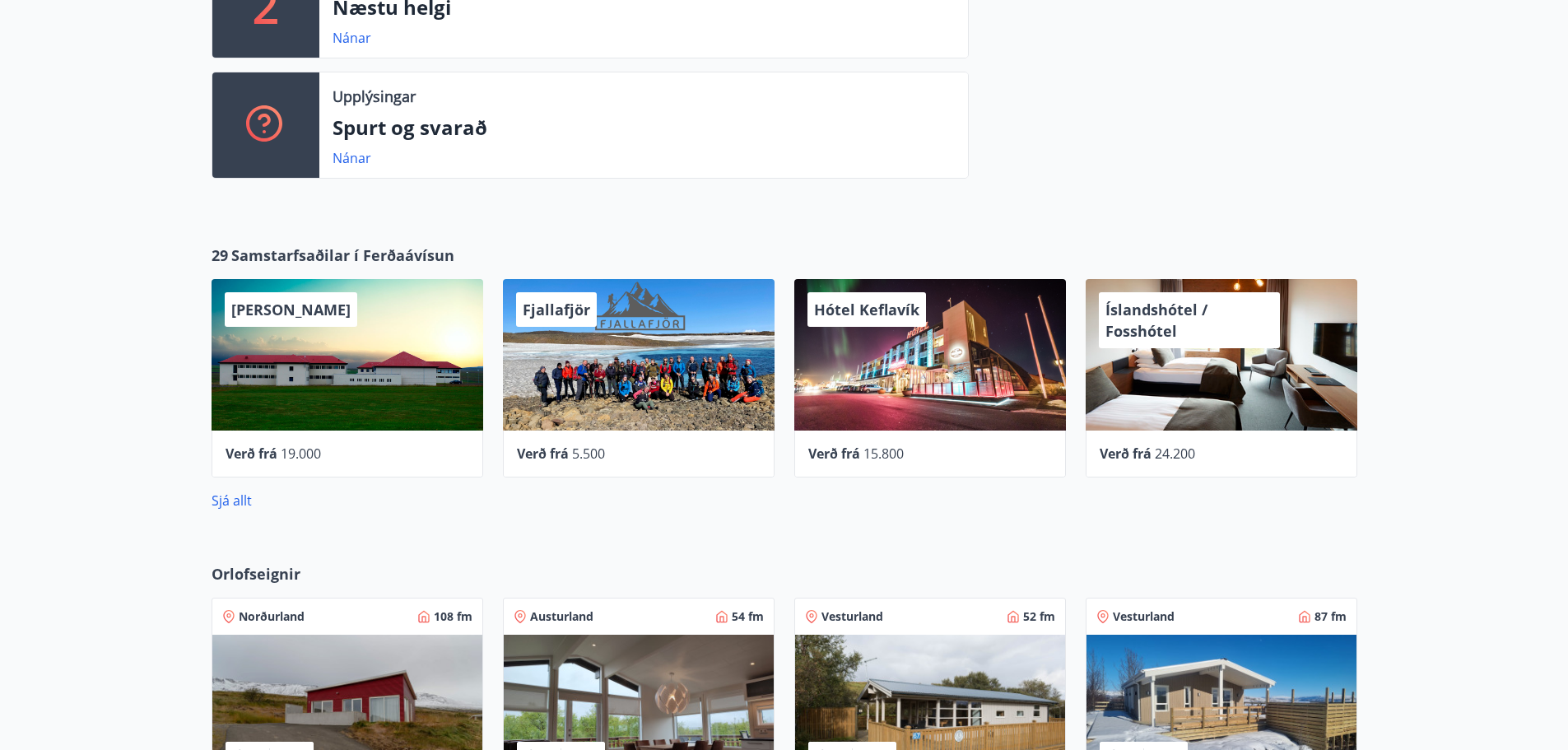
scroll to position [576, 0]
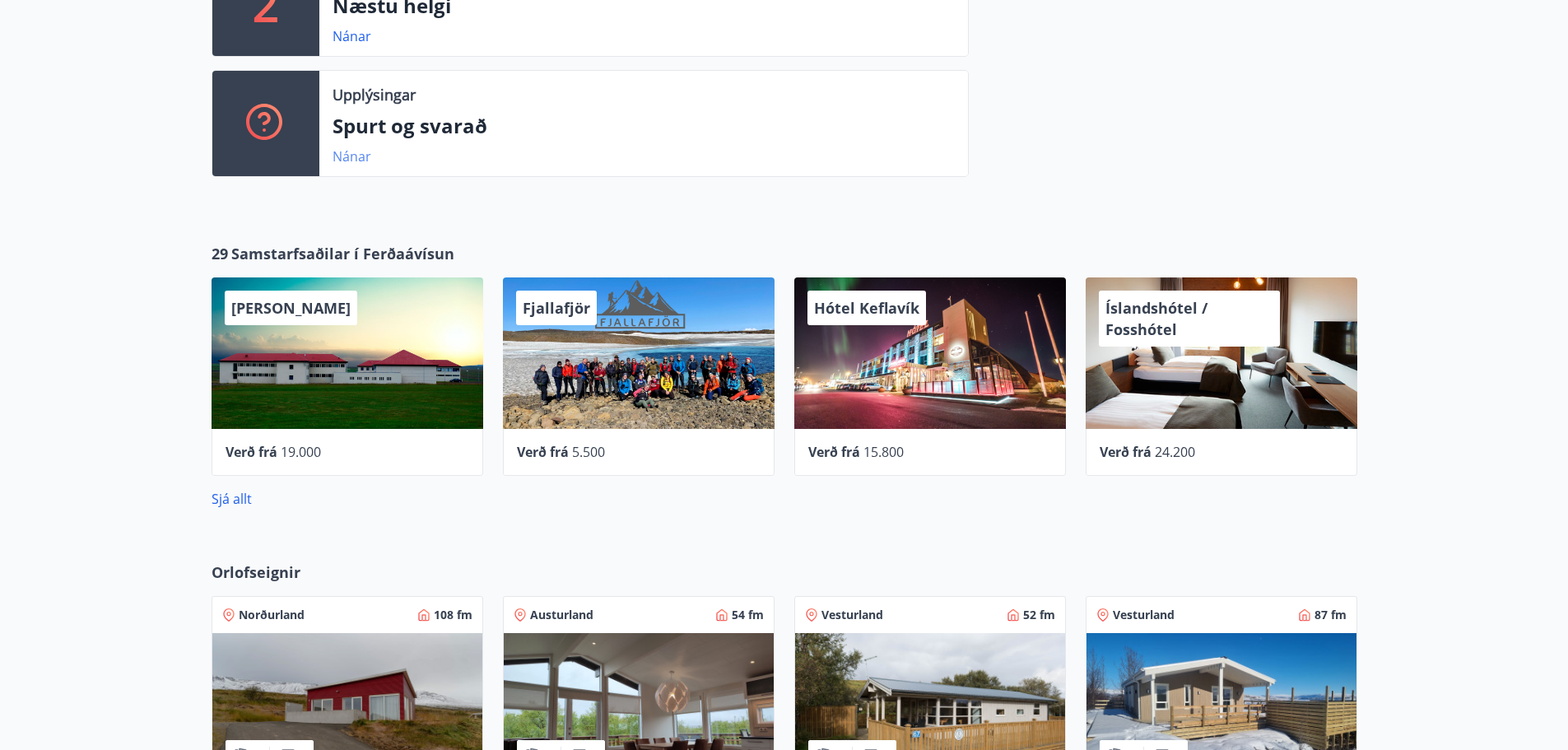
click at [347, 148] on link "Nánar" at bounding box center [351, 157] width 39 height 18
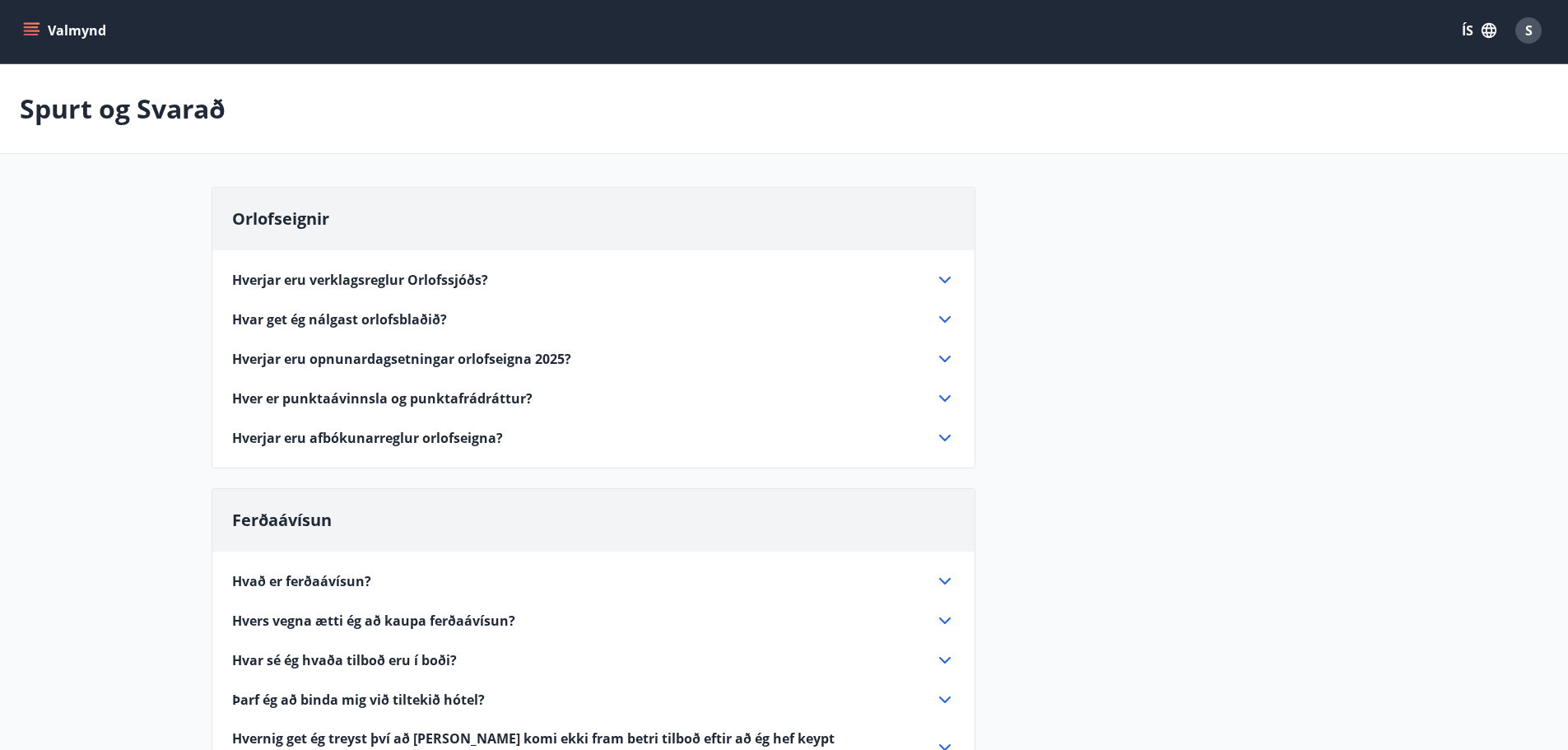
scroll to position [500, 0]
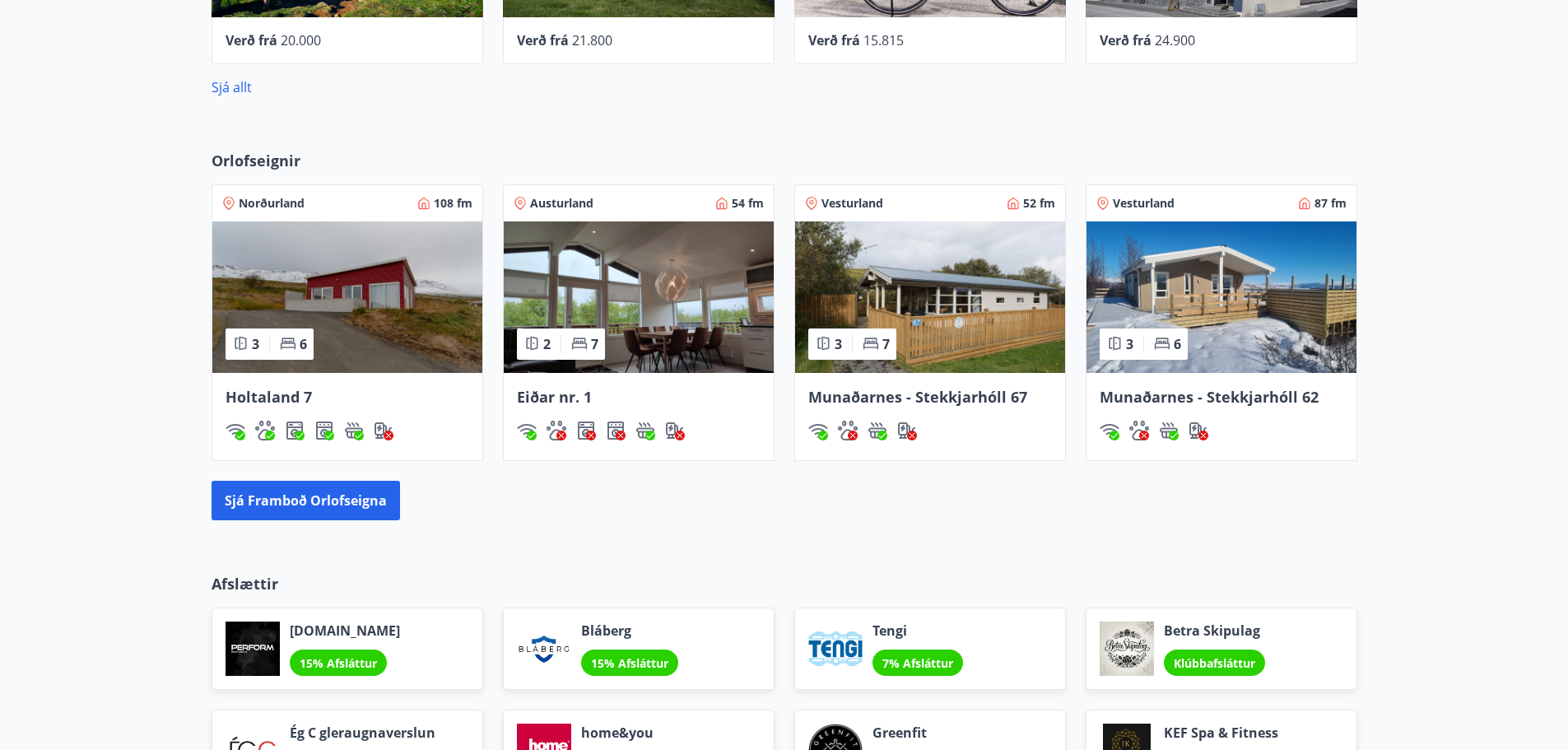
scroll to position [1070, 0]
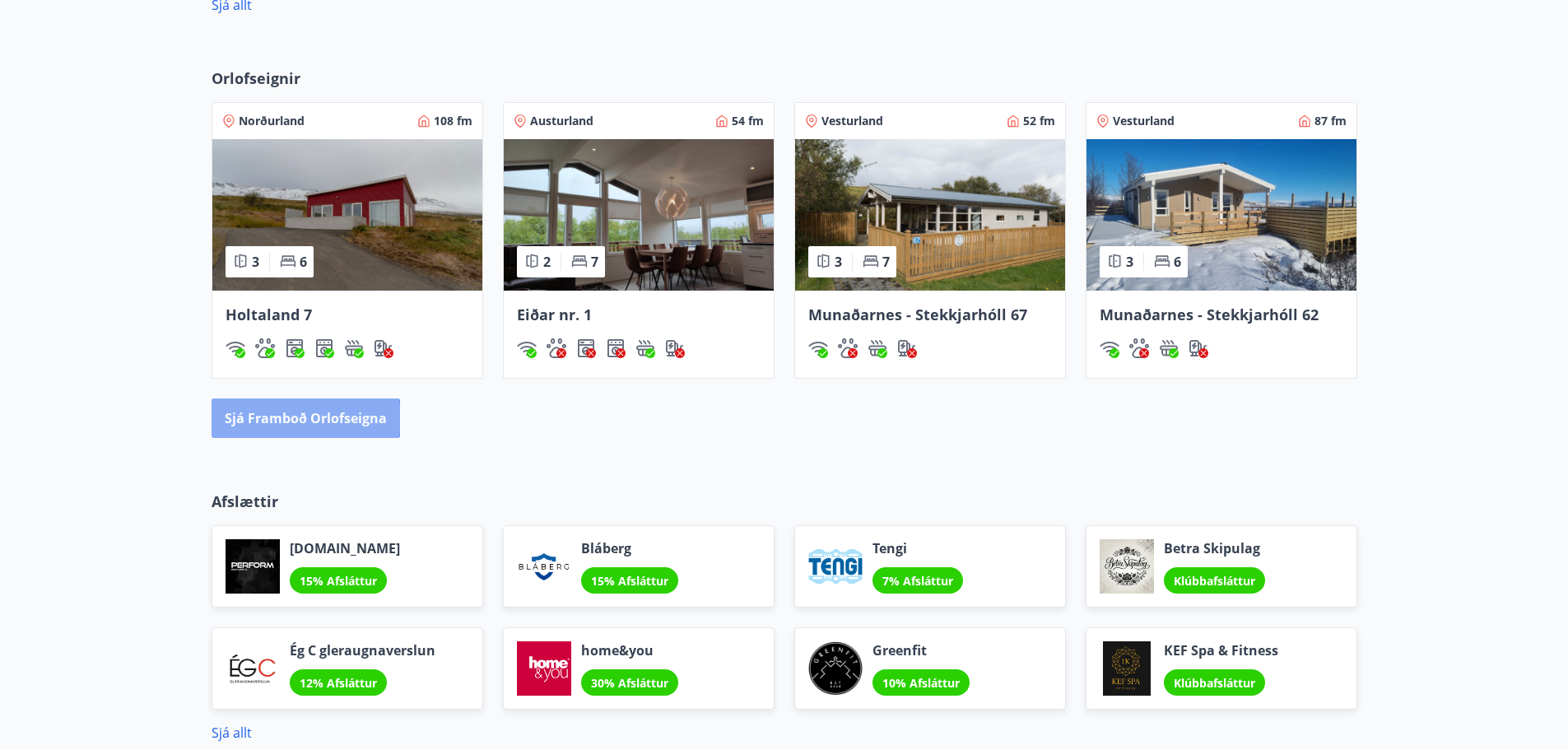
click at [301, 418] on button "Sjá framboð orlofseigna" at bounding box center [305, 418] width 188 height 39
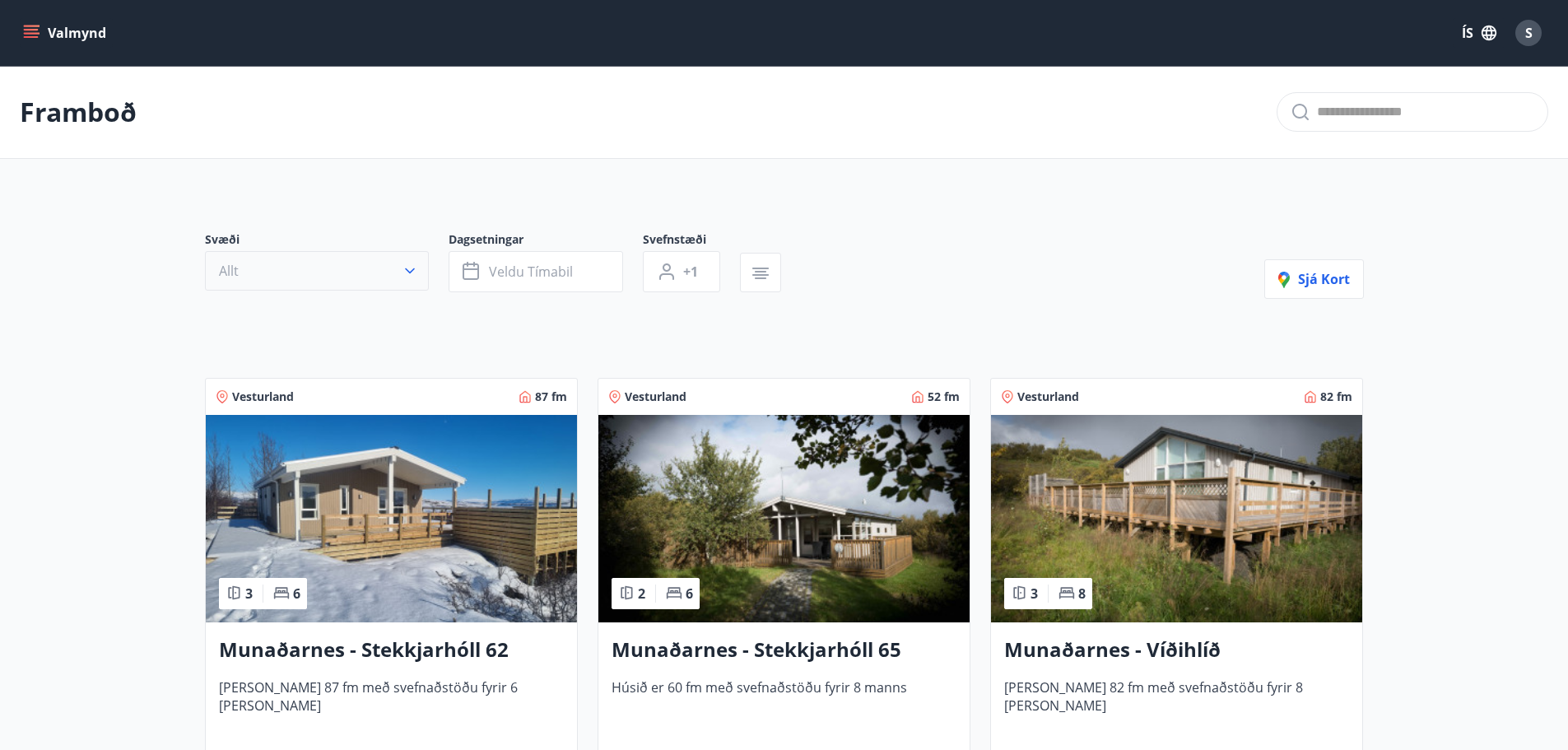
click at [408, 269] on icon "button" at bounding box center [410, 271] width 16 height 16
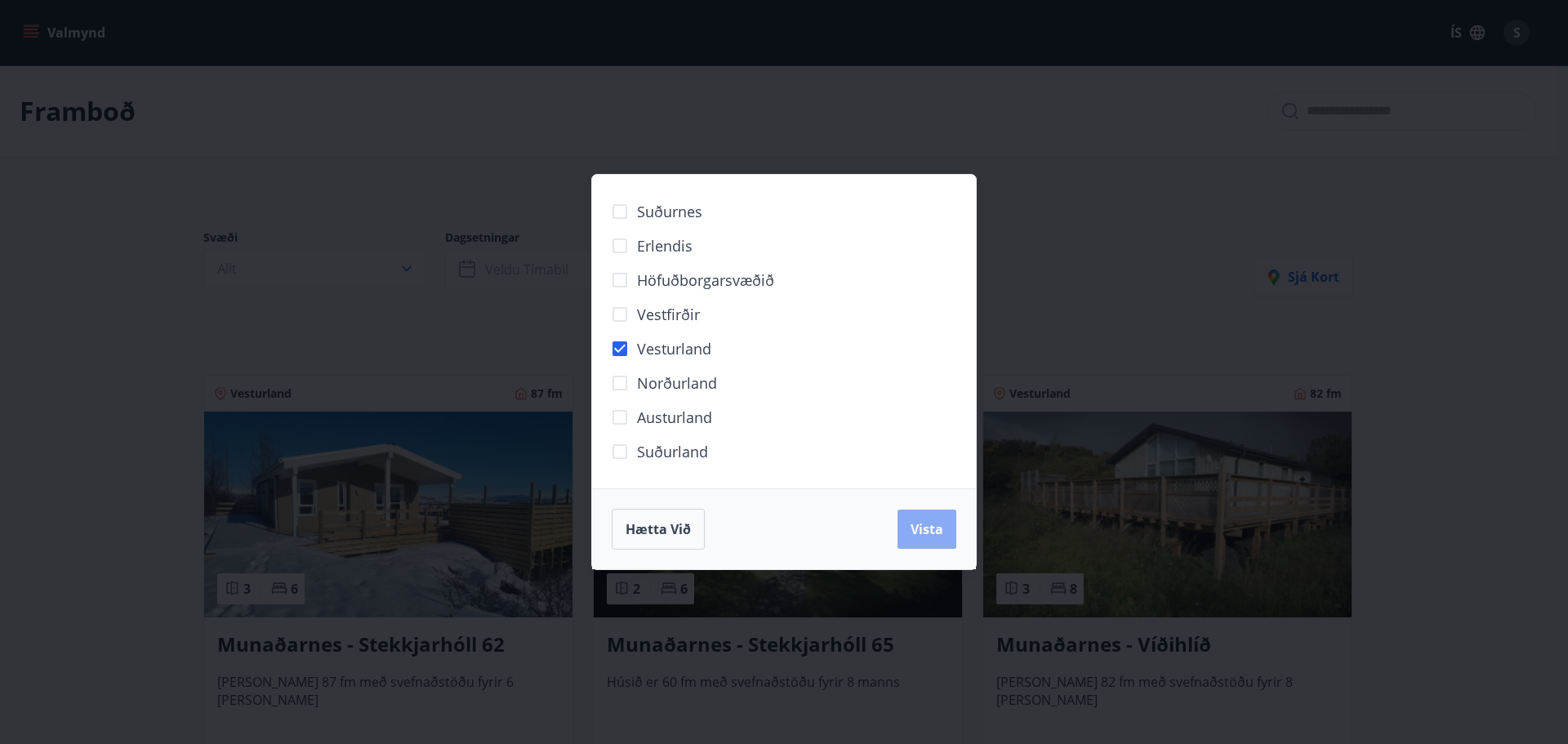
click at [925, 527] on span "Vista" at bounding box center [927, 529] width 32 height 18
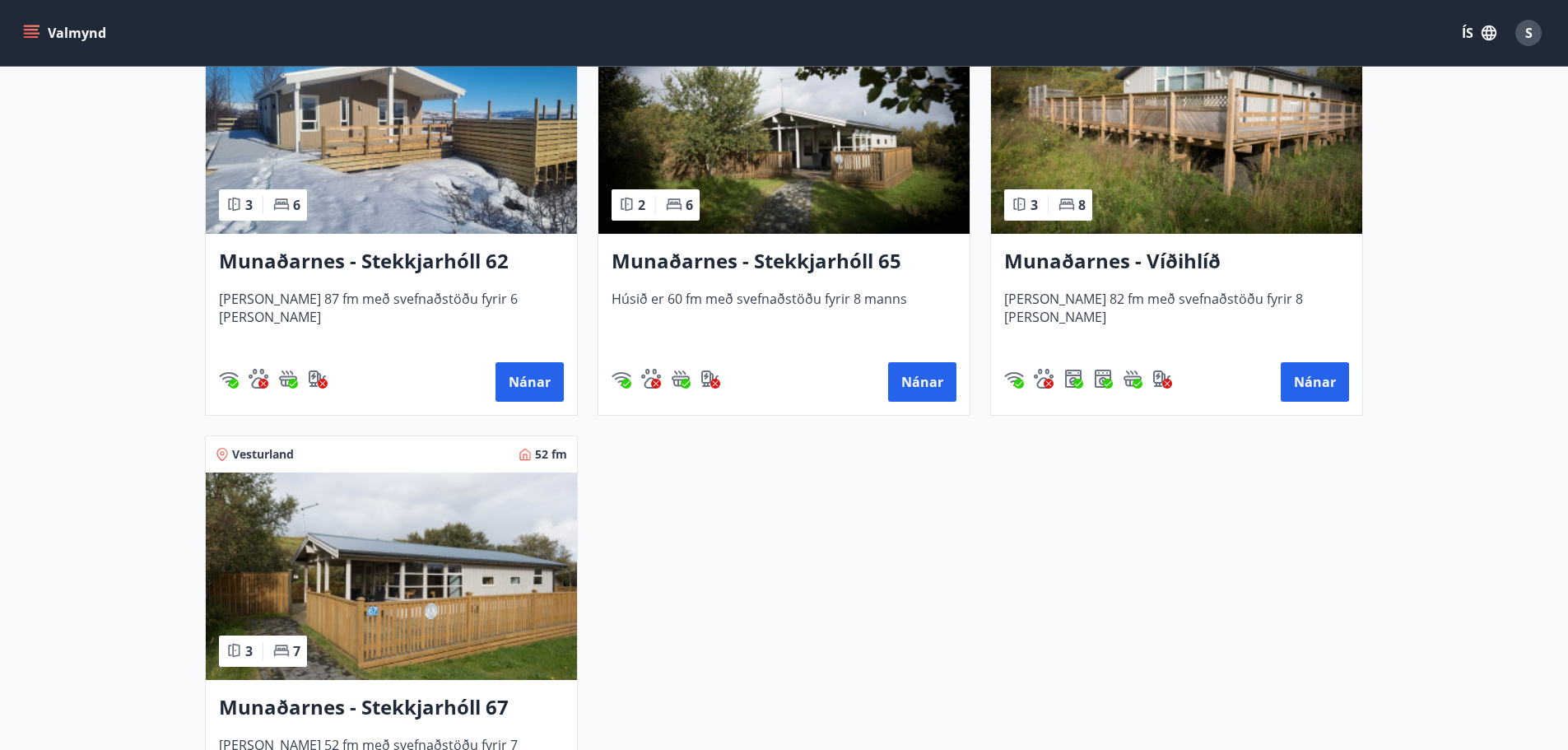
scroll to position [346, 0]
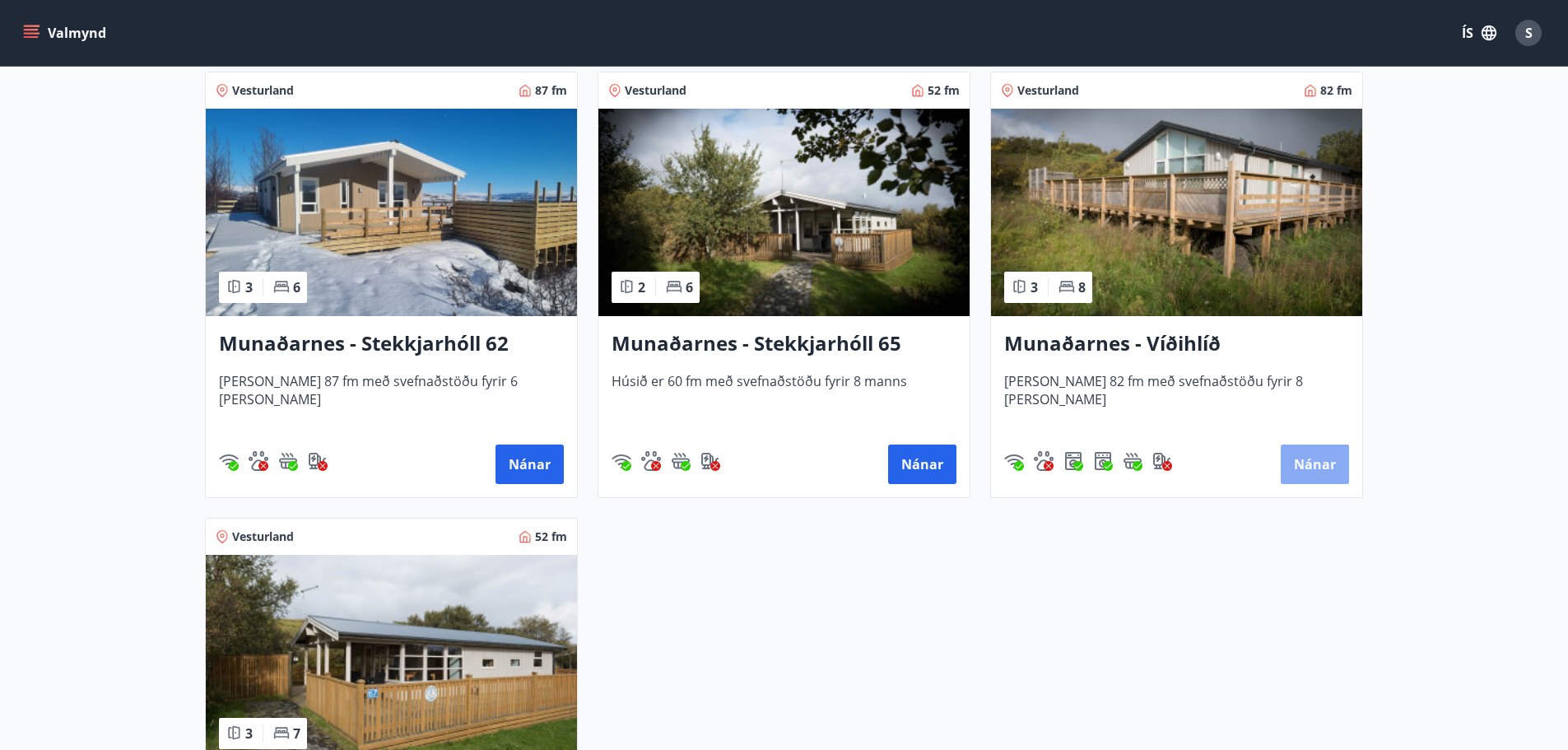
click at [1328, 460] on button "Nánar" at bounding box center [1315, 464] width 68 height 39
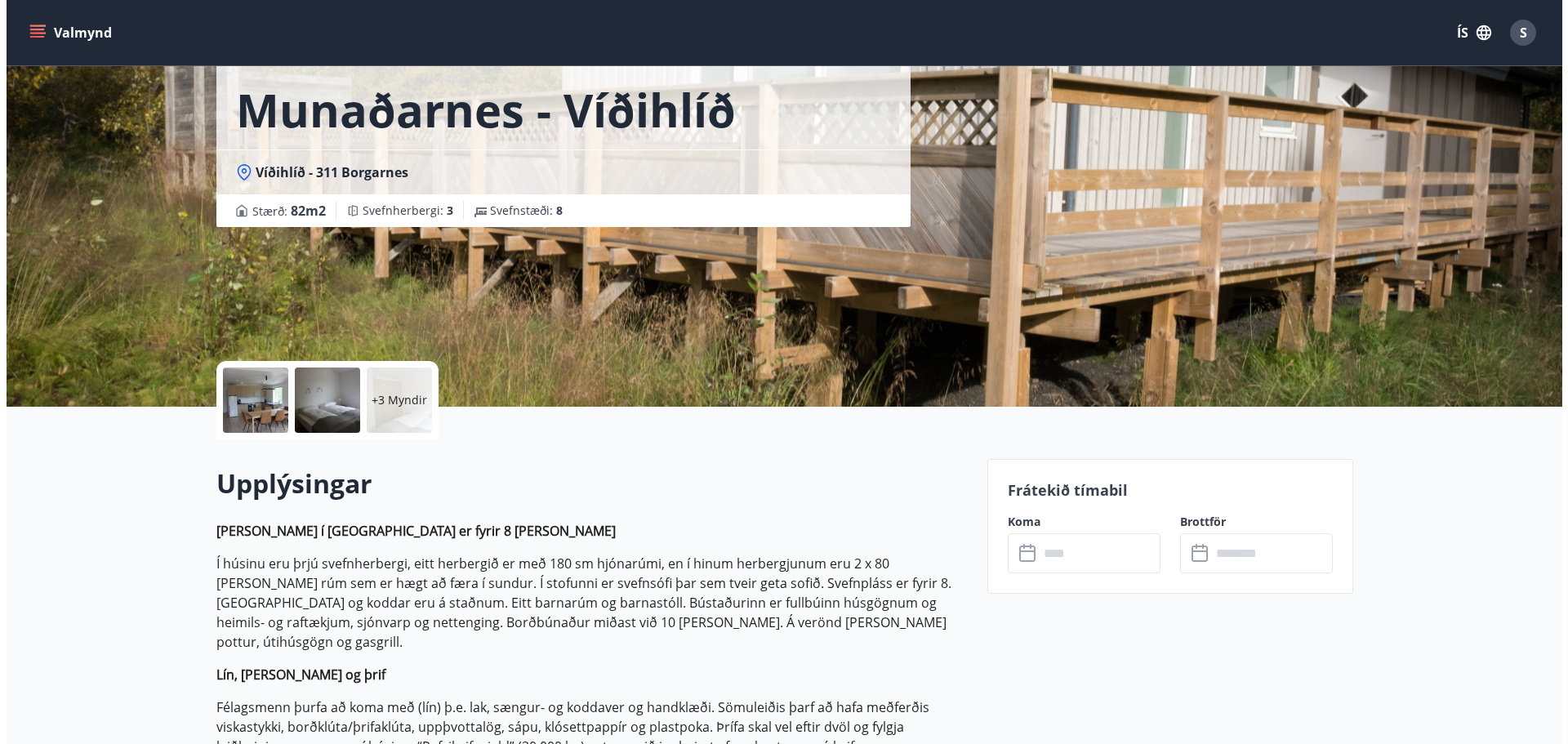
scroll to position [81, 0]
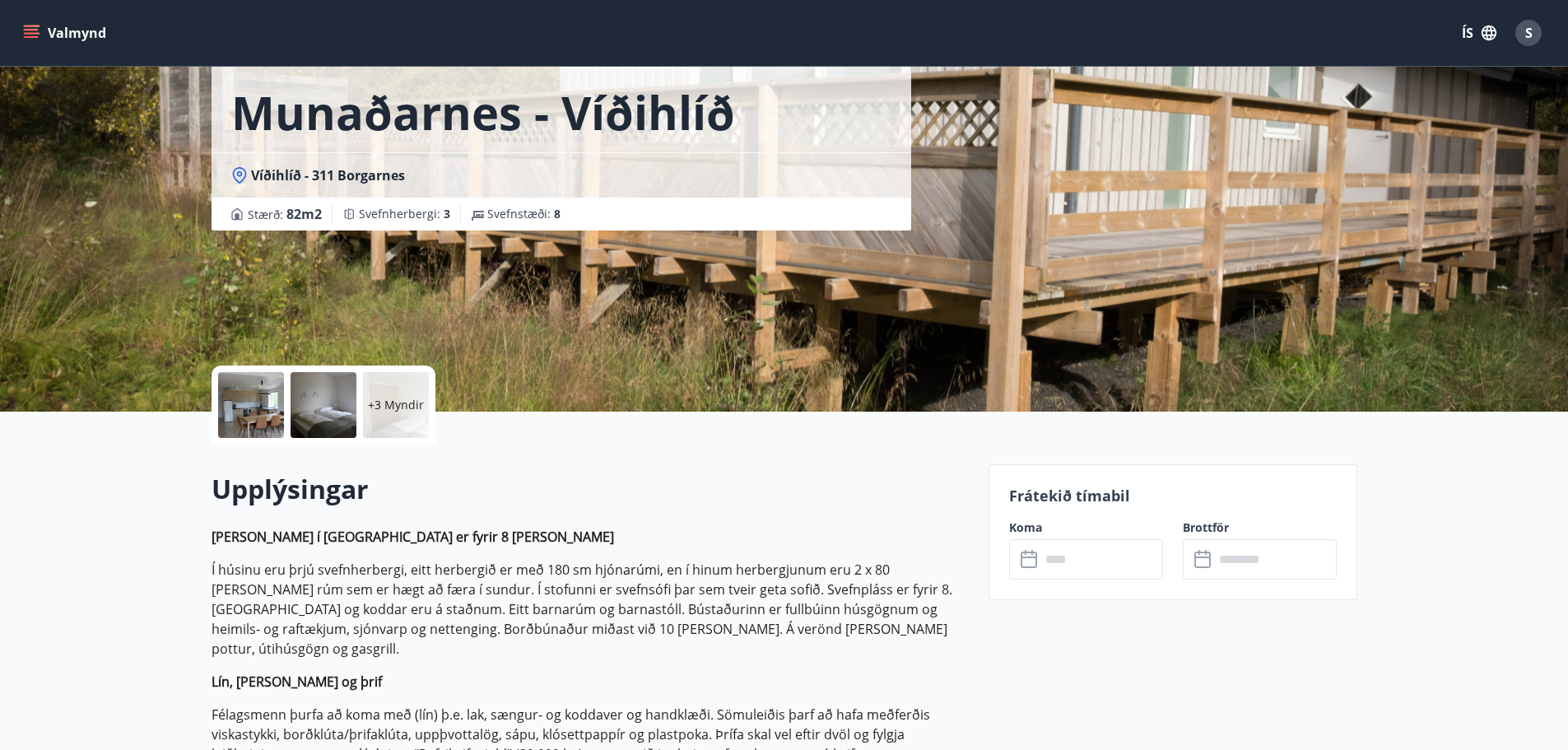
click at [247, 400] on div at bounding box center [251, 405] width 66 height 66
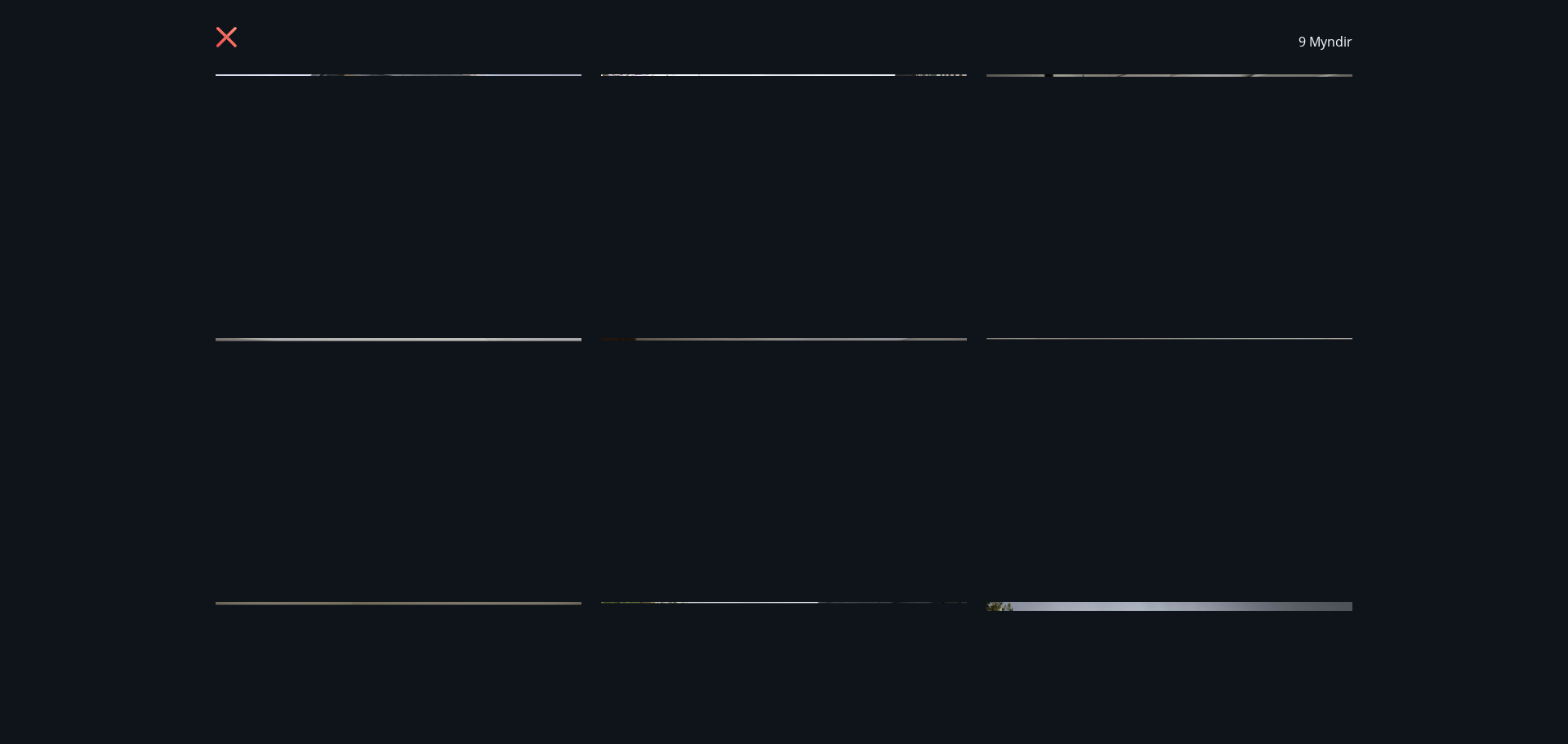
scroll to position [0, 0]
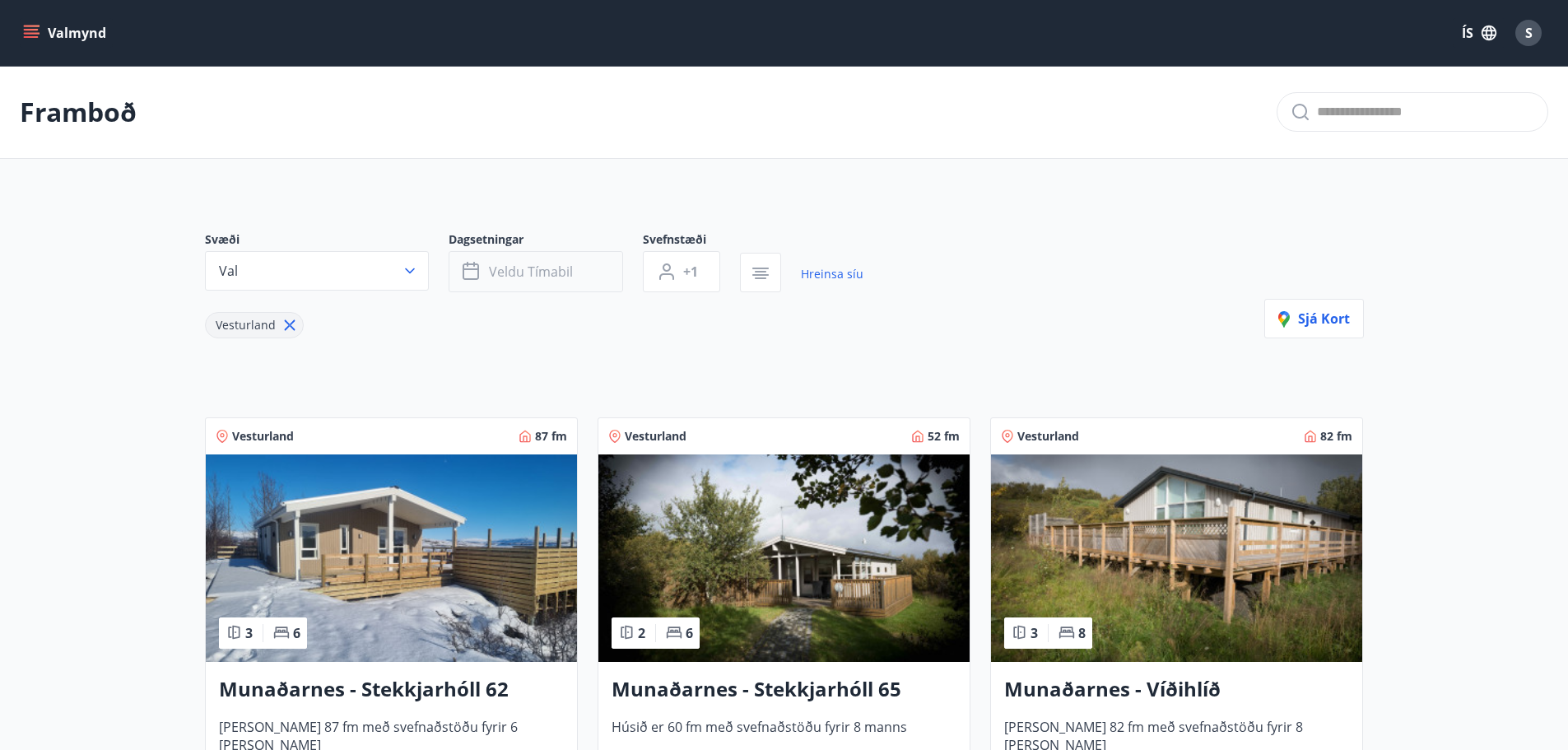
click at [505, 269] on span "Veldu tímabil" at bounding box center [531, 272] width 84 height 18
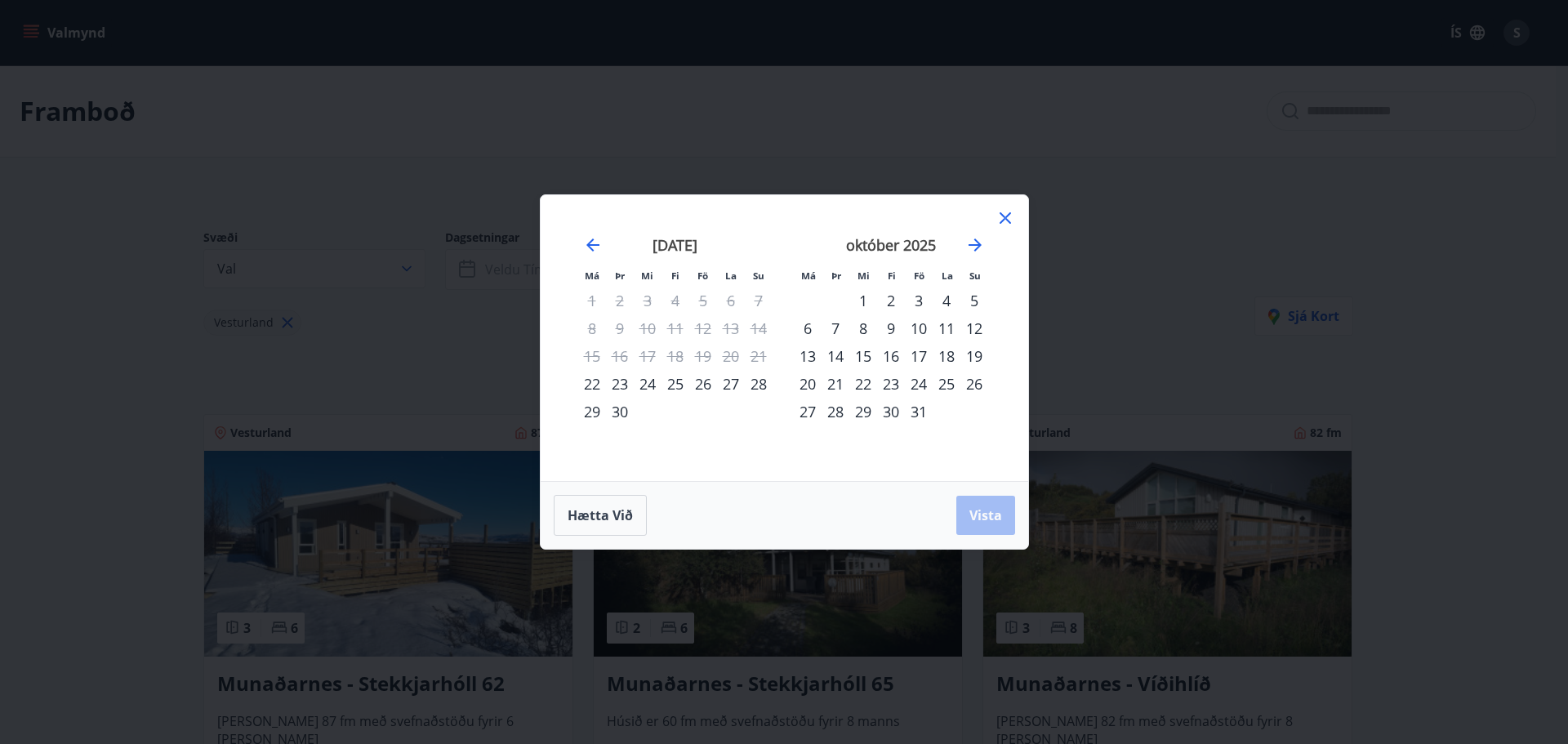
click at [916, 330] on div "10" at bounding box center [918, 328] width 28 height 28
click at [807, 356] on div "13" at bounding box center [807, 356] width 28 height 28
click at [979, 513] on span "Vista" at bounding box center [986, 516] width 32 height 18
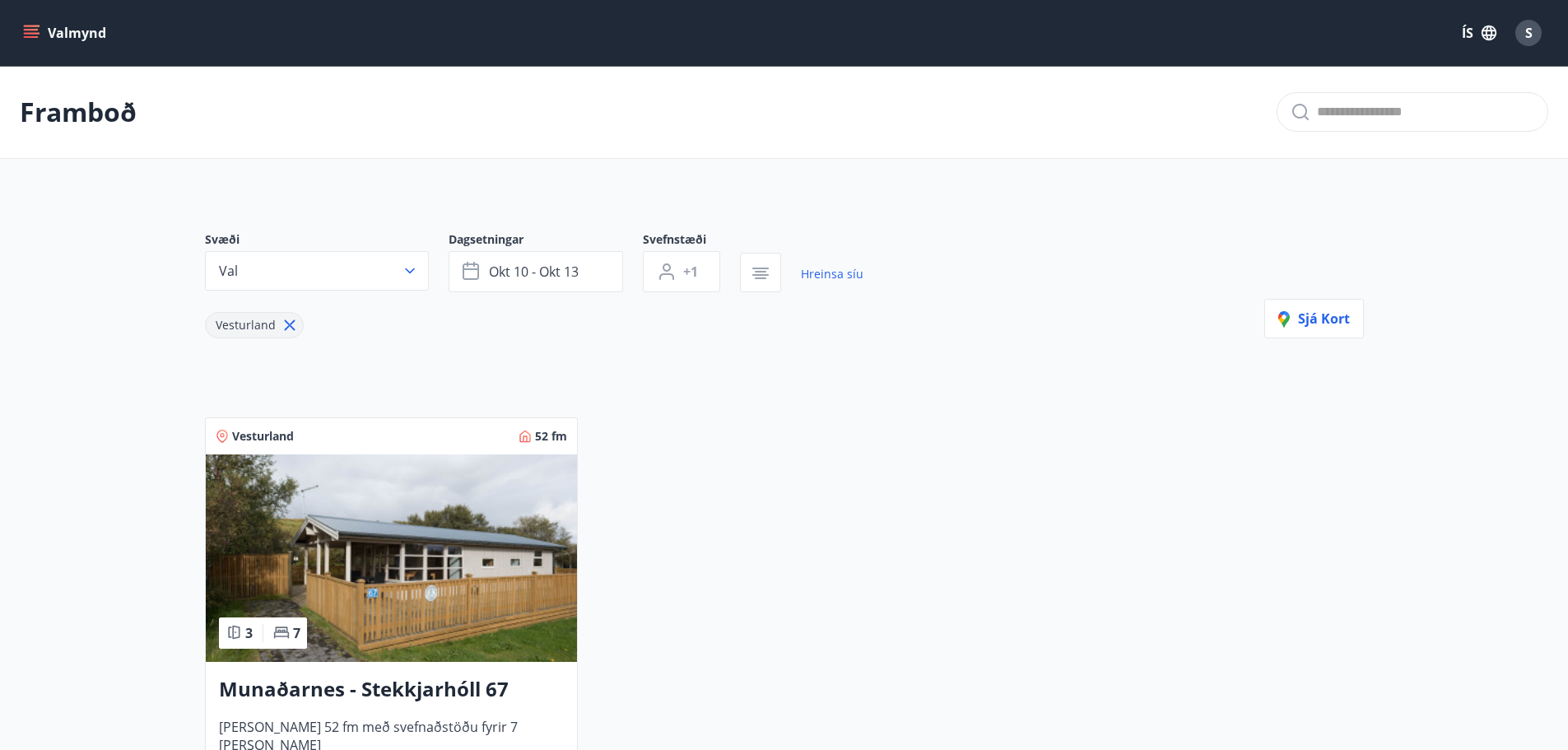
click at [30, 31] on icon "menu" at bounding box center [31, 33] width 16 height 16
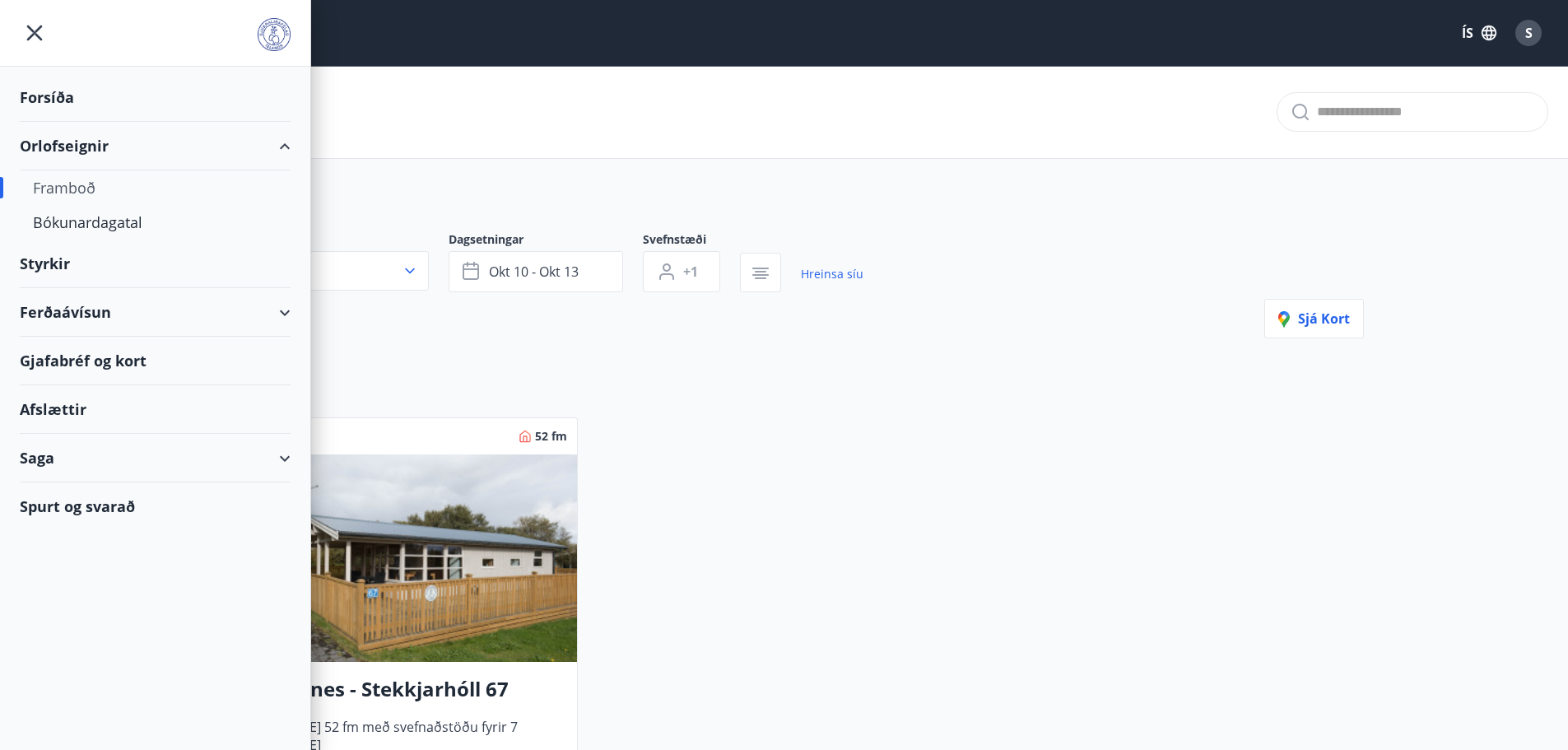
click at [281, 314] on div "Ferðaávísun" at bounding box center [156, 312] width 271 height 48
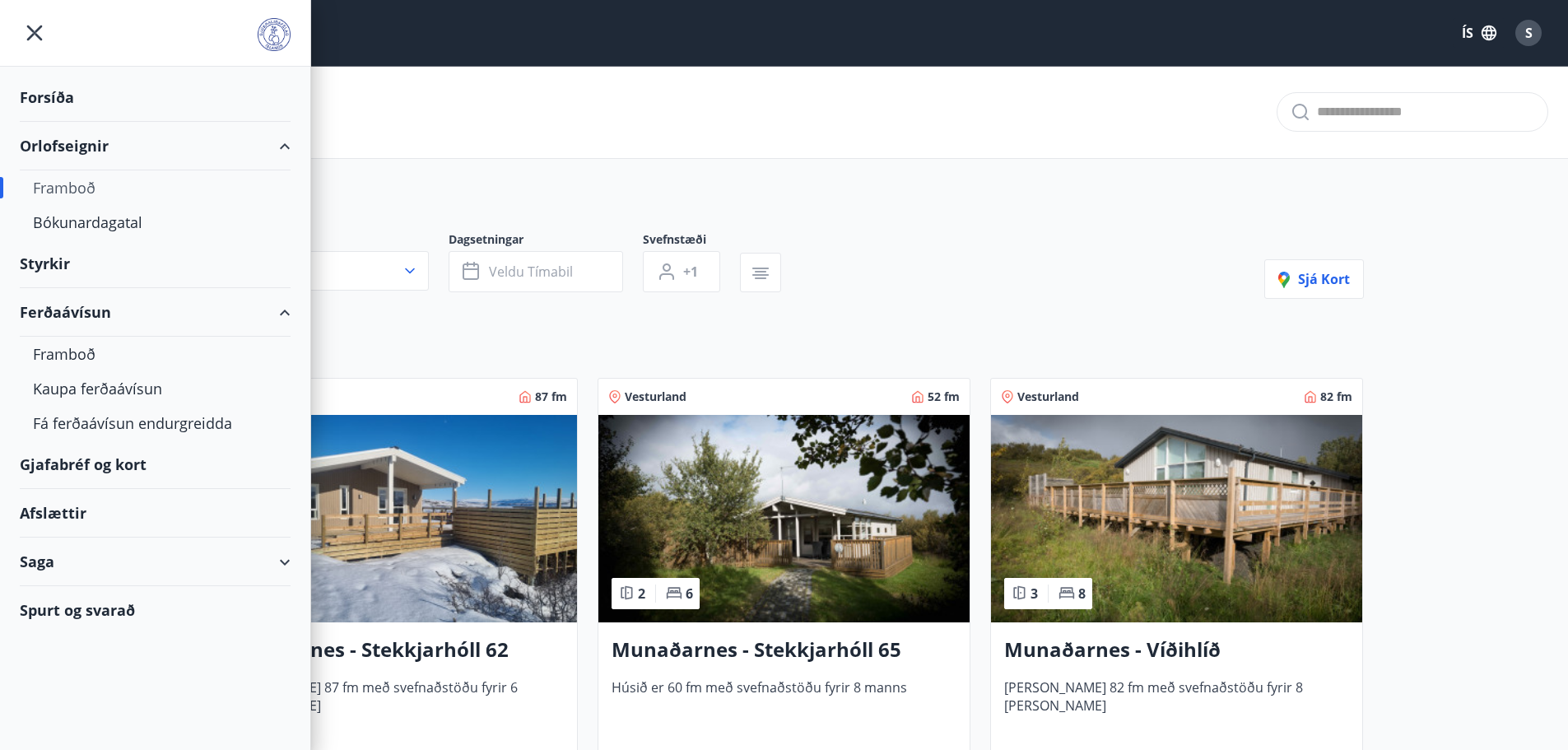
click at [126, 466] on div "Gjafabréf og kort" at bounding box center [156, 464] width 271 height 48
